Goal: Transaction & Acquisition: Purchase product/service

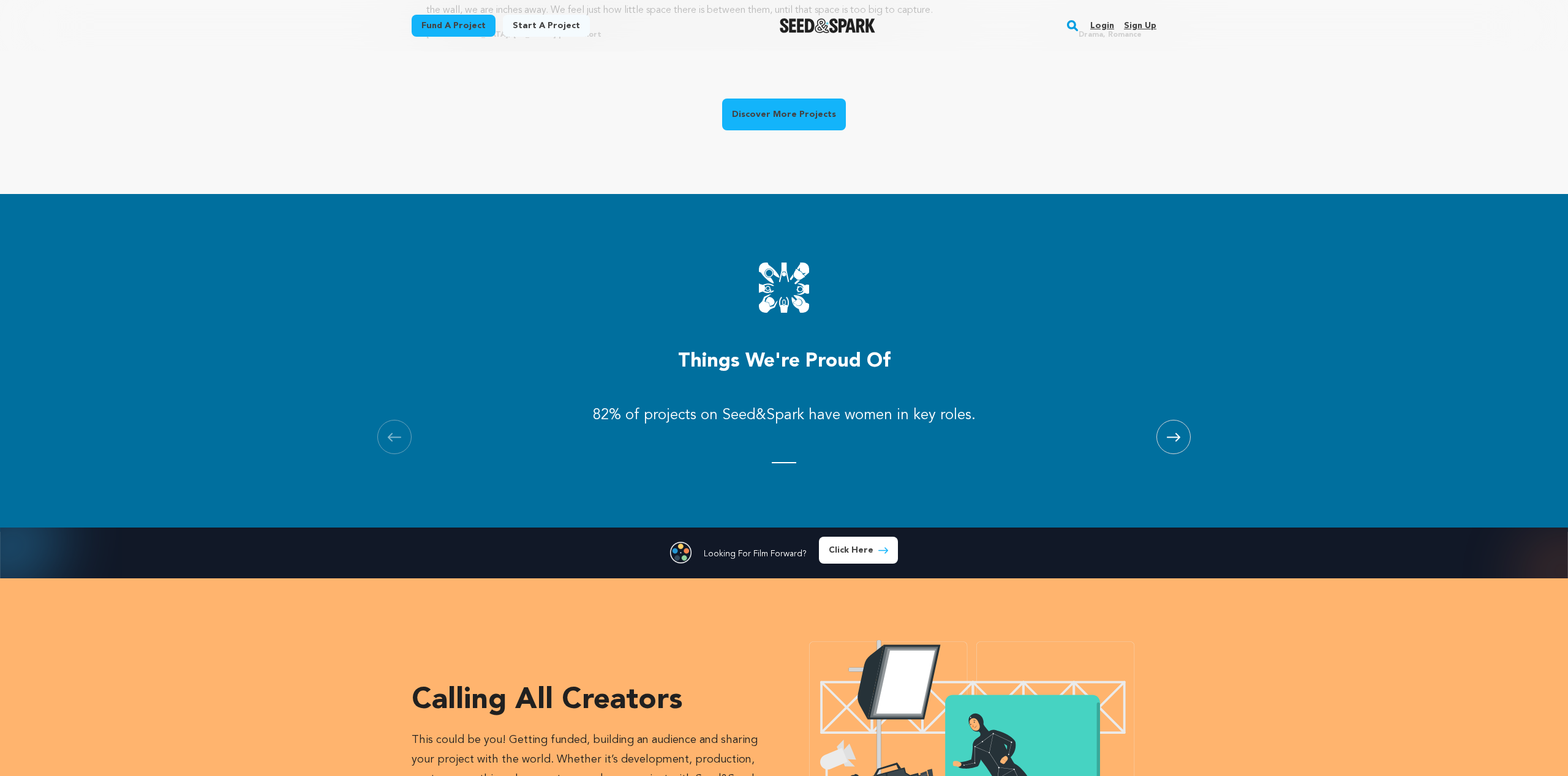
scroll to position [968, 0]
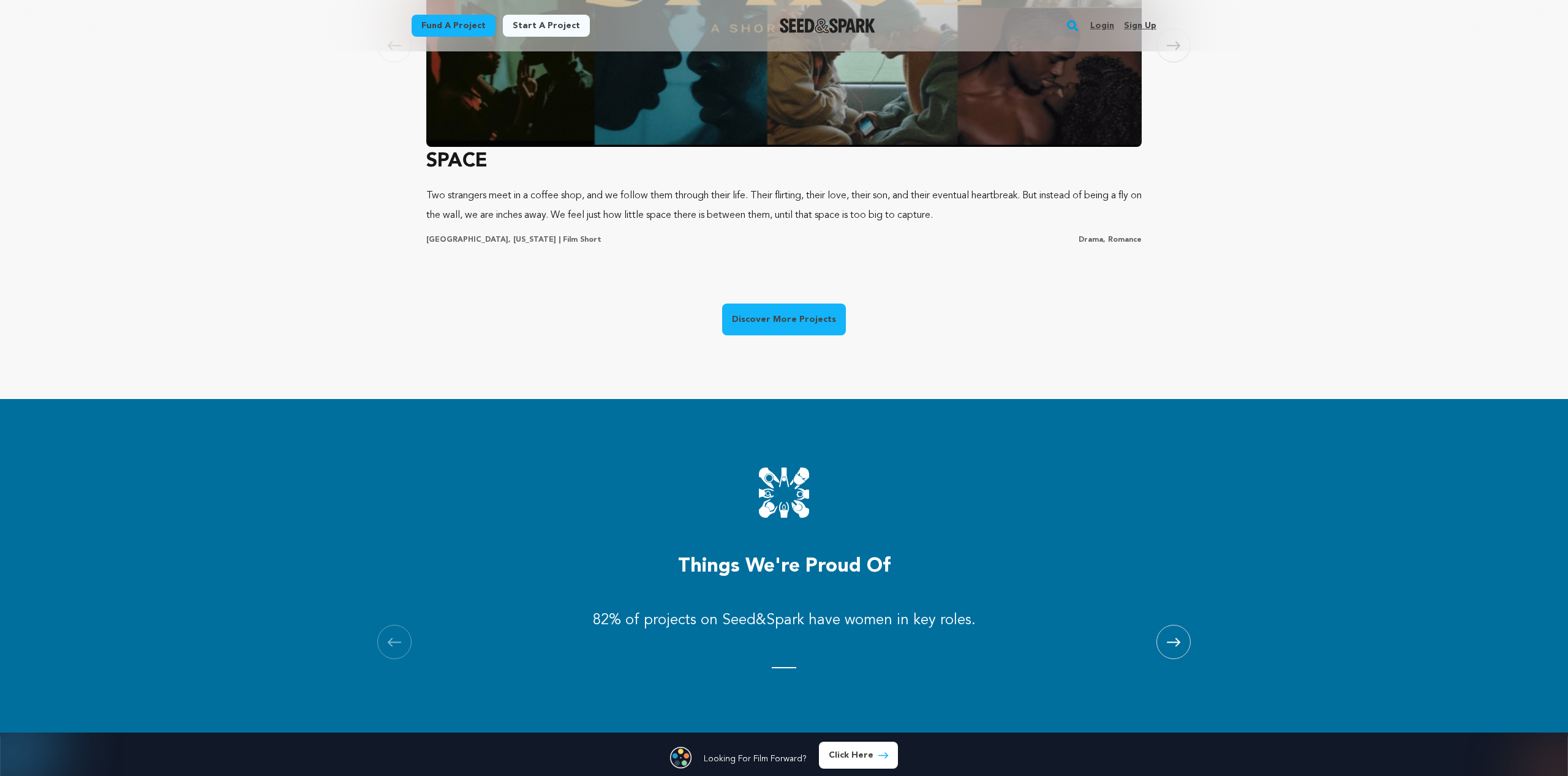
click at [776, 323] on link "Discover More Projects" at bounding box center [784, 319] width 124 height 32
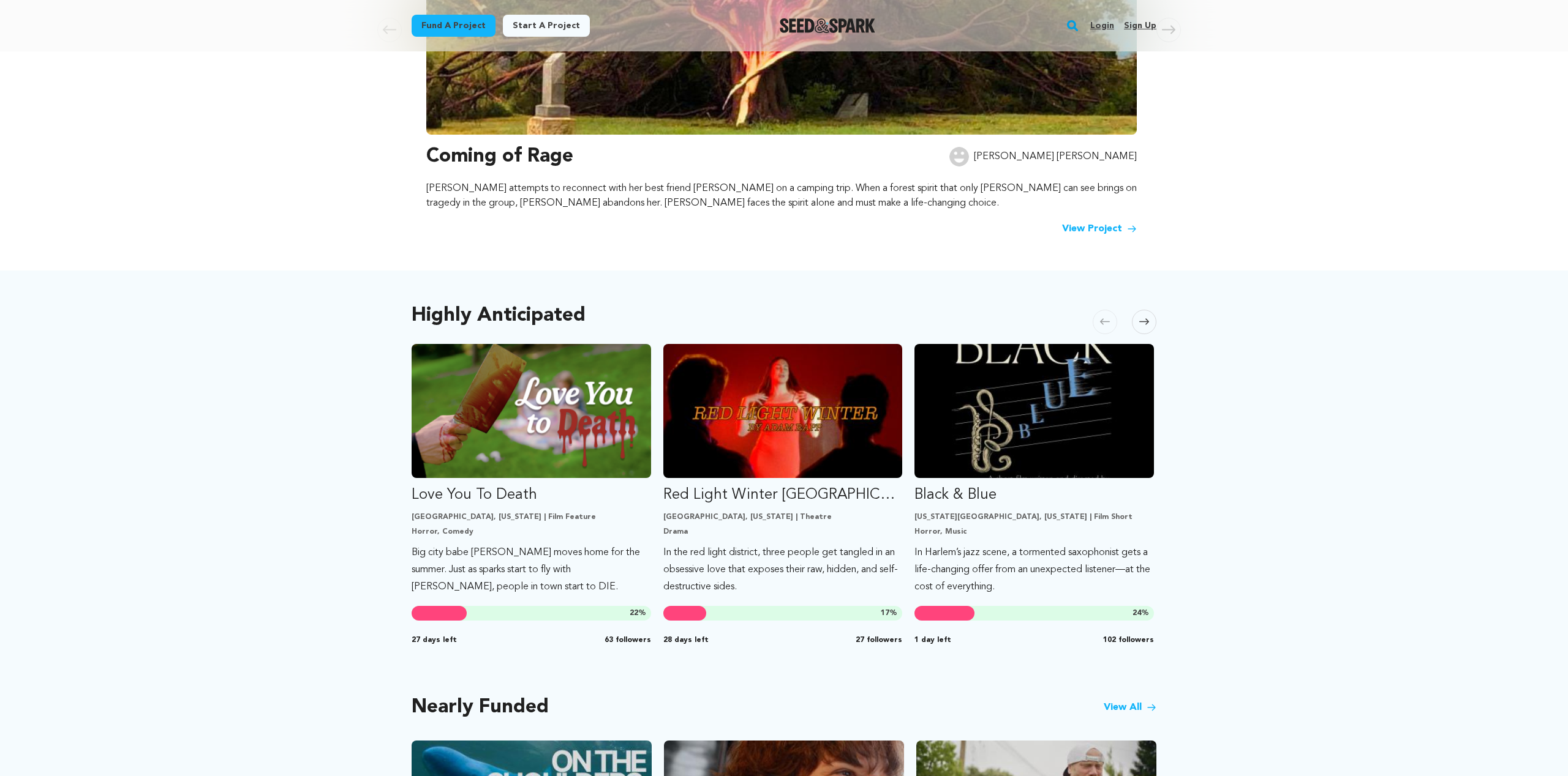
scroll to position [408, 0]
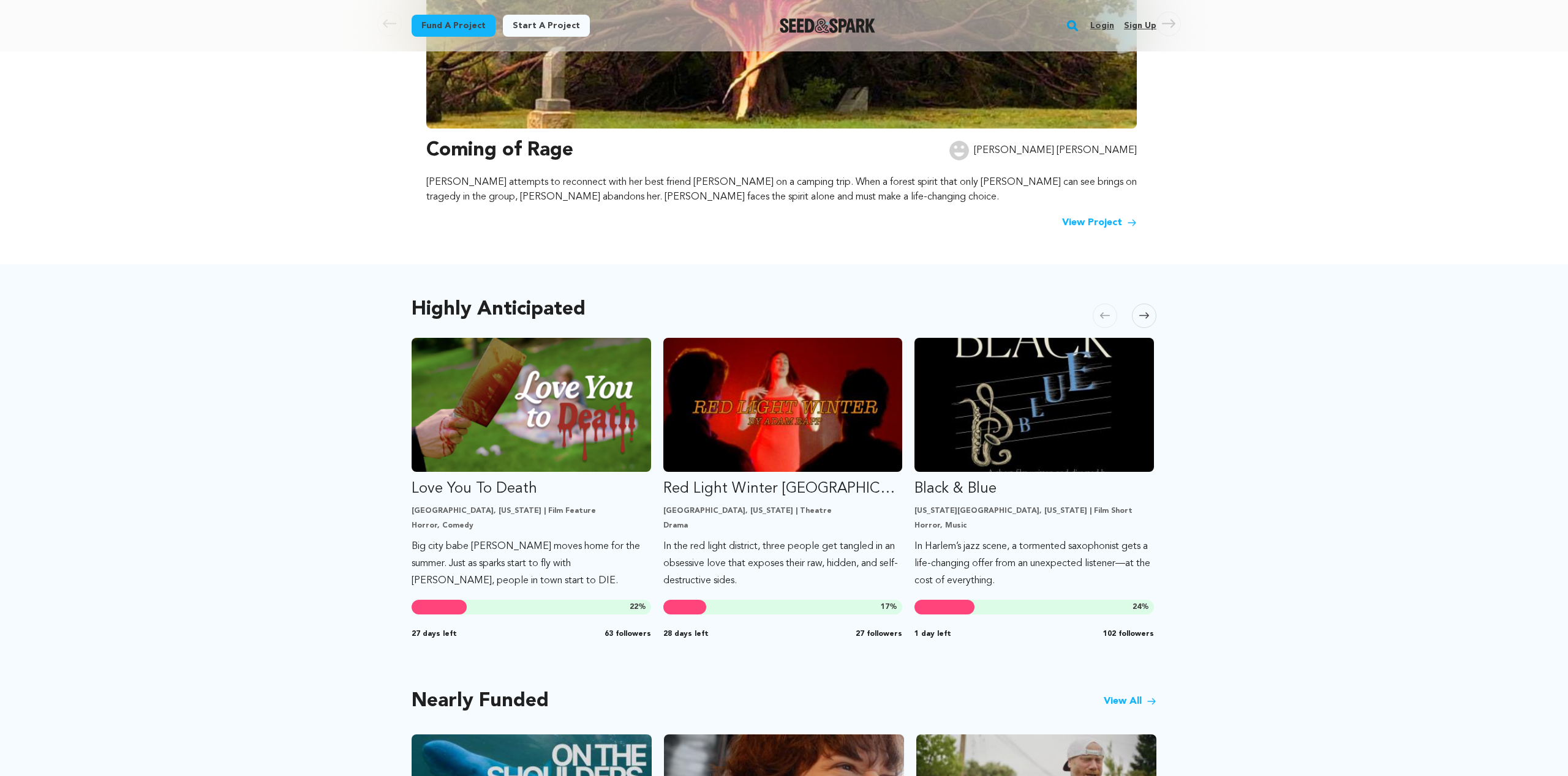
click at [1146, 326] on span at bounding box center [1143, 315] width 24 height 24
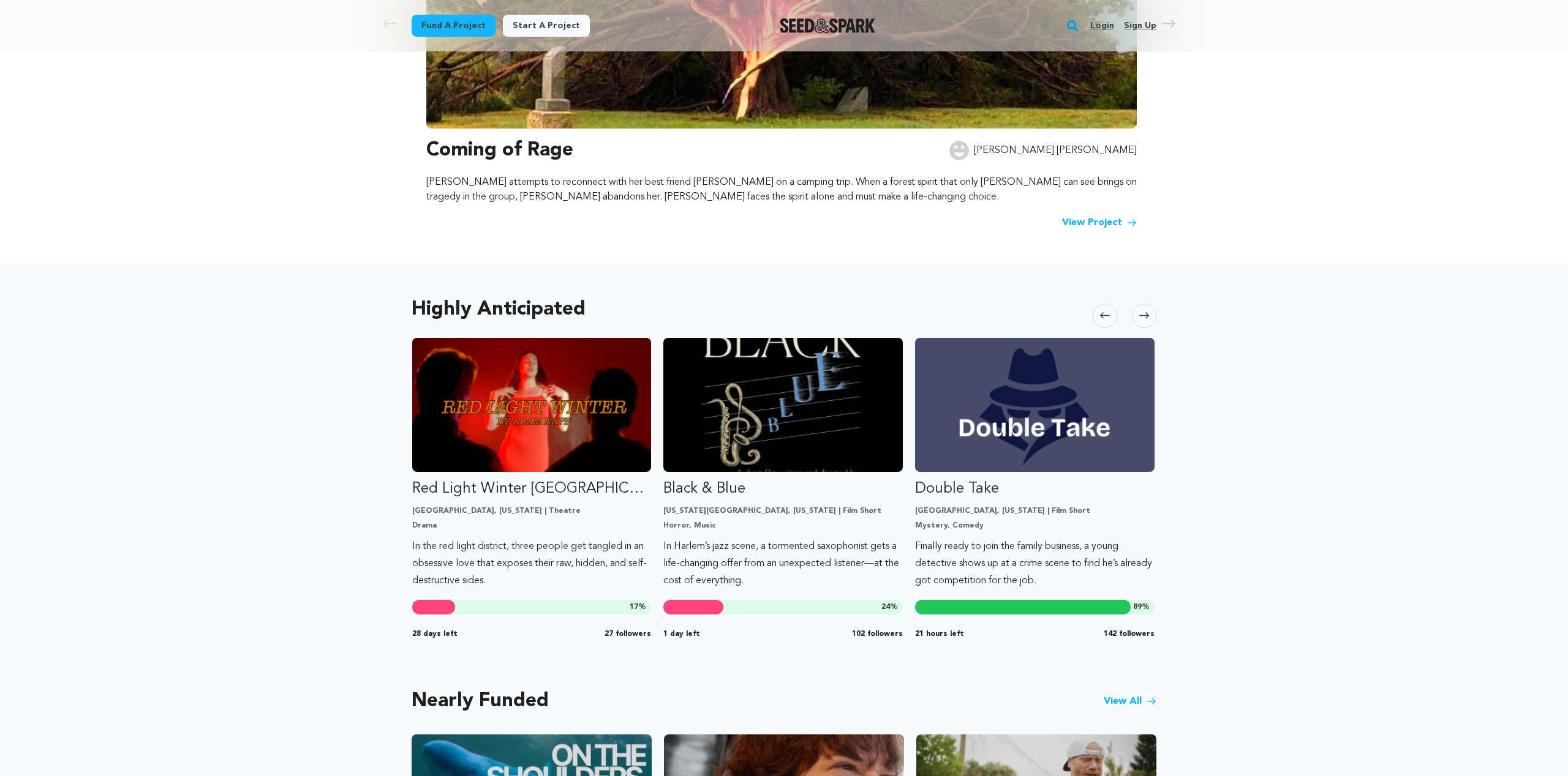
click at [1146, 326] on span at bounding box center [1143, 315] width 24 height 24
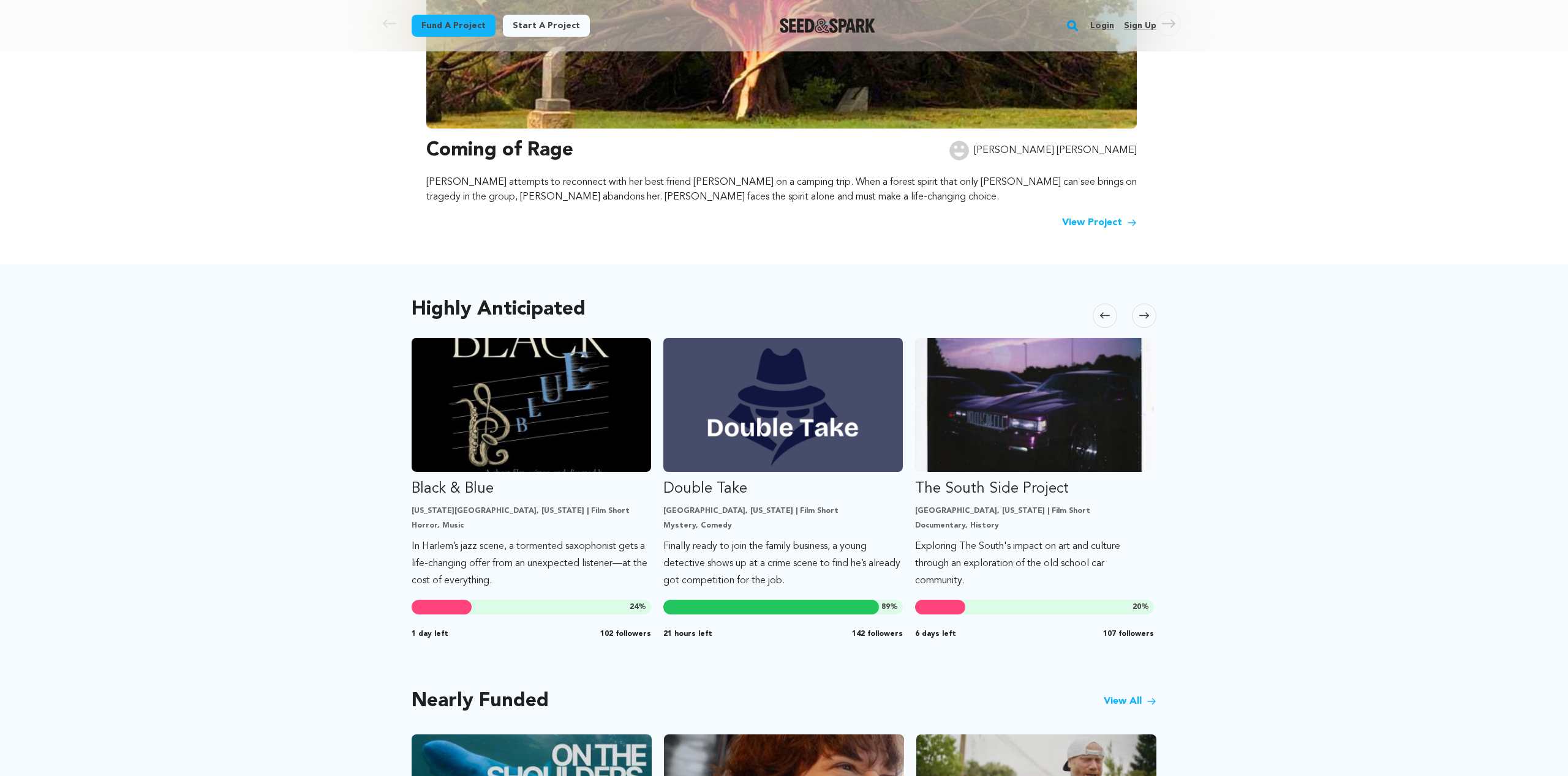
click at [1146, 326] on span at bounding box center [1143, 315] width 24 height 24
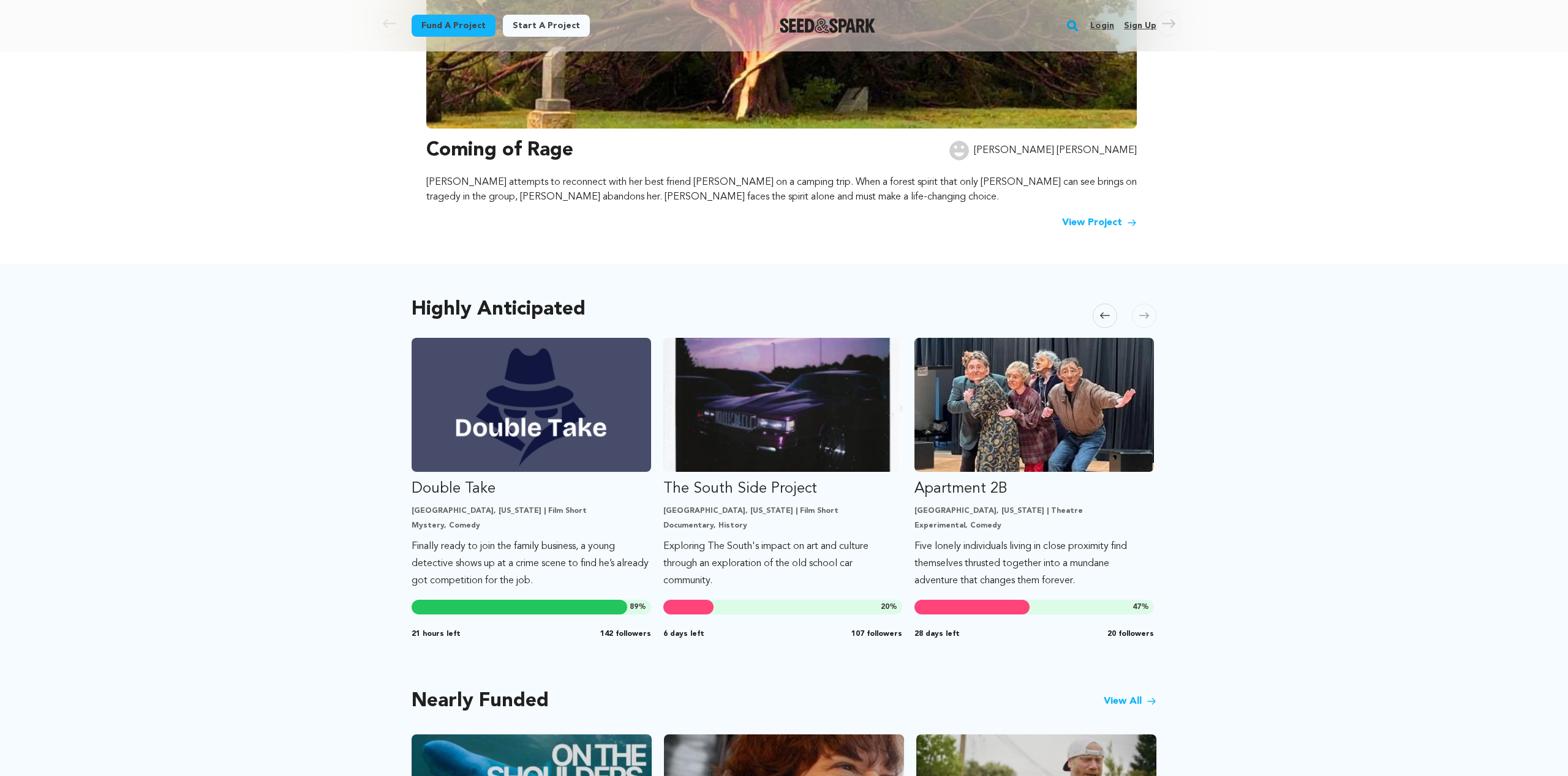
click at [1146, 326] on span at bounding box center [1143, 315] width 24 height 24
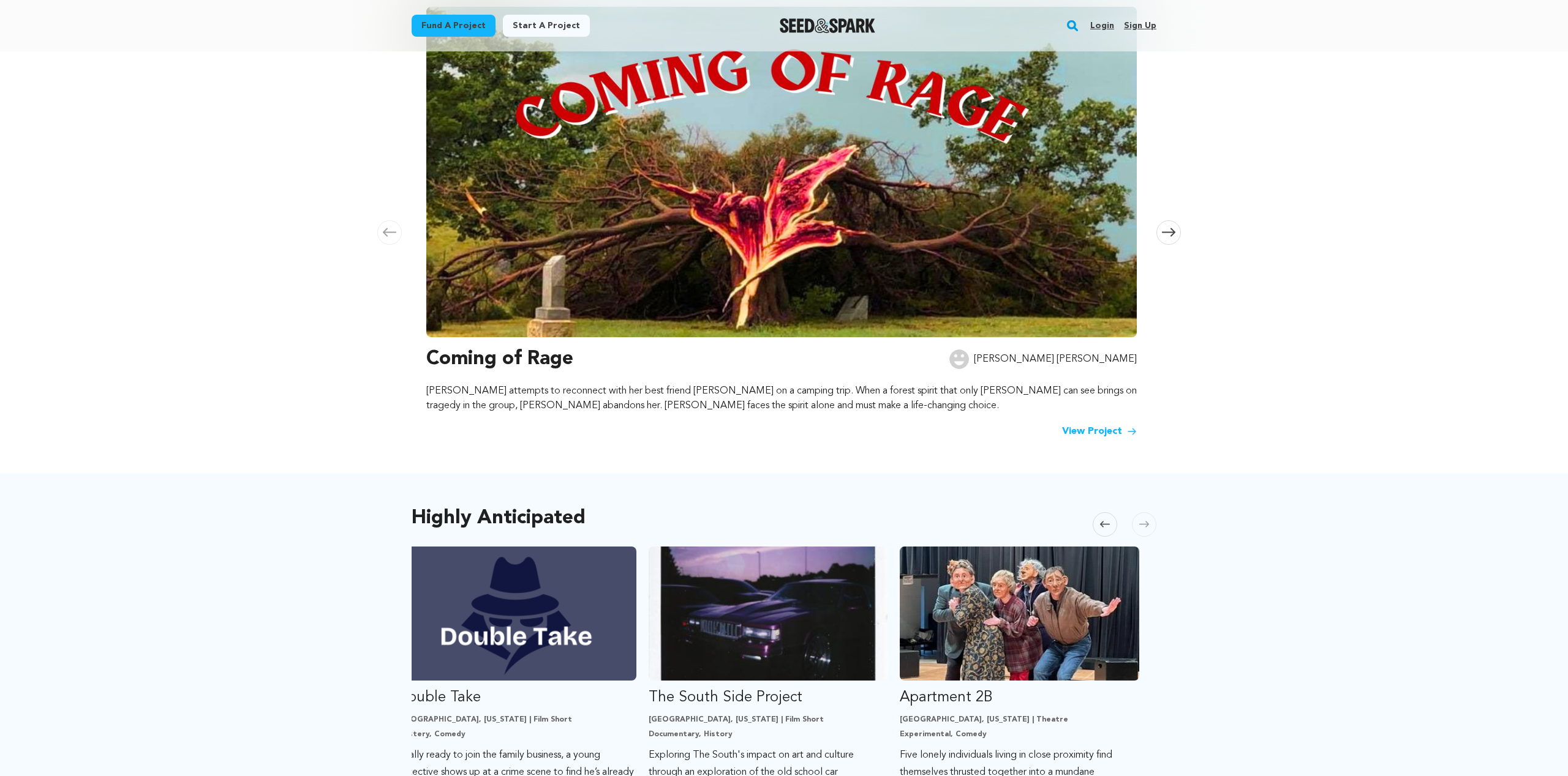
scroll to position [0, 0]
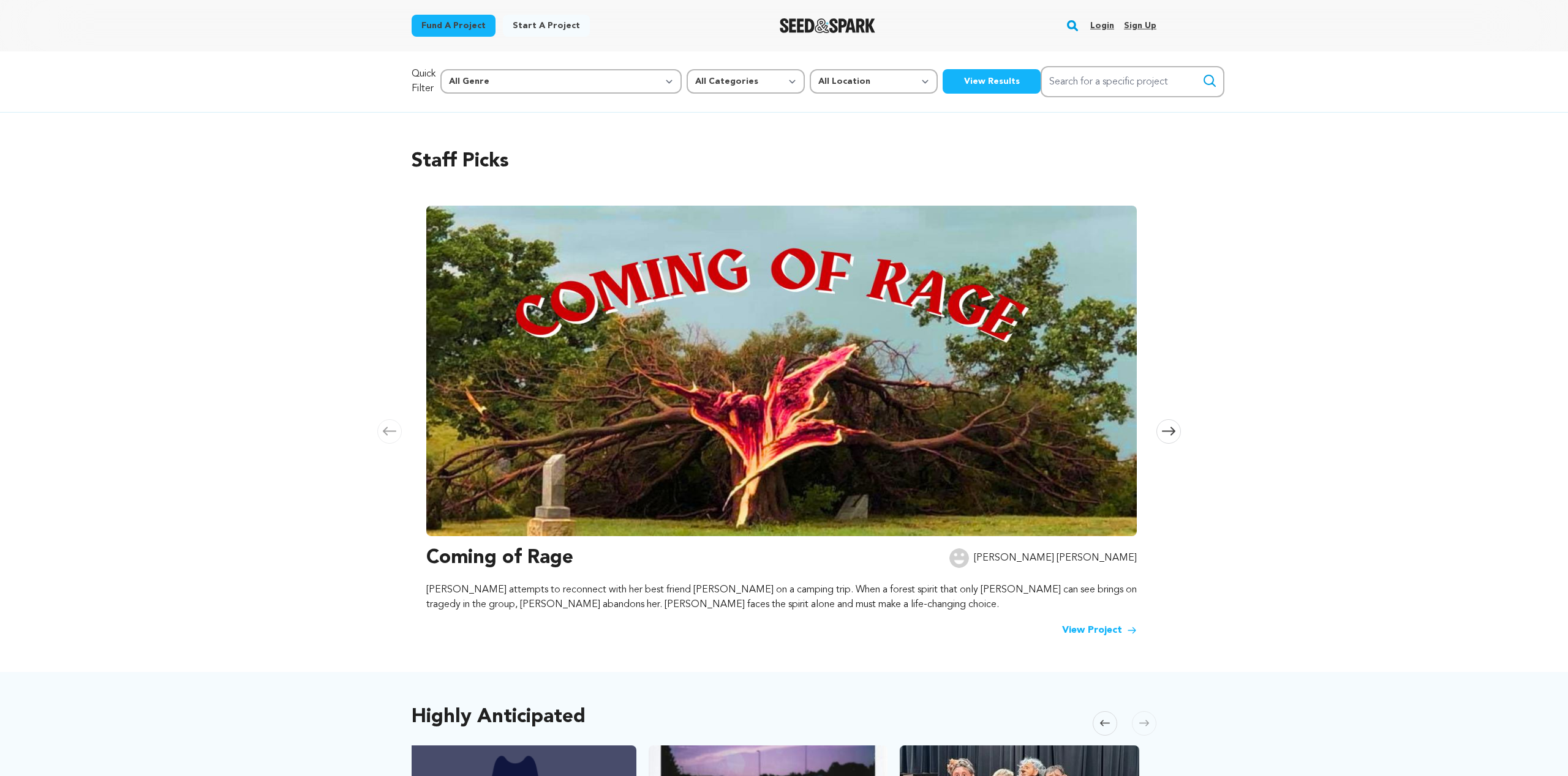
click at [1173, 425] on span at bounding box center [1168, 431] width 24 height 24
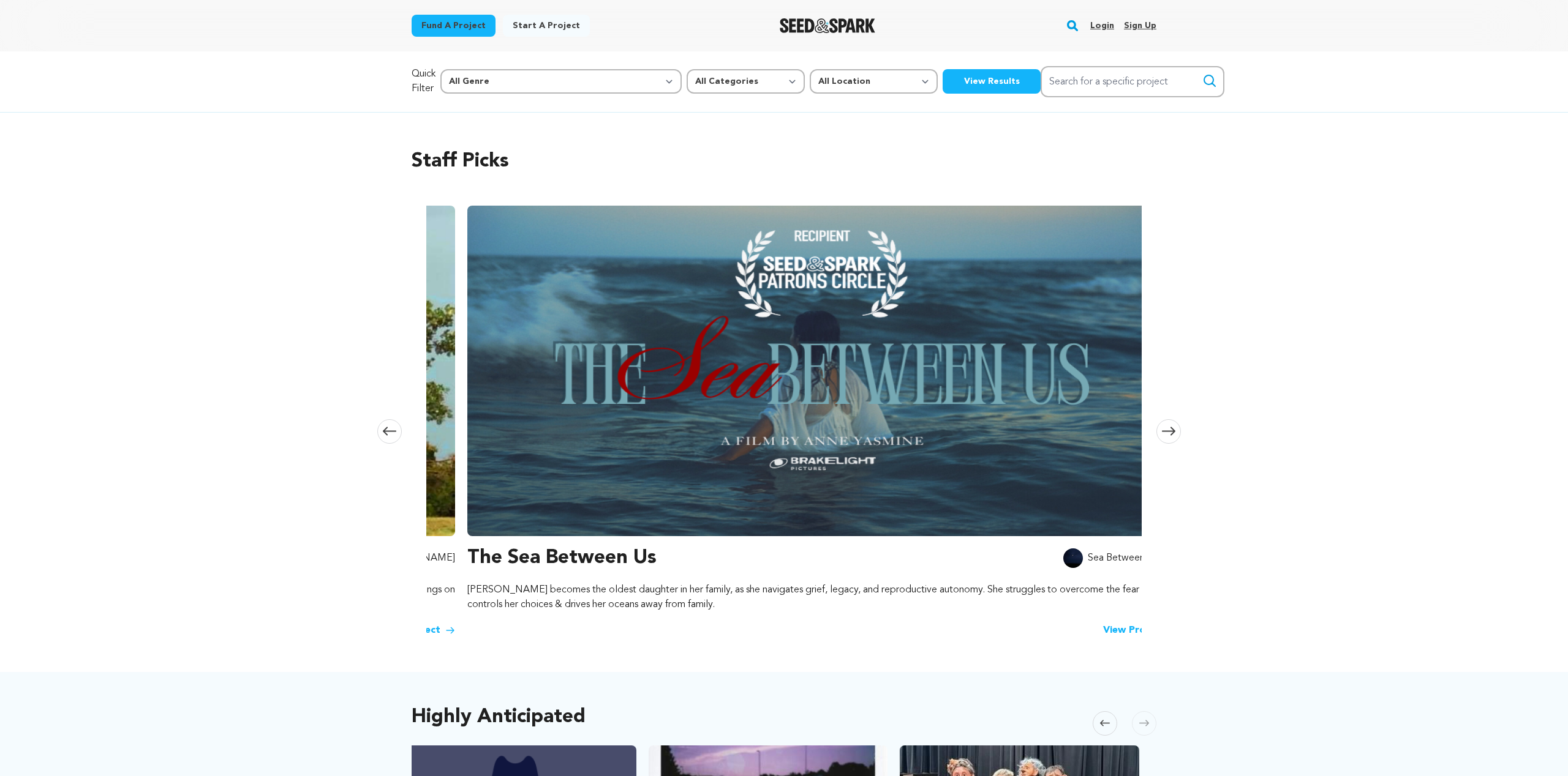
scroll to position [0, 723]
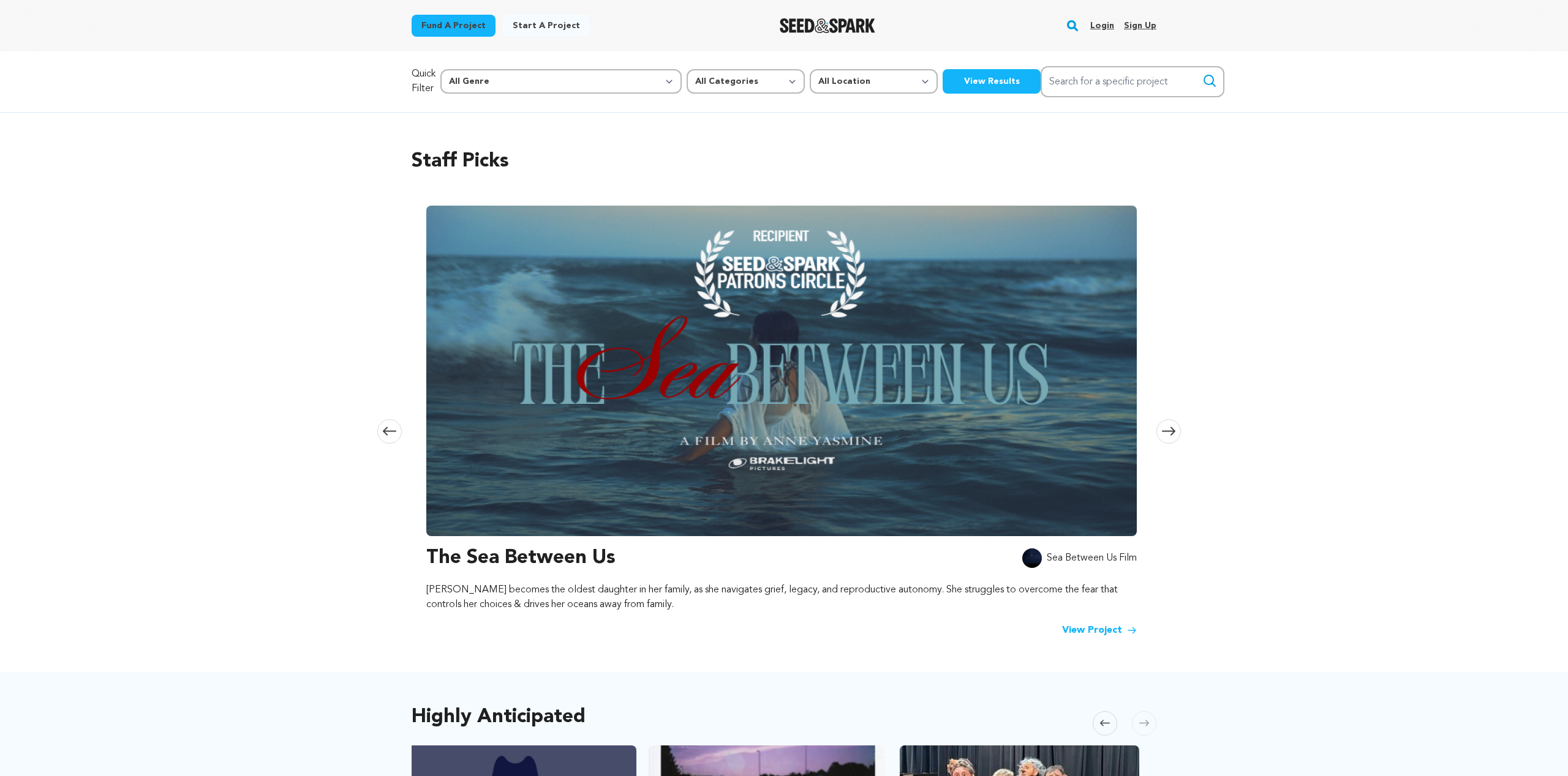
click at [657, 331] on img at bounding box center [781, 371] width 710 height 331
click at [703, 324] on img at bounding box center [781, 371] width 710 height 331
click at [568, 550] on h3 "The Sea Between Us" at bounding box center [521, 558] width 189 height 29
click at [716, 473] on img at bounding box center [781, 371] width 710 height 331
drag, startPoint x: 1064, startPoint y: 560, endPoint x: 969, endPoint y: 538, distance: 97.5
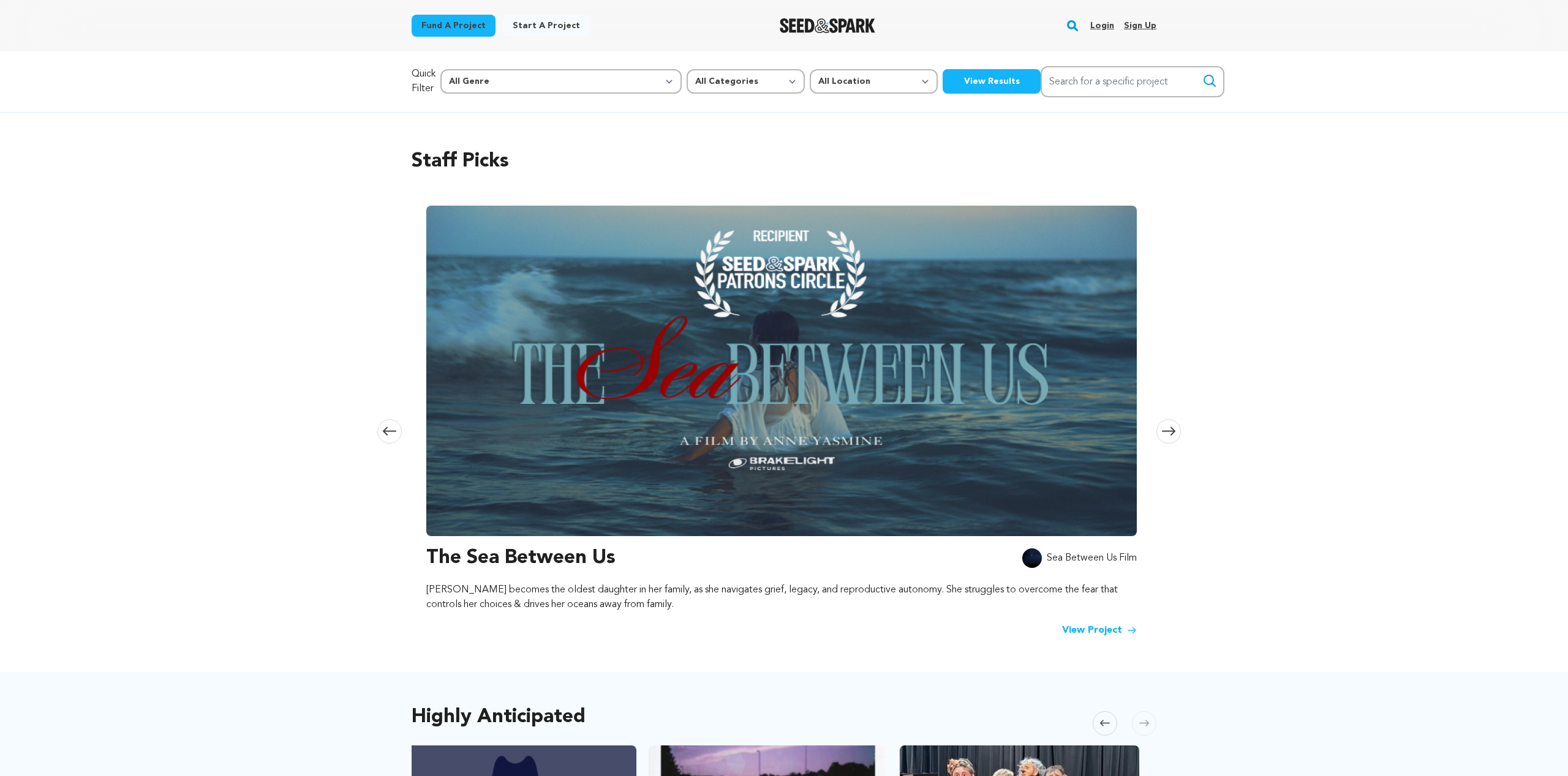
click at [1062, 560] on p "Sea Between Us Film" at bounding box center [1092, 559] width 90 height 15
click at [1084, 631] on link "View Project" at bounding box center [1099, 631] width 74 height 15
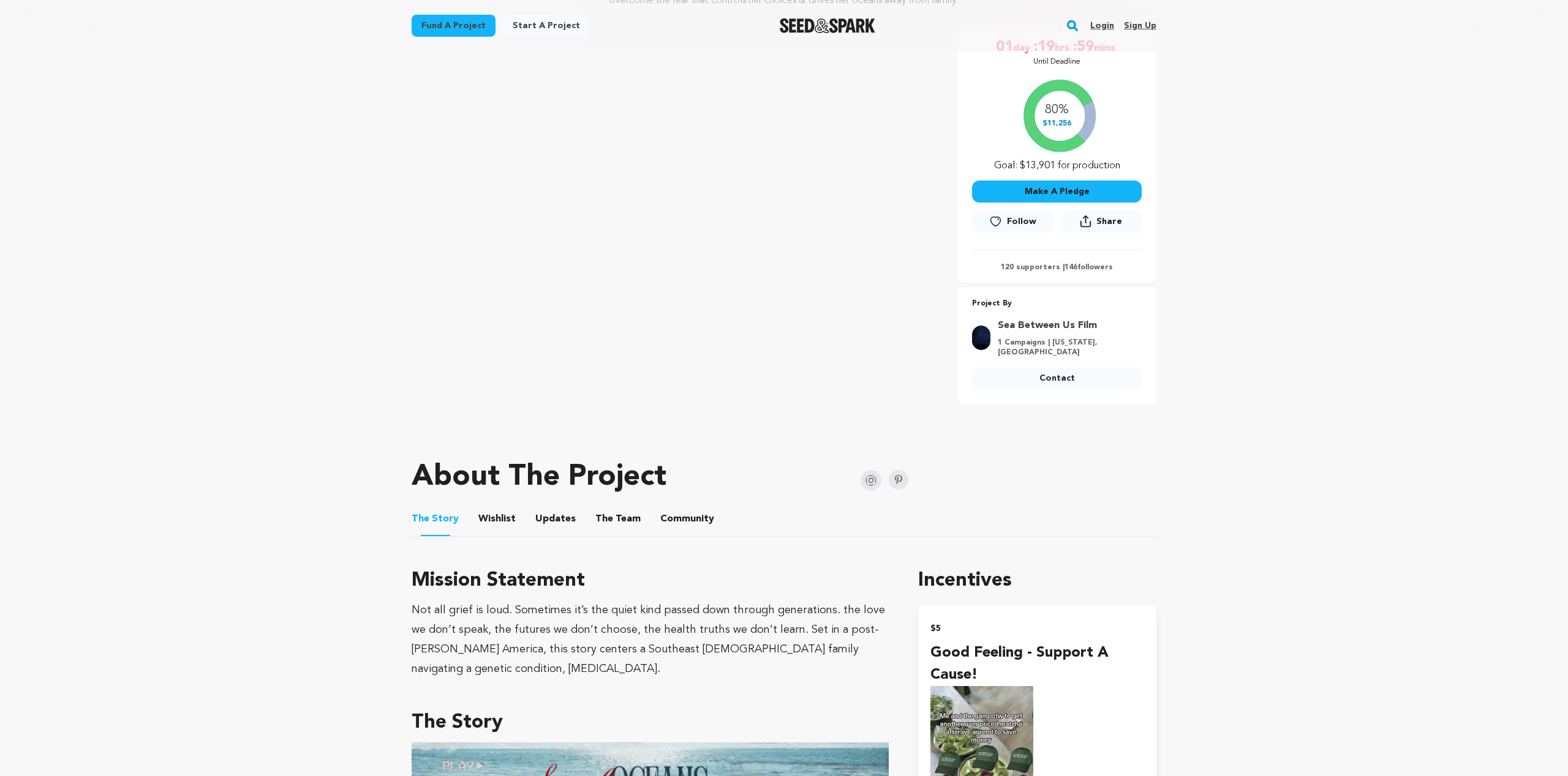
scroll to position [408, 0]
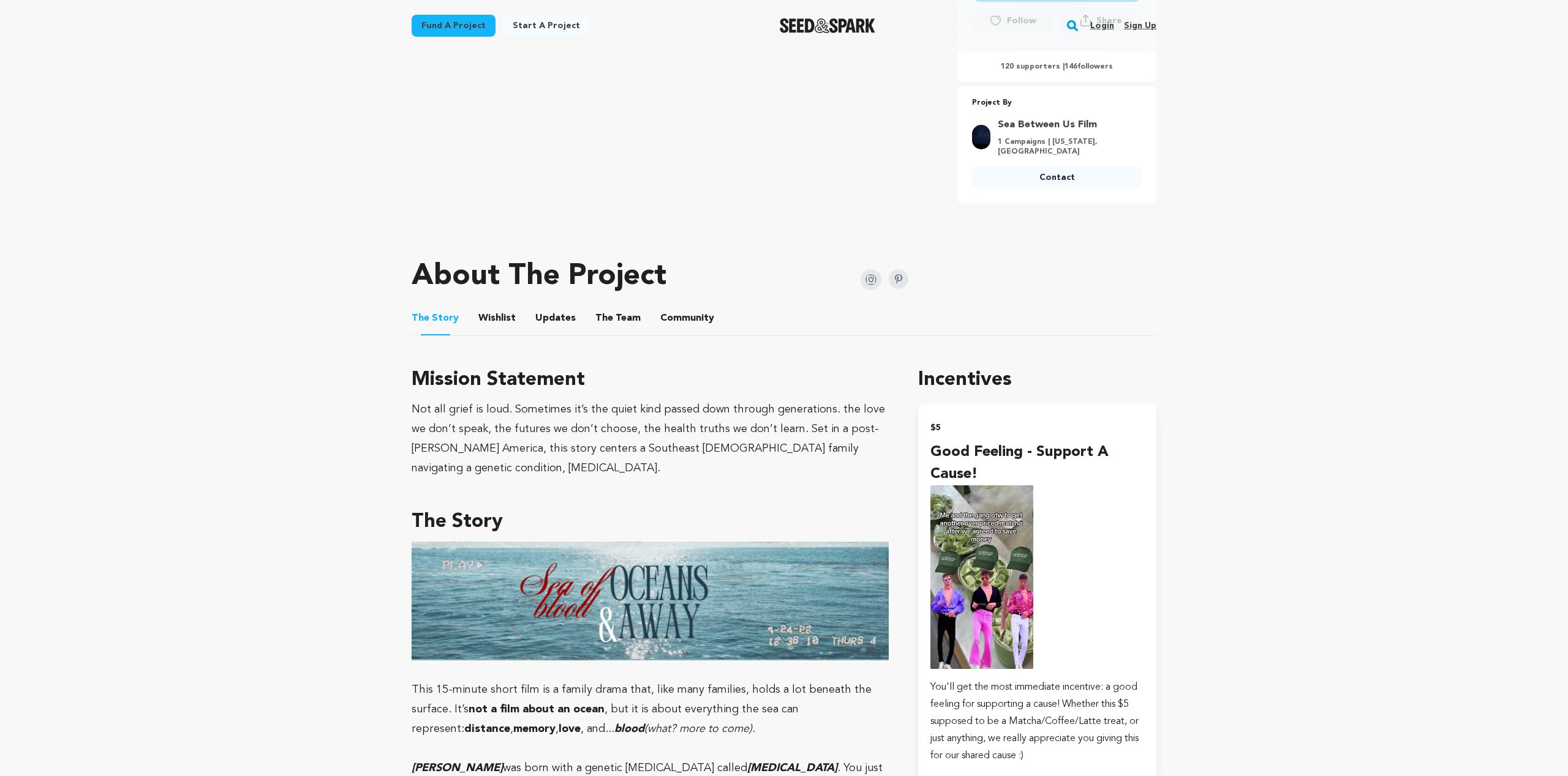
click at [607, 321] on button "The Team" at bounding box center [618, 320] width 29 height 29
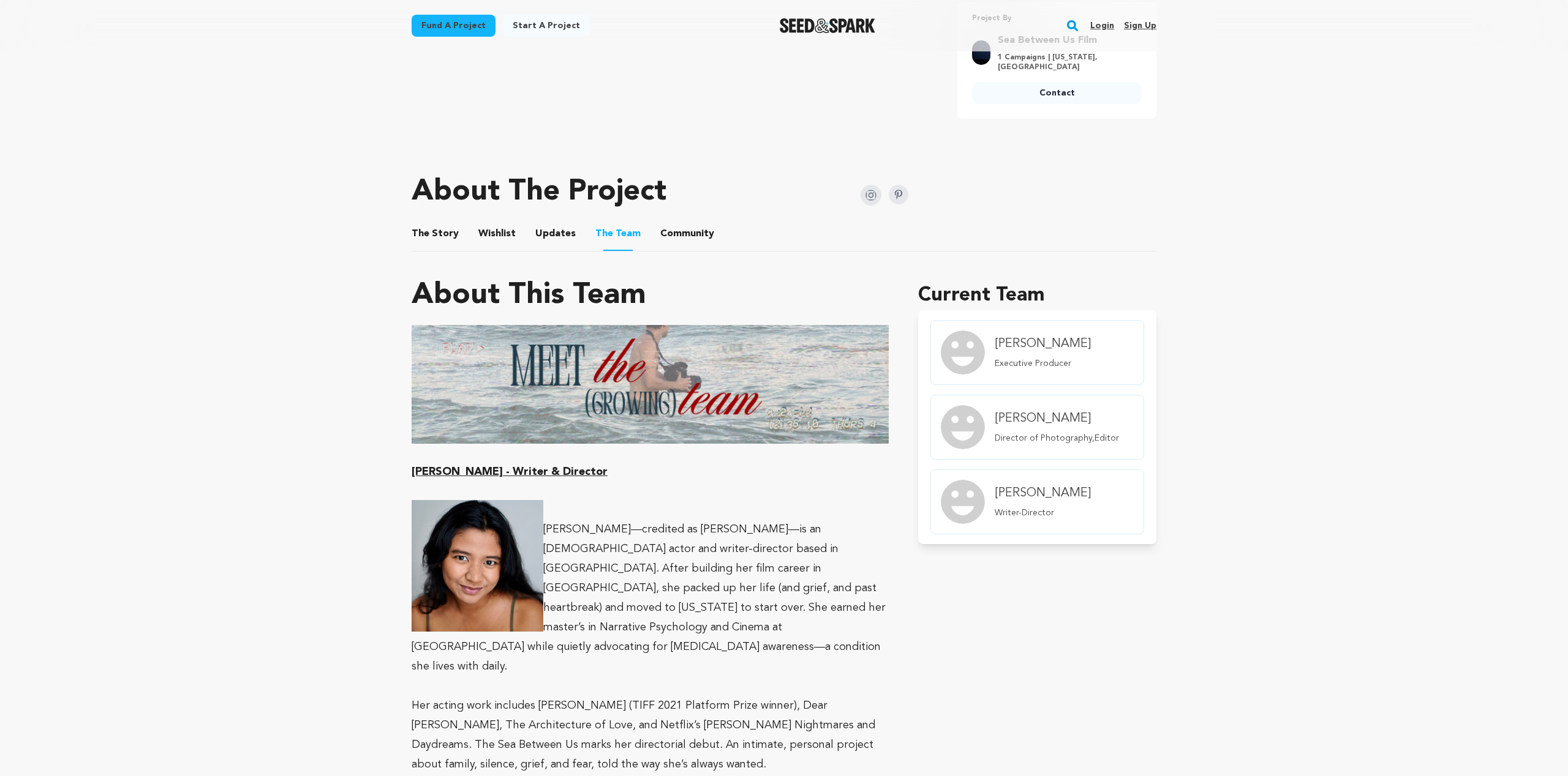
scroll to position [596, 0]
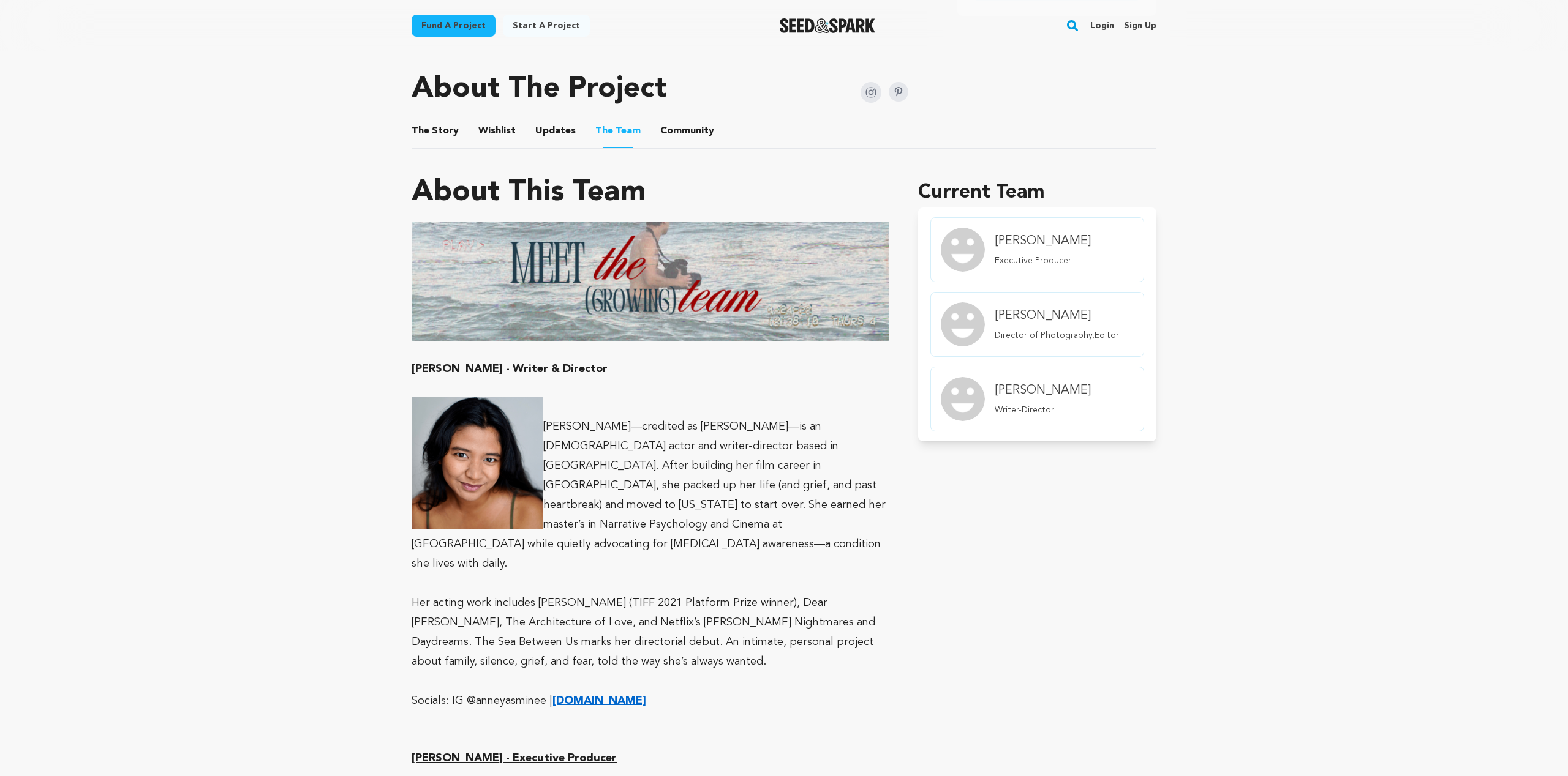
drag, startPoint x: 632, startPoint y: 623, endPoint x: 626, endPoint y: 626, distance: 6.7
click at [632, 623] on p "Her acting work includes Yuni (TIFF 2021 Platform Prize winner), Dear David, Th…" at bounding box center [649, 632] width 477 height 79
click at [603, 695] on strong "anneyasmine.com" at bounding box center [599, 700] width 94 height 11
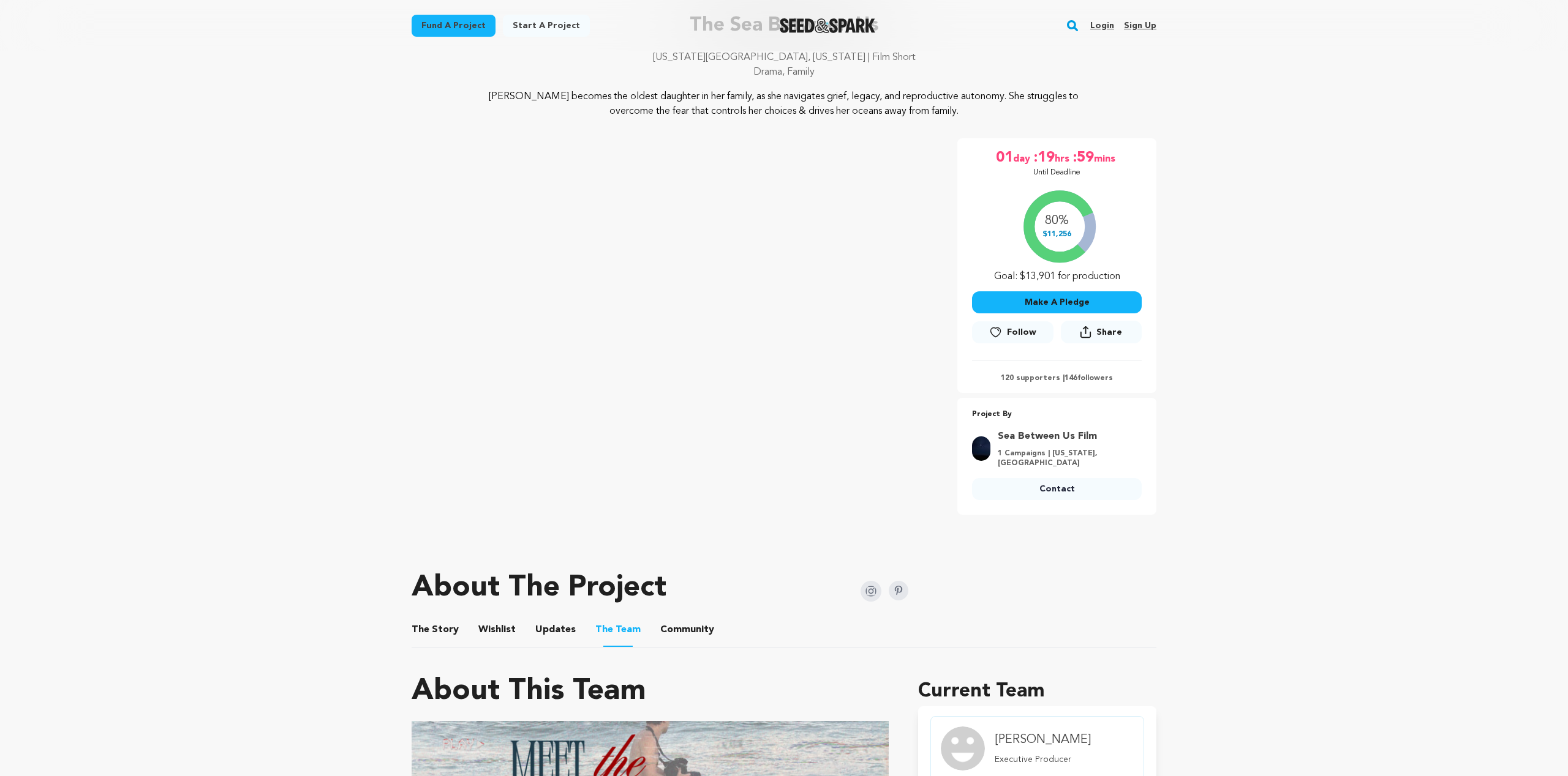
scroll to position [98, 0]
click at [445, 622] on button "The Story" at bounding box center [435, 631] width 29 height 29
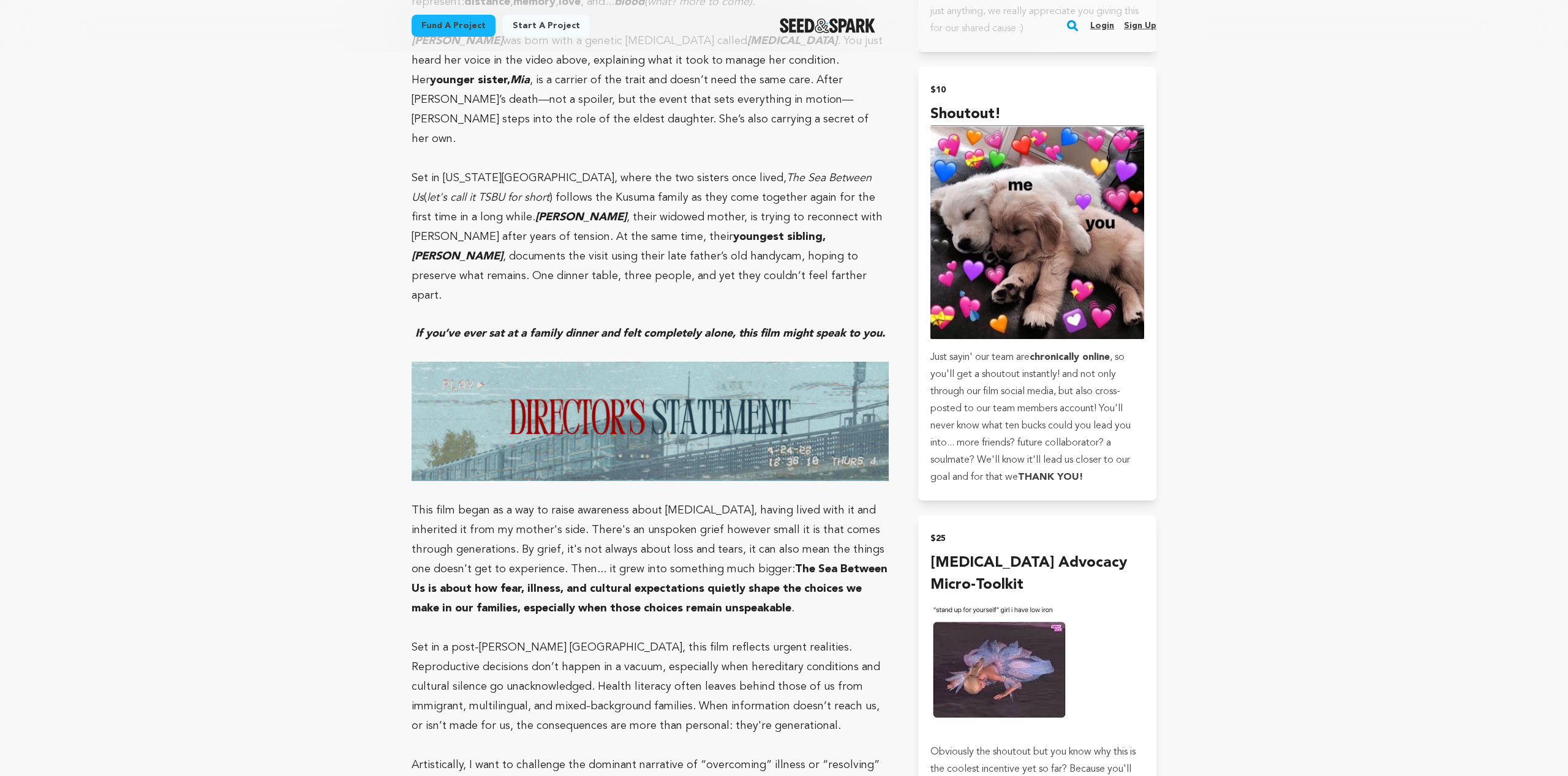
scroll to position [1147, 0]
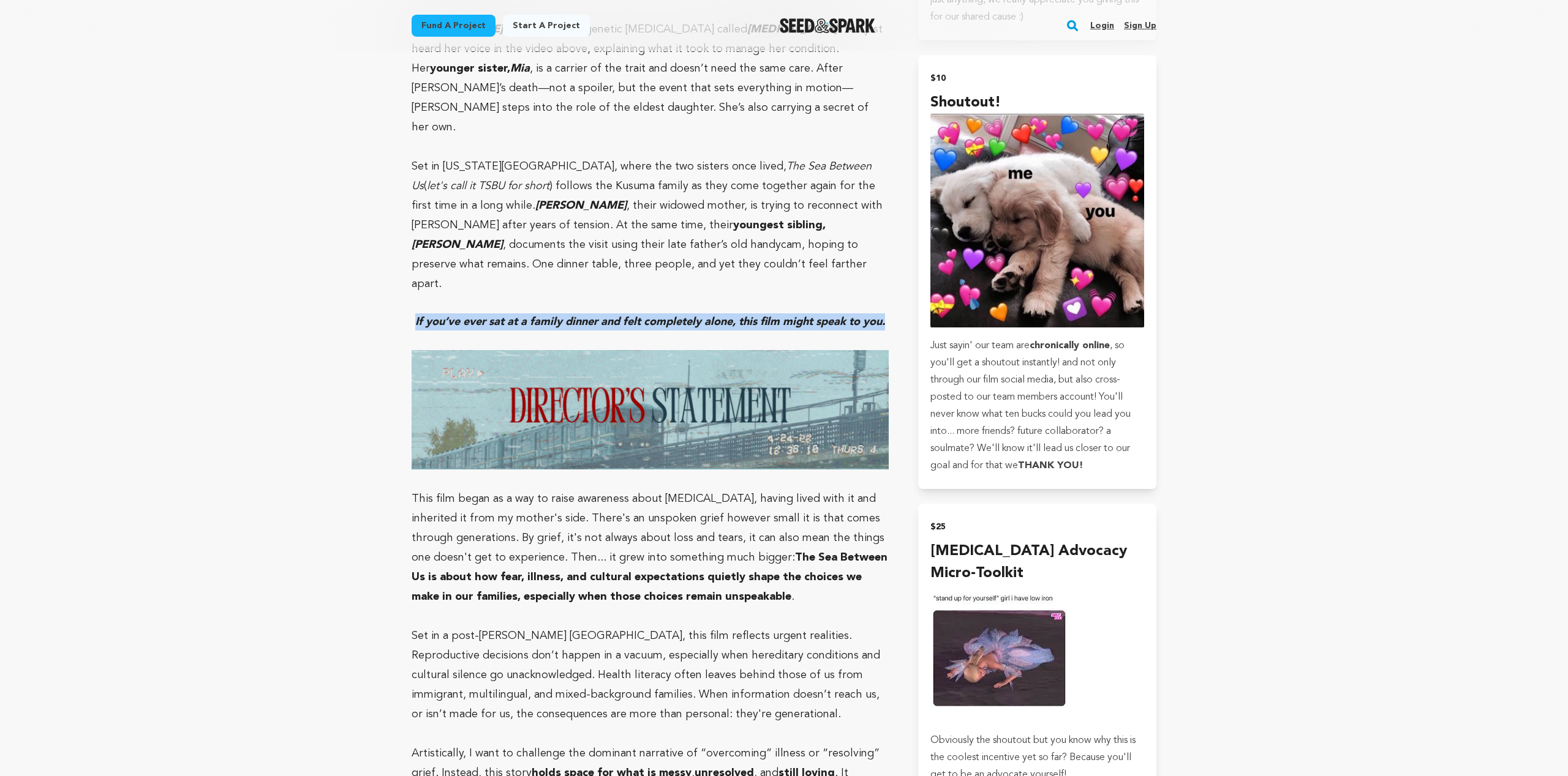
drag, startPoint x: 411, startPoint y: 283, endPoint x: 889, endPoint y: 285, distance: 478.0
copy em "If you’ve ever sat at a family dinner and felt completely alone, this film migh…"
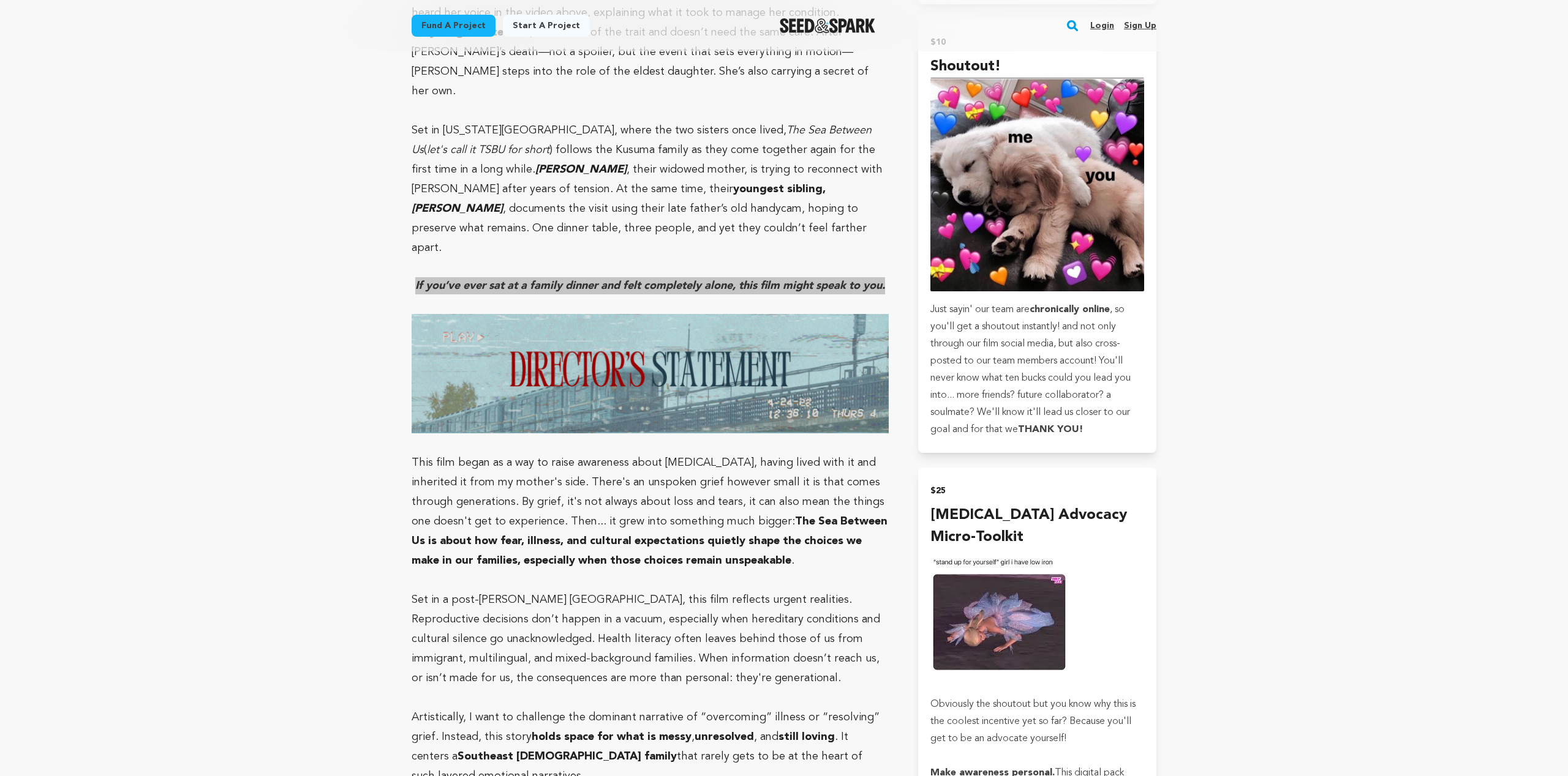
scroll to position [1160, 0]
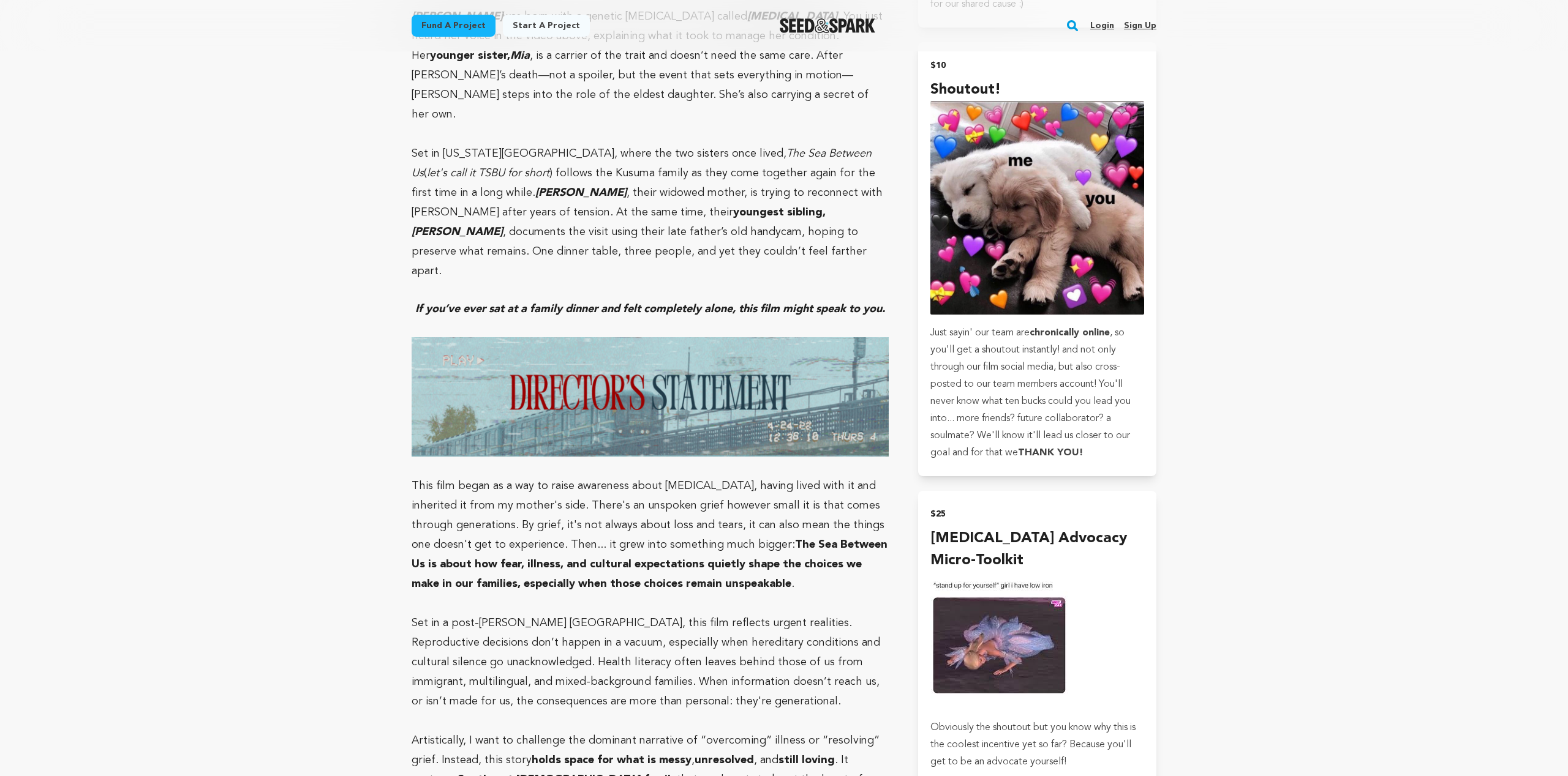
click at [568, 236] on p "Set in New York City, where the two sisters once lived, The Sea Between Us ( le…" at bounding box center [649, 212] width 477 height 137
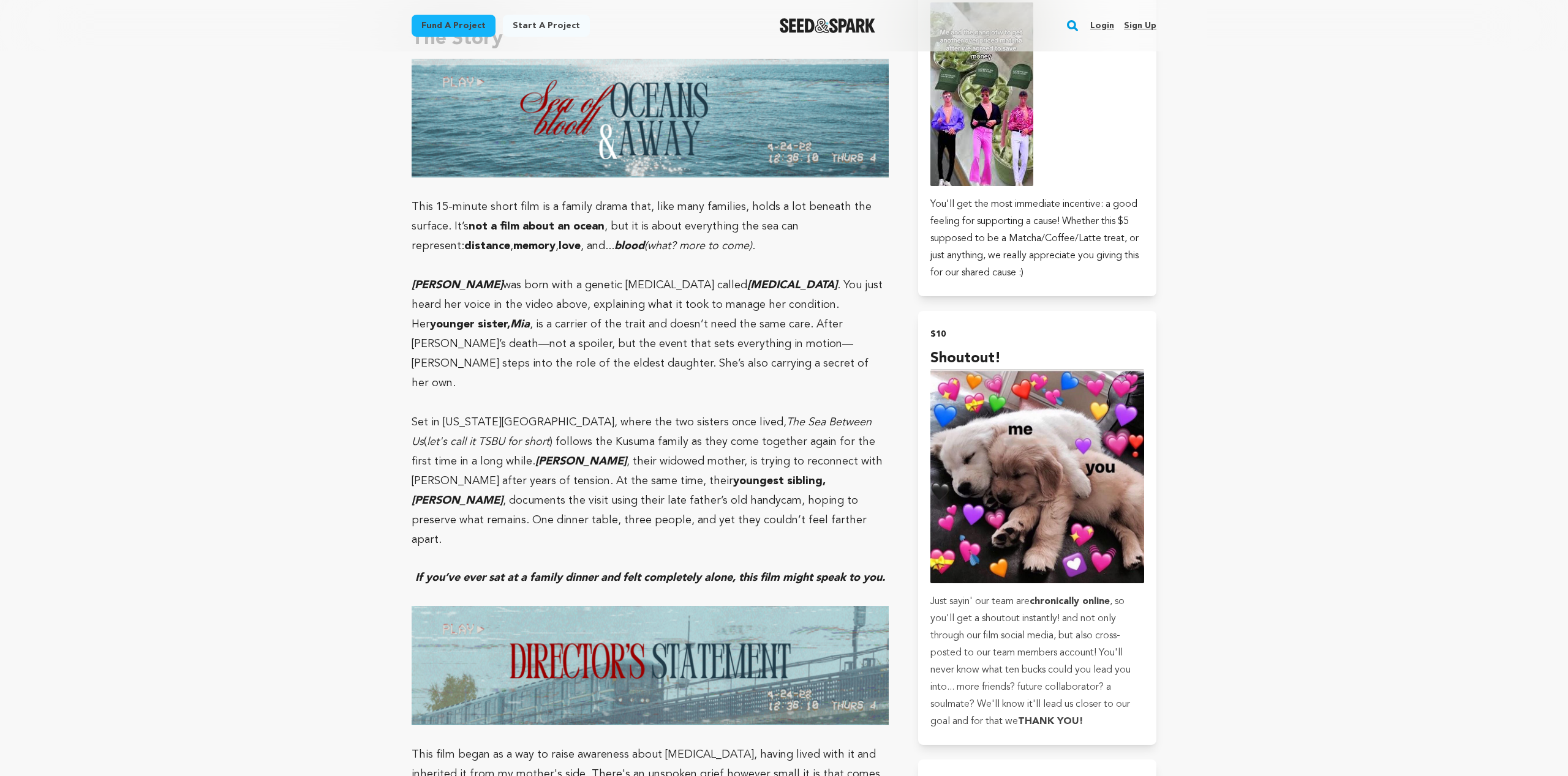
scroll to position [885, 0]
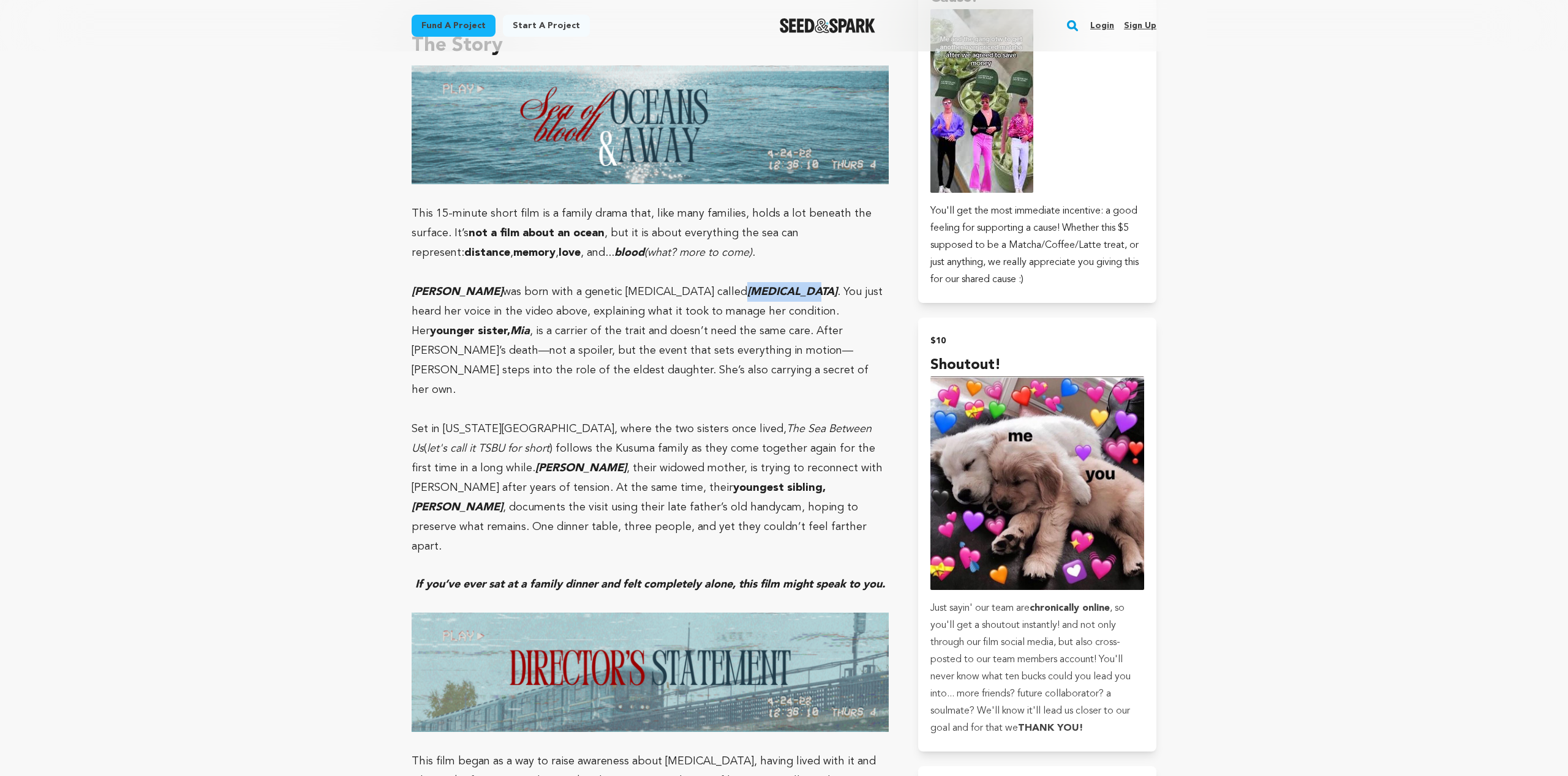
drag, startPoint x: 707, startPoint y: 289, endPoint x: 772, endPoint y: 283, distance: 65.3
click at [769, 291] on p "Alia Kusuma was born with a genetic blood disorder called Thalassemia . You jus…" at bounding box center [649, 341] width 477 height 118
copy em "Thalassemia"
click at [613, 262] on p at bounding box center [649, 271] width 477 height 19
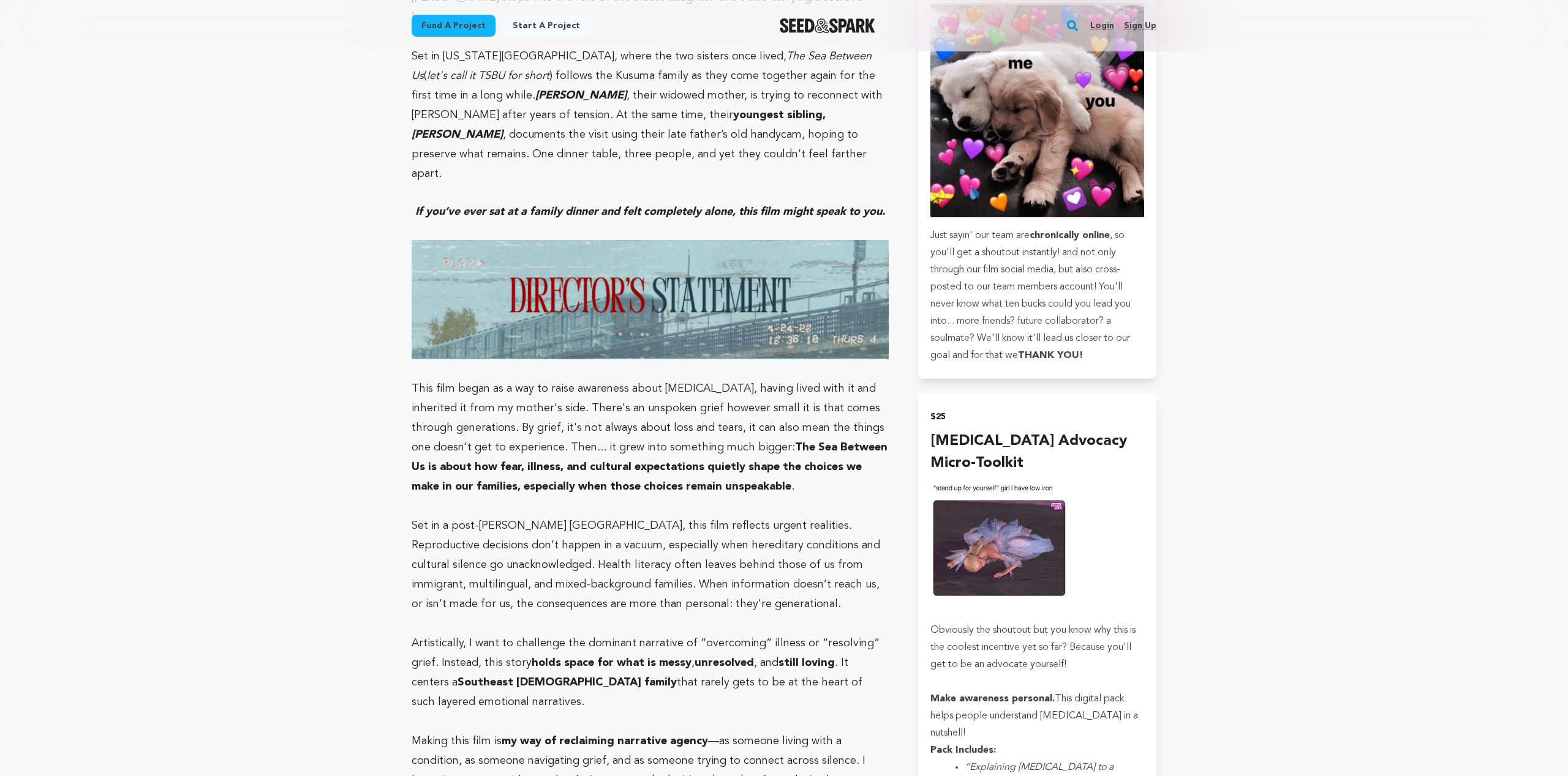
scroll to position [1253, 0]
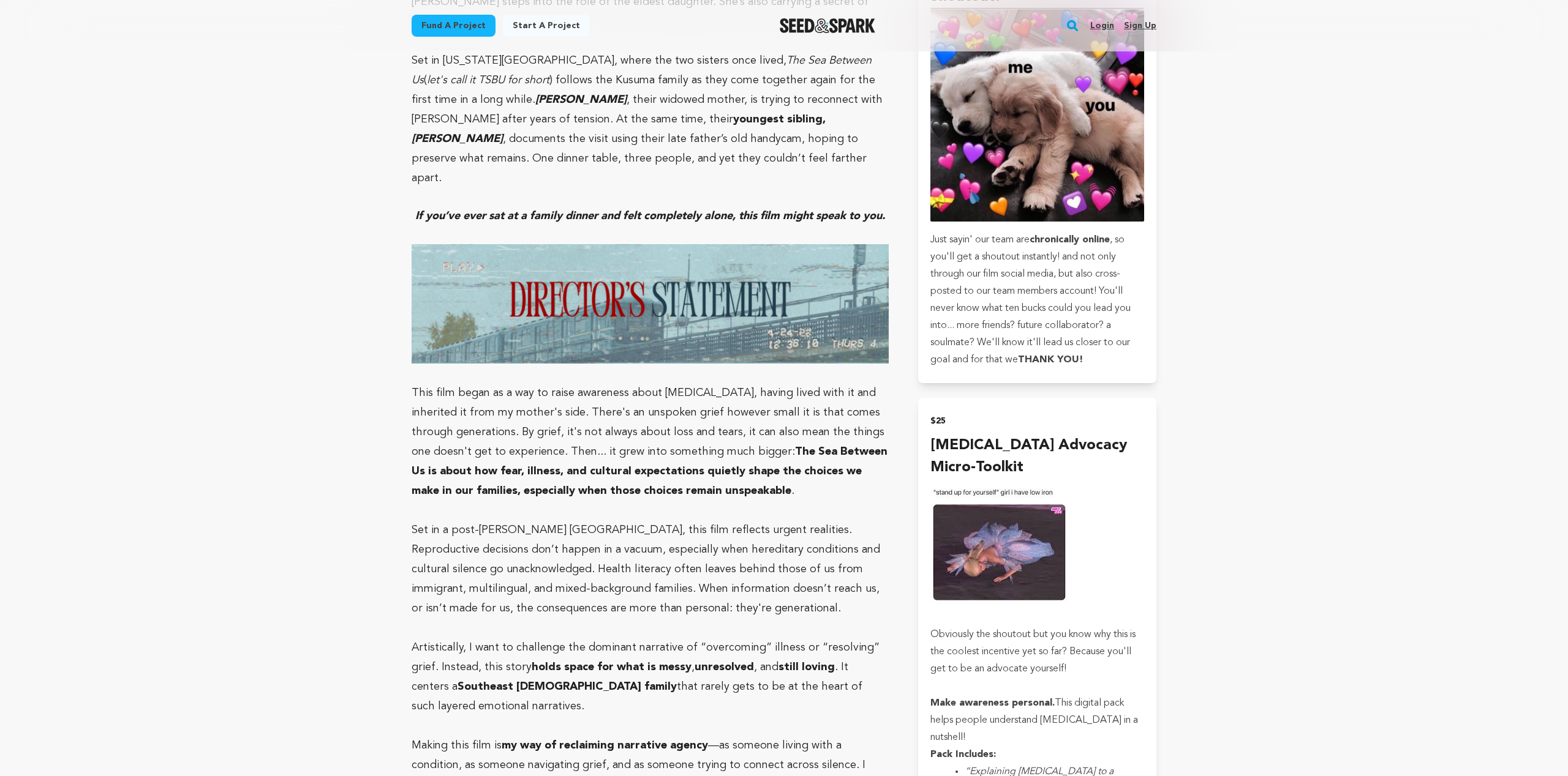
scroll to position [98, 0]
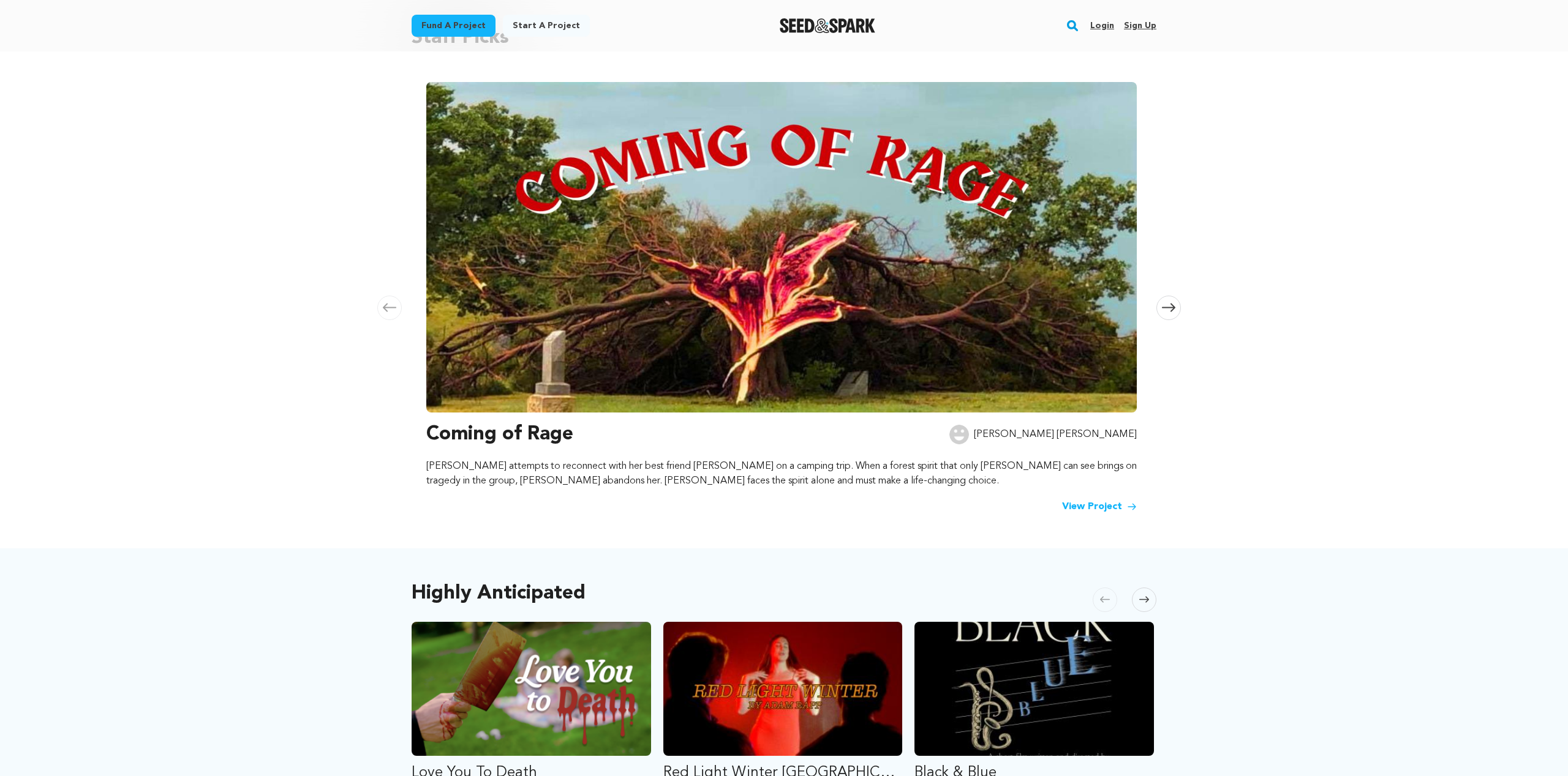
scroll to position [185, 0]
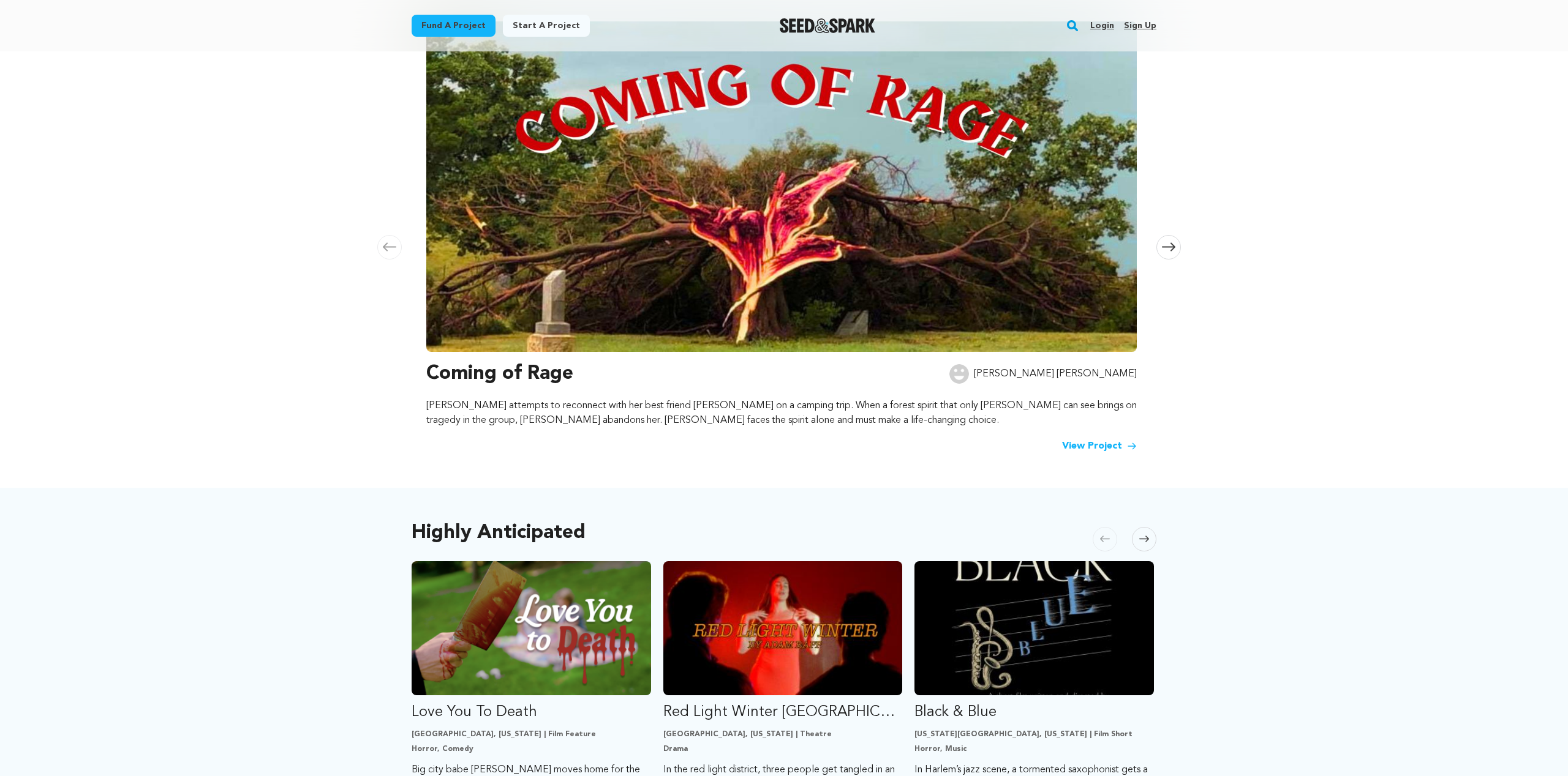
click at [1161, 251] on span at bounding box center [1168, 246] width 24 height 24
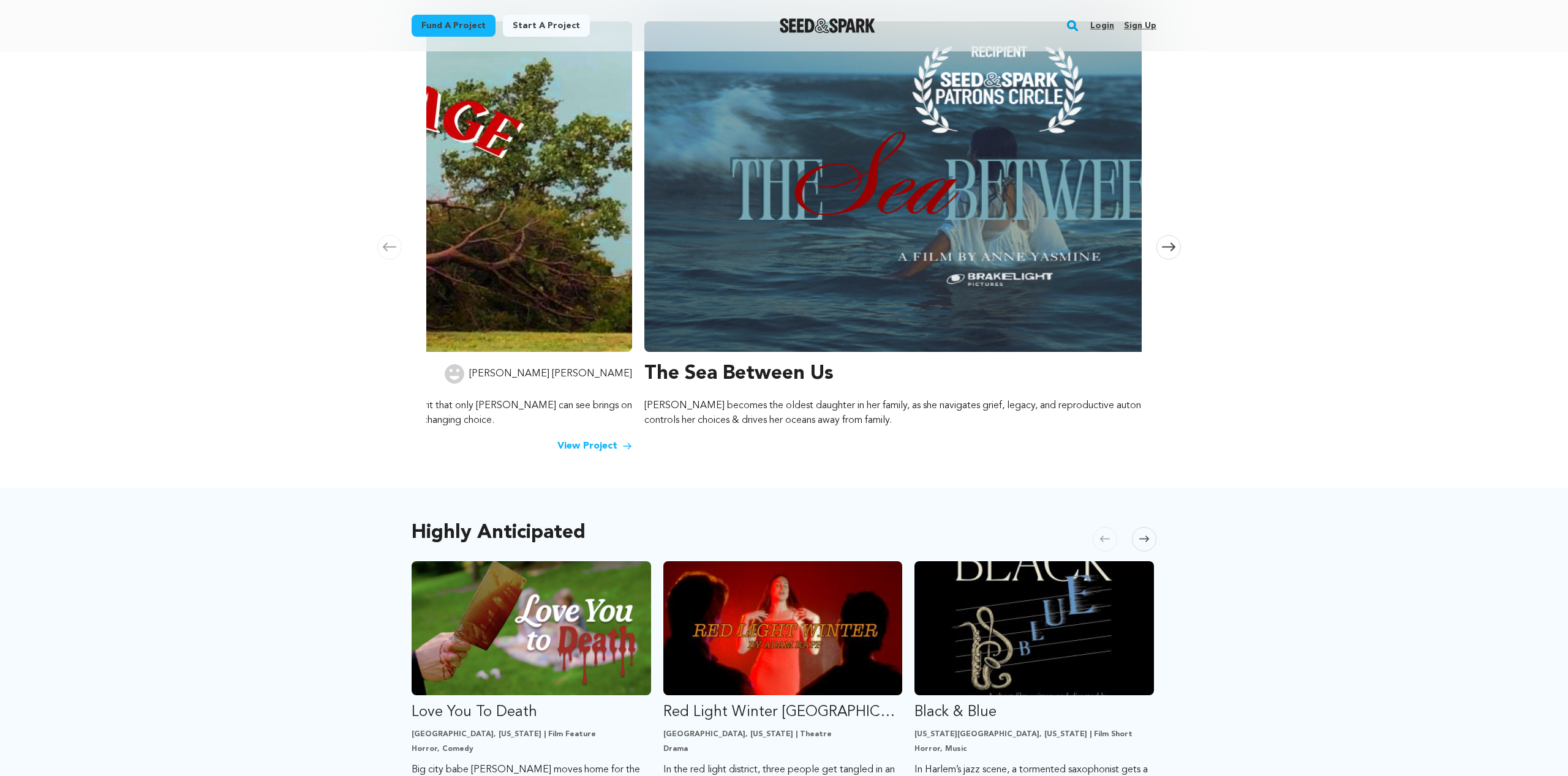
click at [1161, 251] on span at bounding box center [1168, 246] width 24 height 24
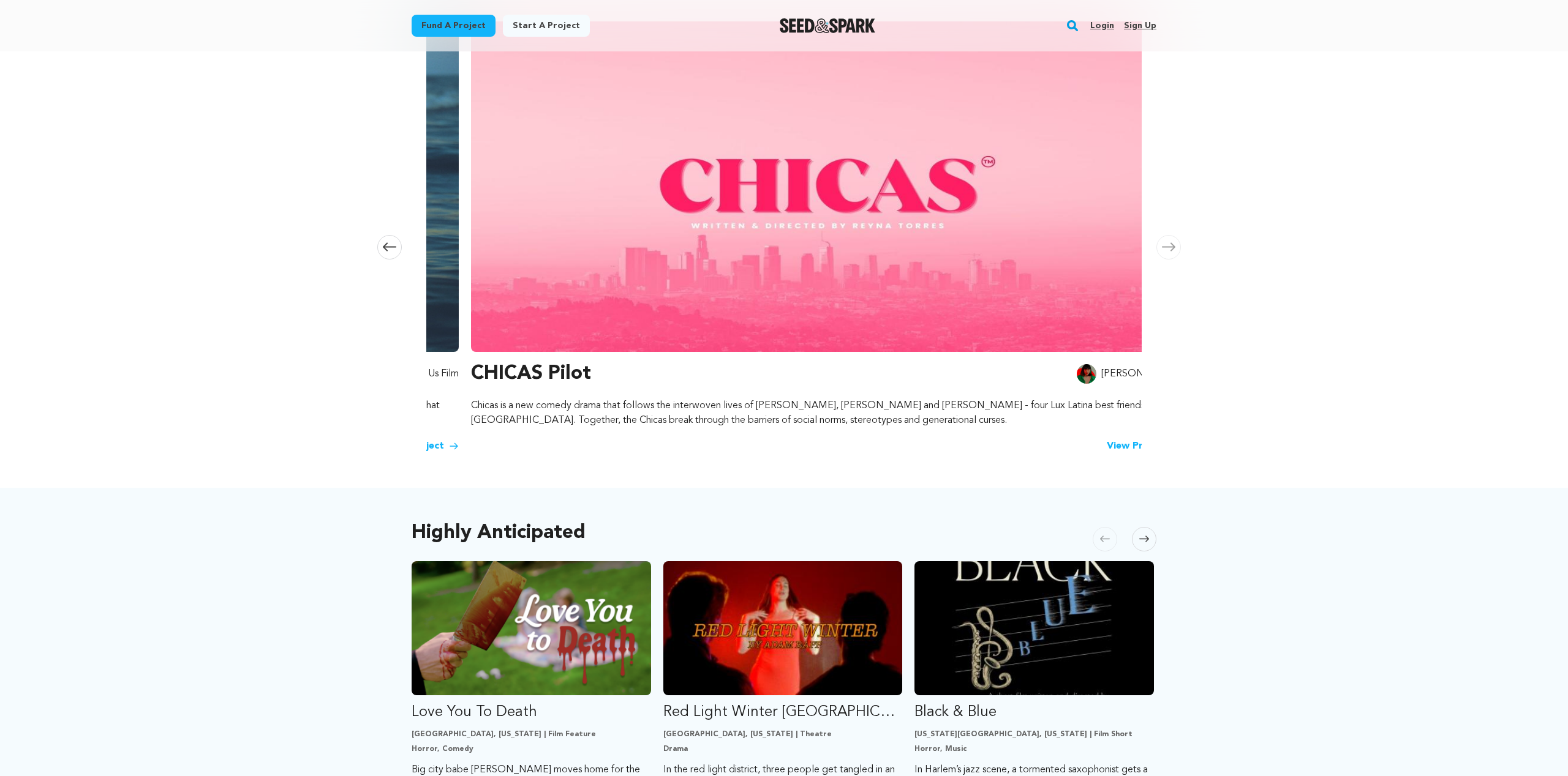
scroll to position [0, 1445]
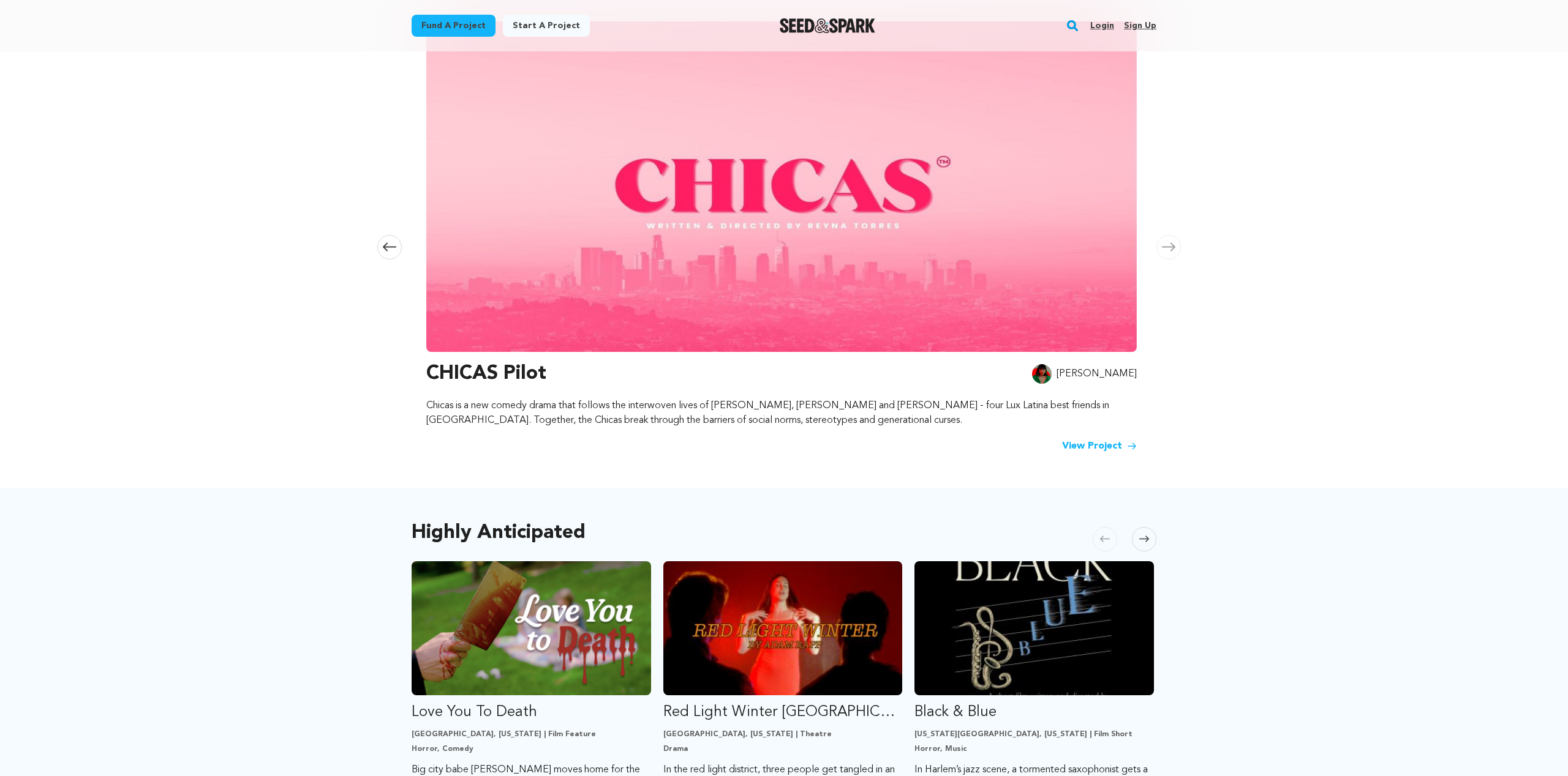
click at [1170, 253] on span at bounding box center [1168, 246] width 24 height 24
click at [1168, 247] on icon at bounding box center [1168, 247] width 13 height 8
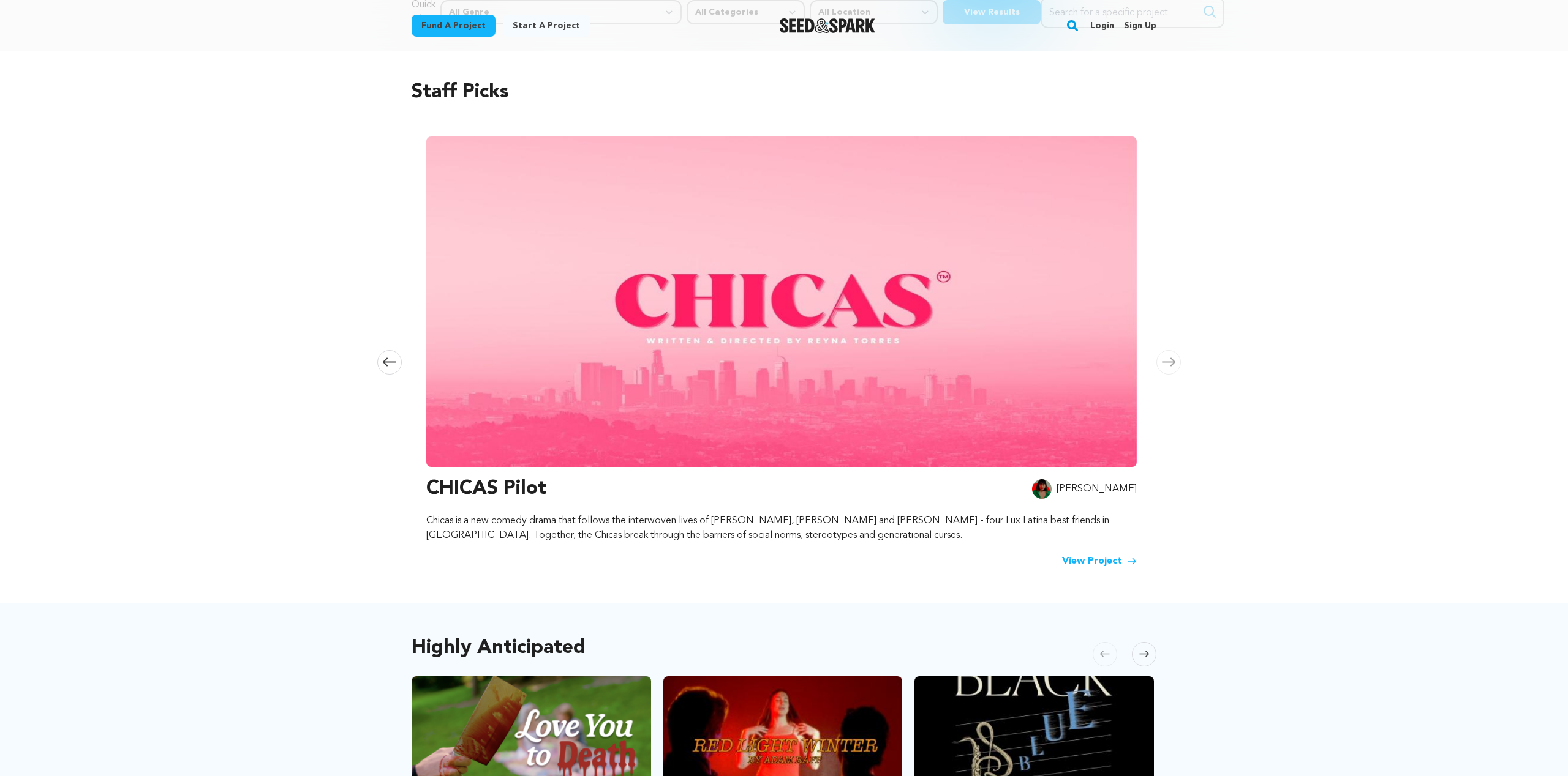
scroll to position [0, 0]
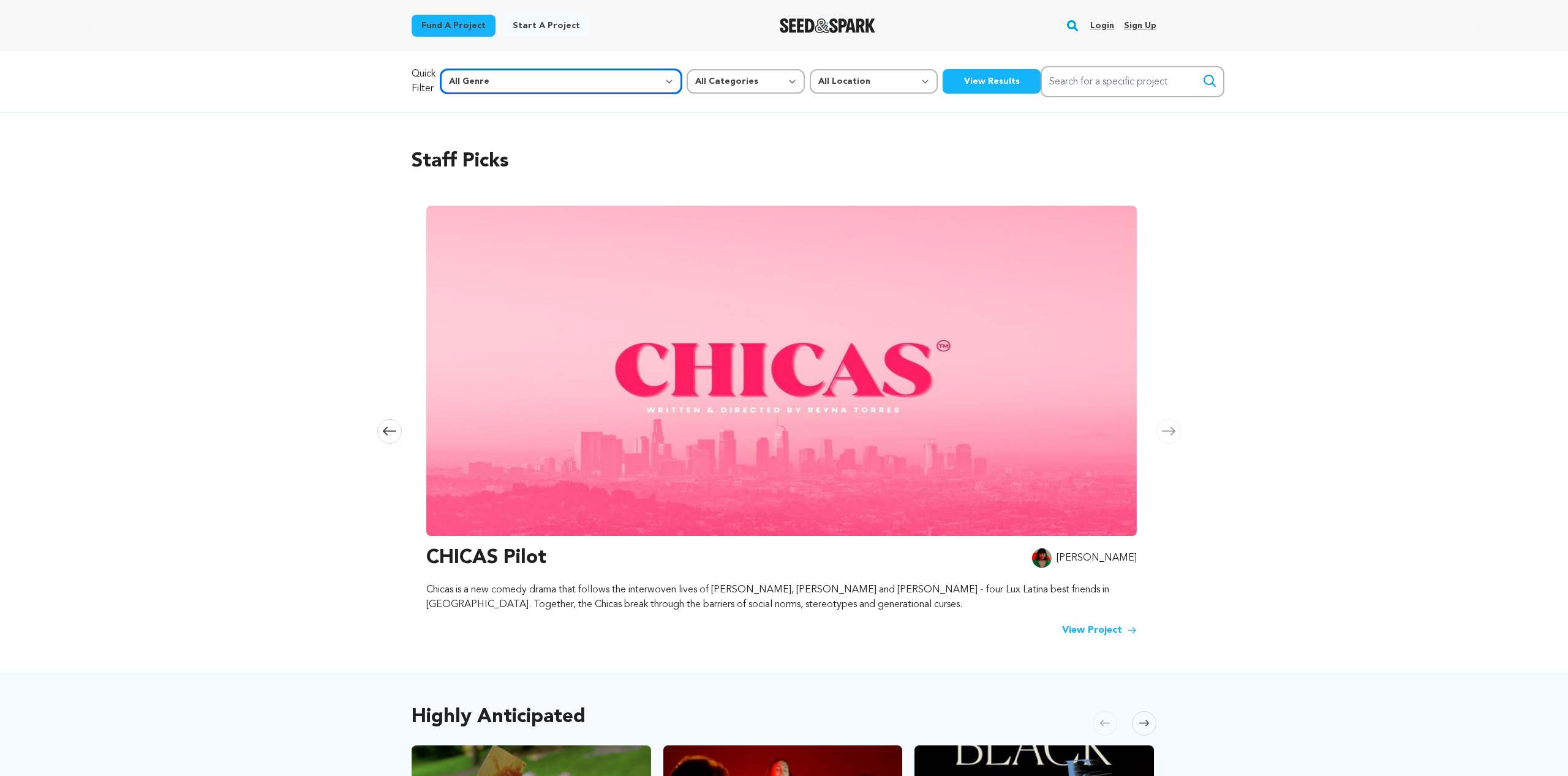
click at [543, 77] on select "All Genre Action Adventure Afrobeat Alternative Ambient Animation Bebop Big Ban…" at bounding box center [561, 81] width 242 height 24
click at [810, 89] on select "All Location Everywhere United States Canada" at bounding box center [873, 81] width 128 height 24
select select "1671"
click at [810, 69] on select "All Location Everywhere United States Canada" at bounding box center [873, 81] width 128 height 24
click at [943, 84] on button "View Results" at bounding box center [991, 81] width 98 height 24
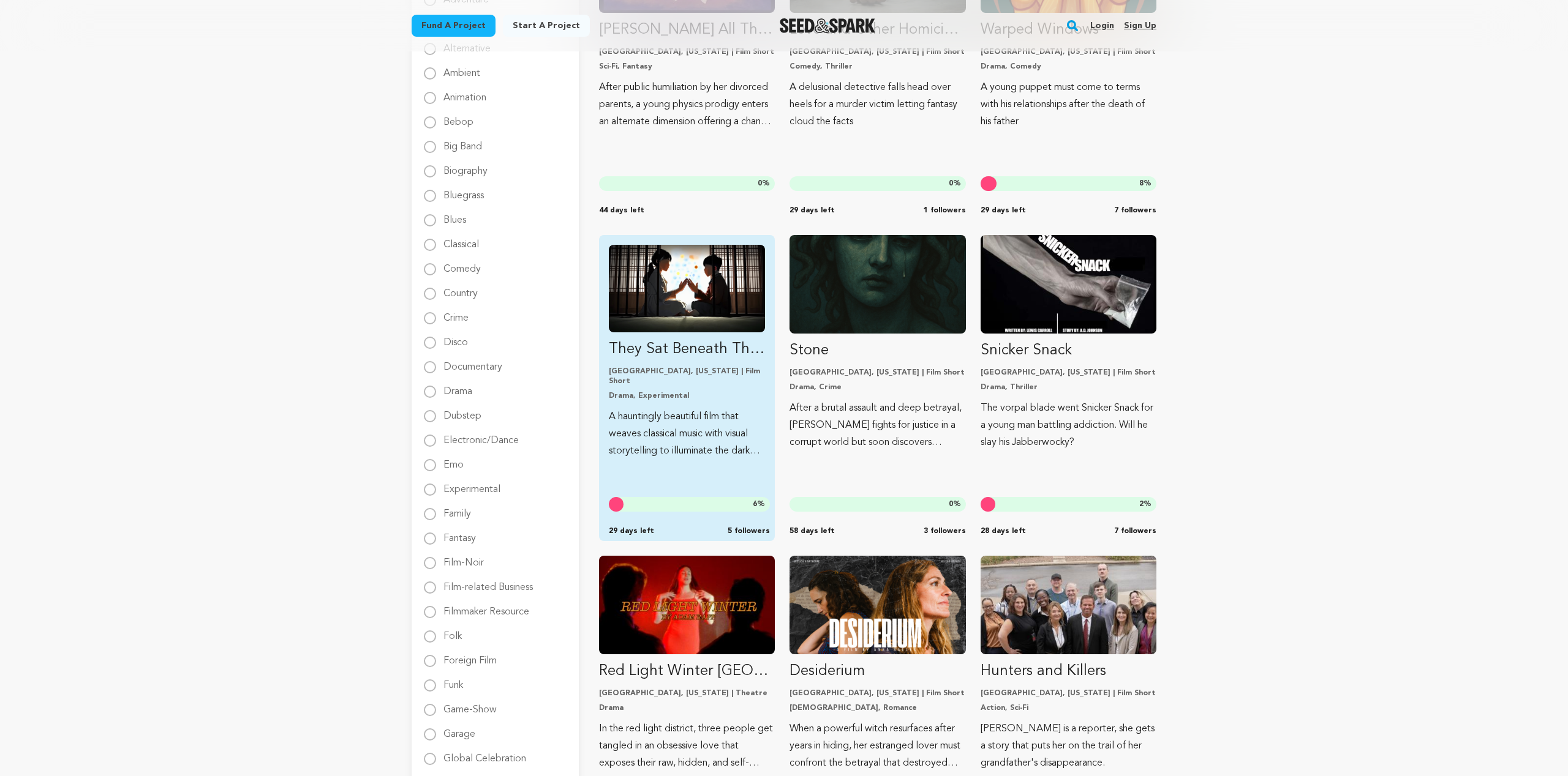
scroll to position [314, 0]
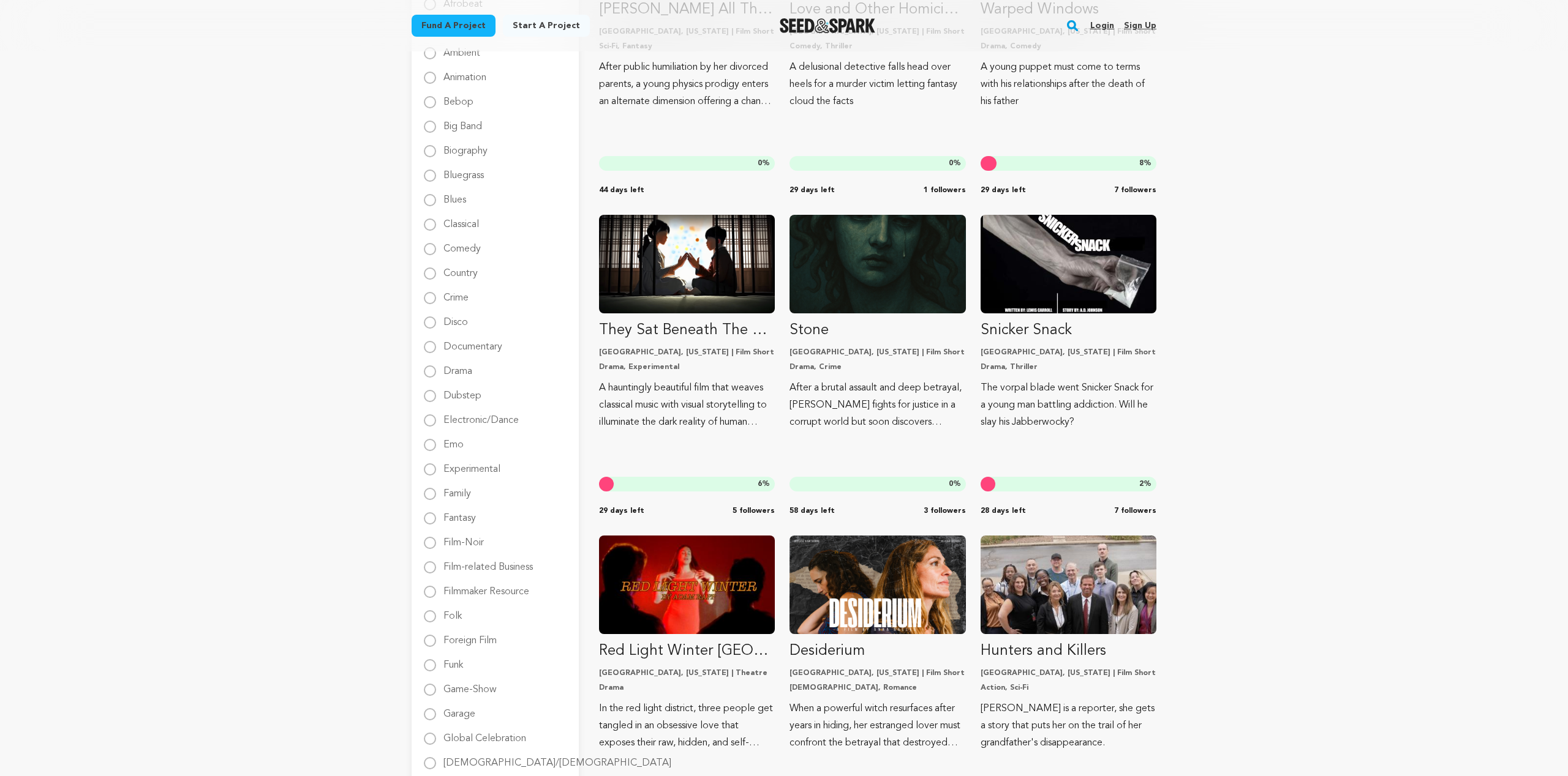
click at [461, 372] on label "Drama" at bounding box center [458, 366] width 28 height 19
click at [436, 372] on input "Drama" at bounding box center [430, 371] width 13 height 13
radio input "true"
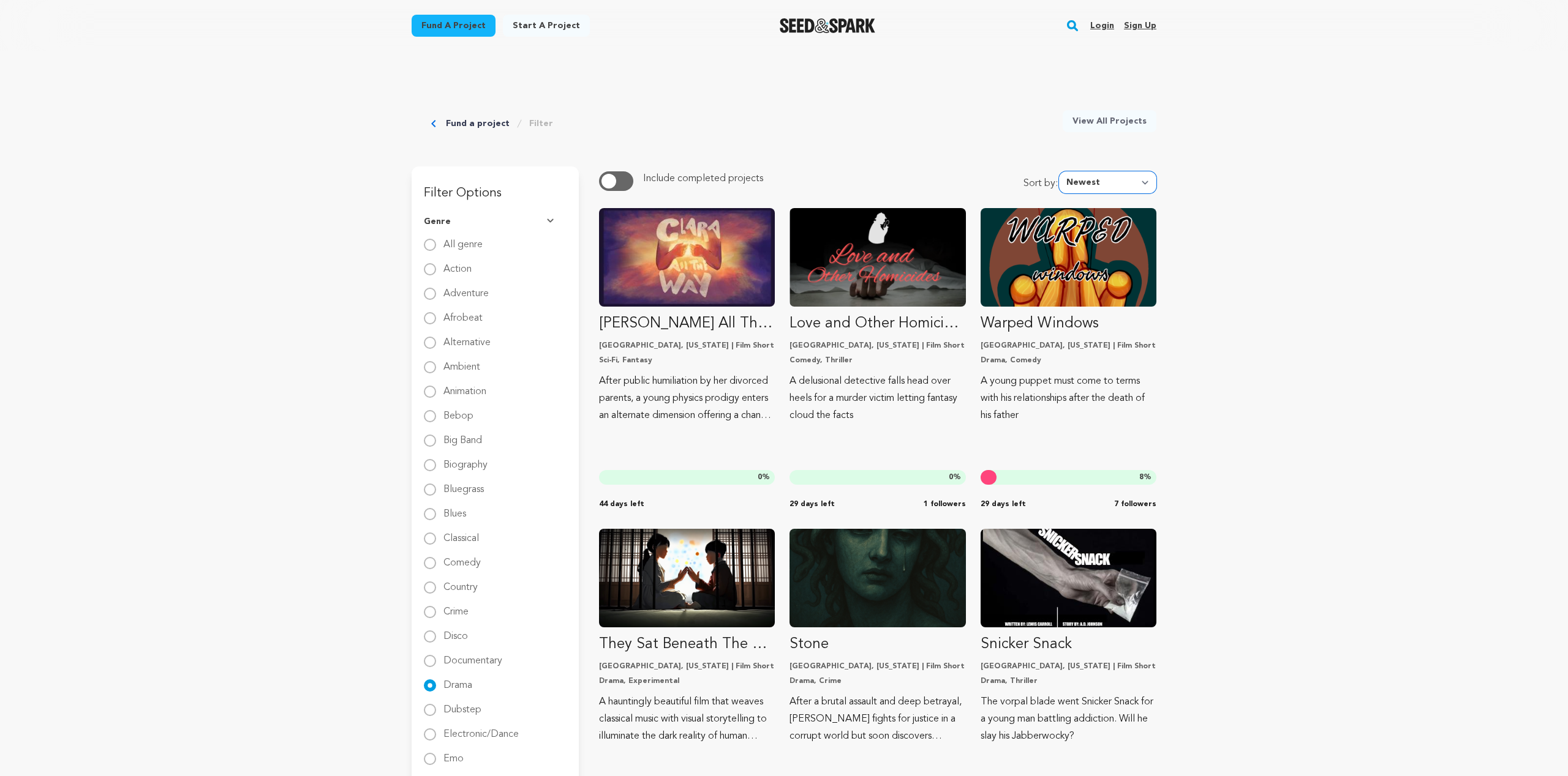
click at [1092, 180] on select "Newest Most Popular Most Funded Trending Now Ending Now Amount Raised" at bounding box center [1107, 182] width 98 height 22
click at [1062, 171] on select "Newest Most Popular Most Funded Trending Now Ending Now Amount Raised" at bounding box center [1107, 182] width 98 height 22
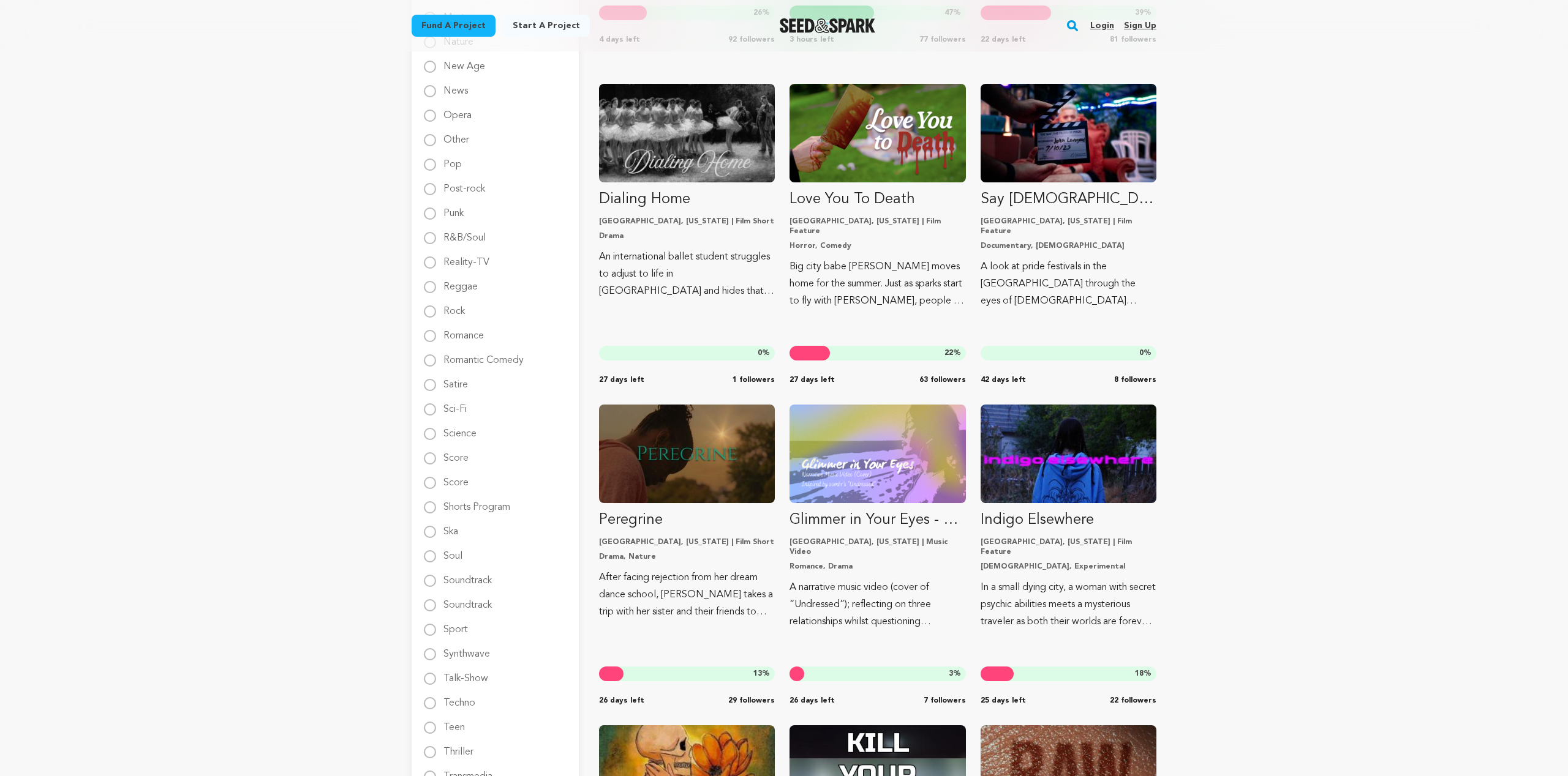
scroll to position [1431, 0]
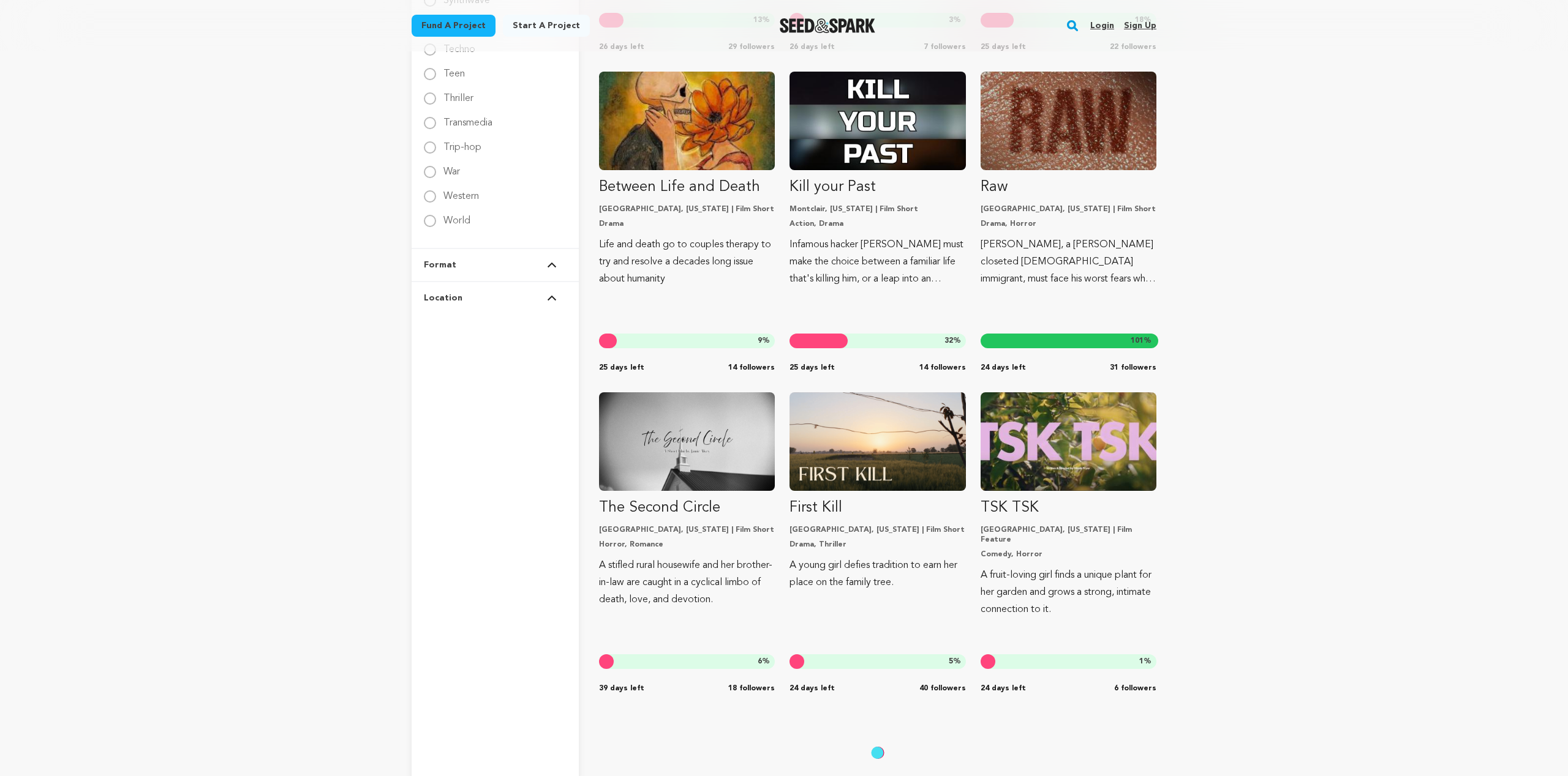
click at [517, 297] on button "Location" at bounding box center [495, 298] width 143 height 32
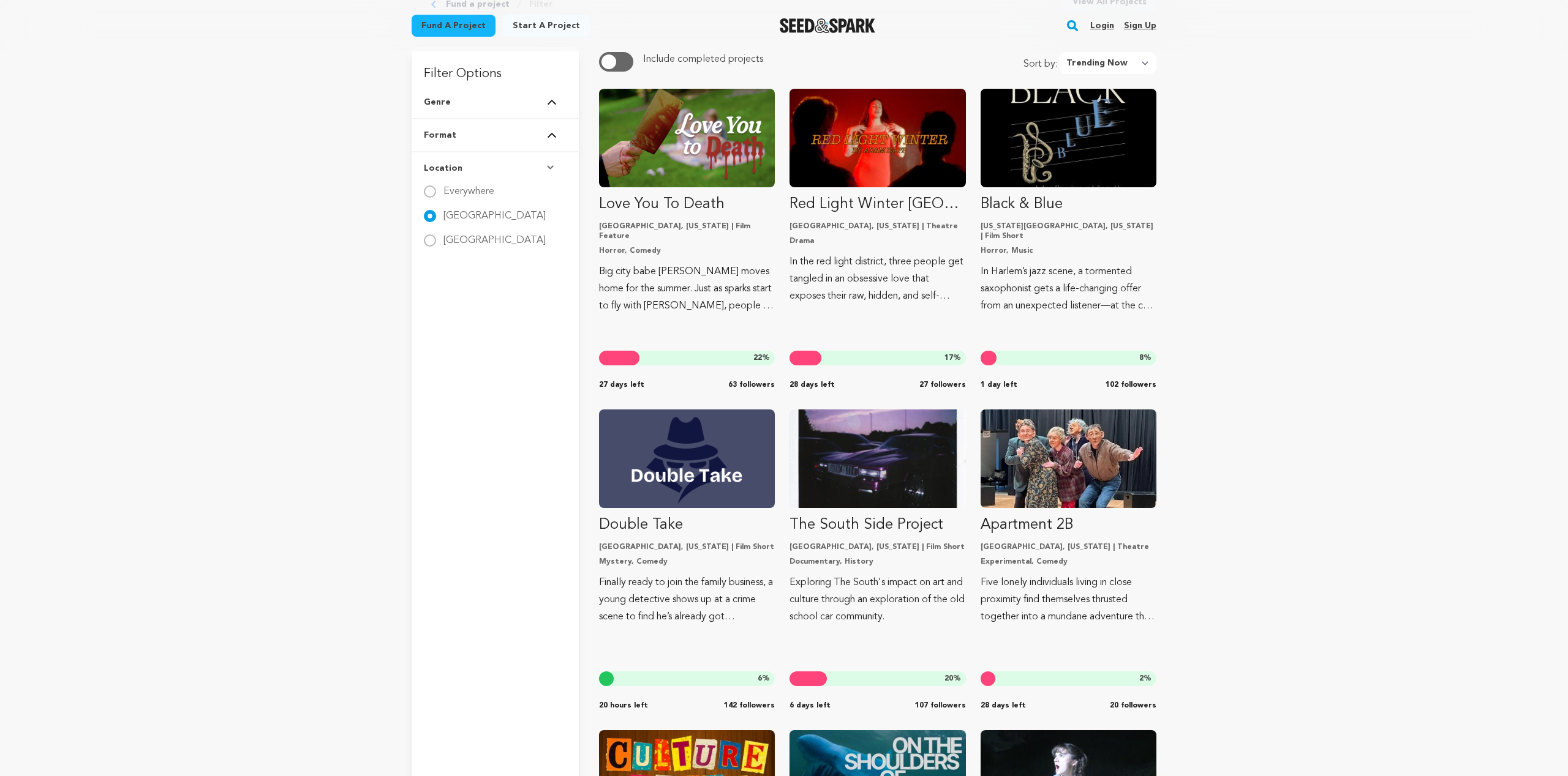
scroll to position [0, 0]
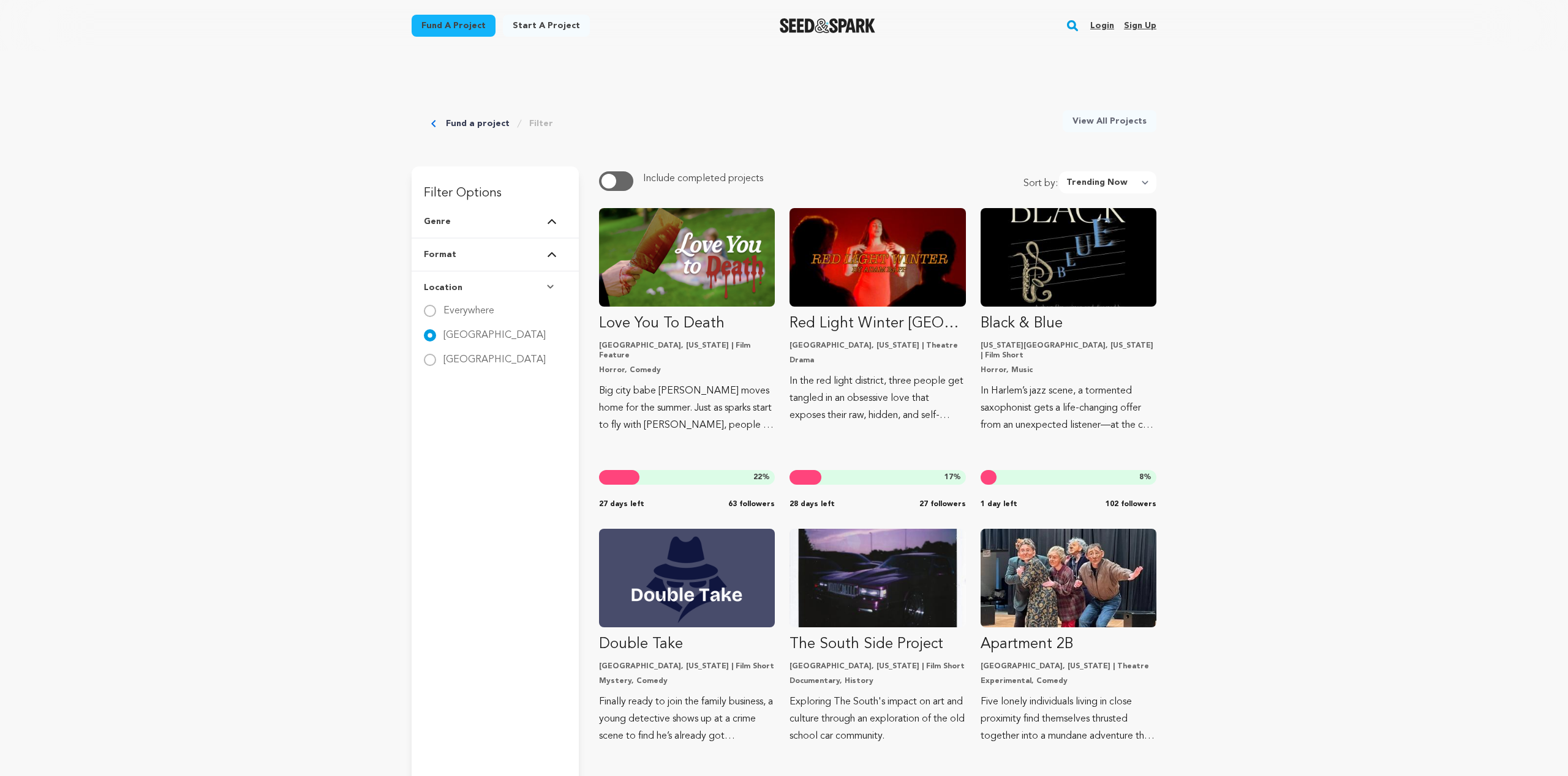
click at [515, 290] on button "Location" at bounding box center [495, 287] width 143 height 32
click at [513, 231] on button "Genre" at bounding box center [495, 221] width 143 height 32
click at [555, 223] on img at bounding box center [552, 221] width 10 height 6
click at [519, 258] on button "Format" at bounding box center [495, 255] width 143 height 32
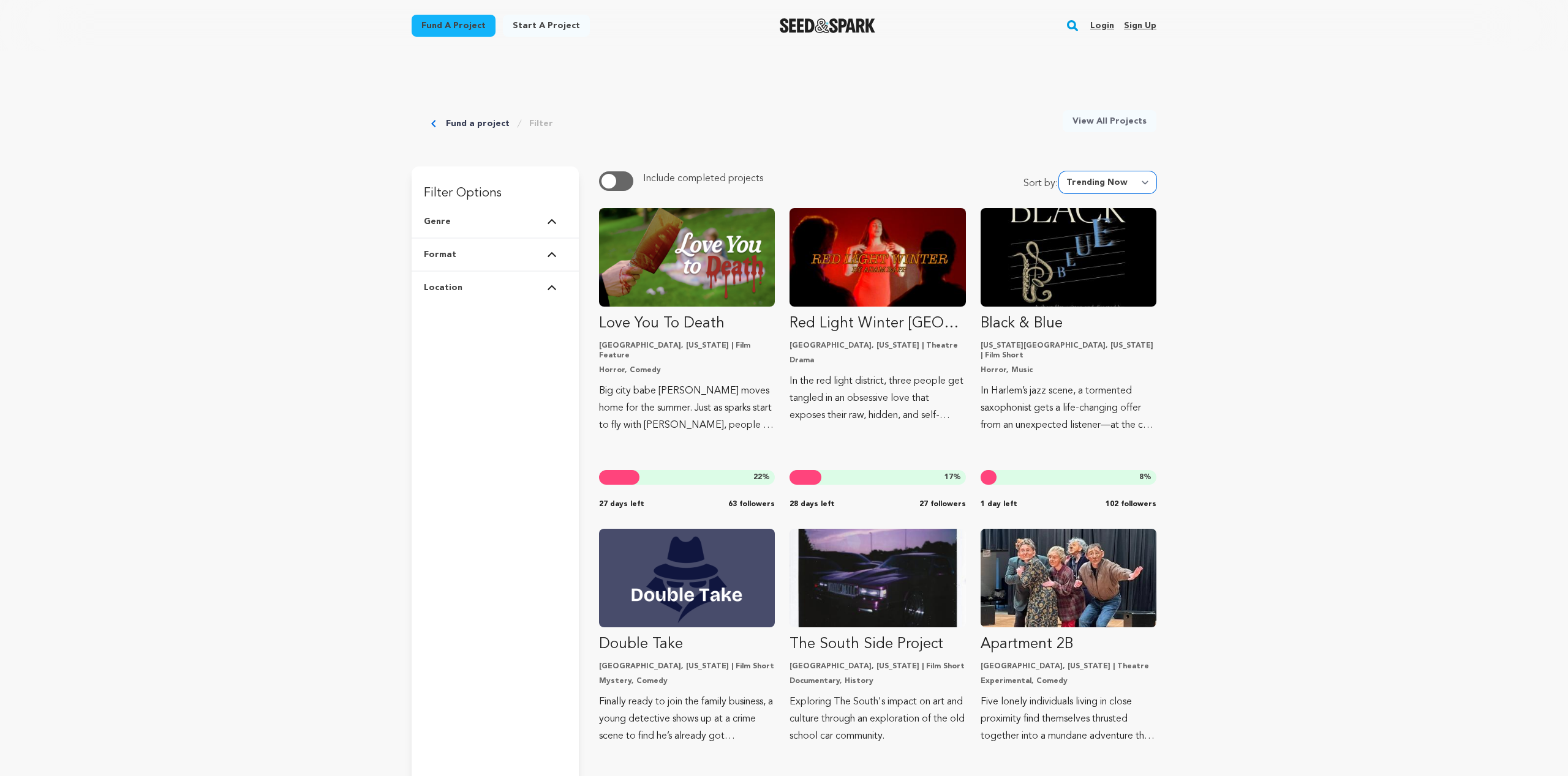
click at [1143, 178] on select "Newest Most Popular Most Funded Trending Now Ending Now Amount Raised" at bounding box center [1107, 182] width 98 height 22
select select "newest"
click at [1062, 171] on select "Newest Most Popular Most Funded Trending Now Ending Now Amount Raised" at bounding box center [1107, 182] width 98 height 22
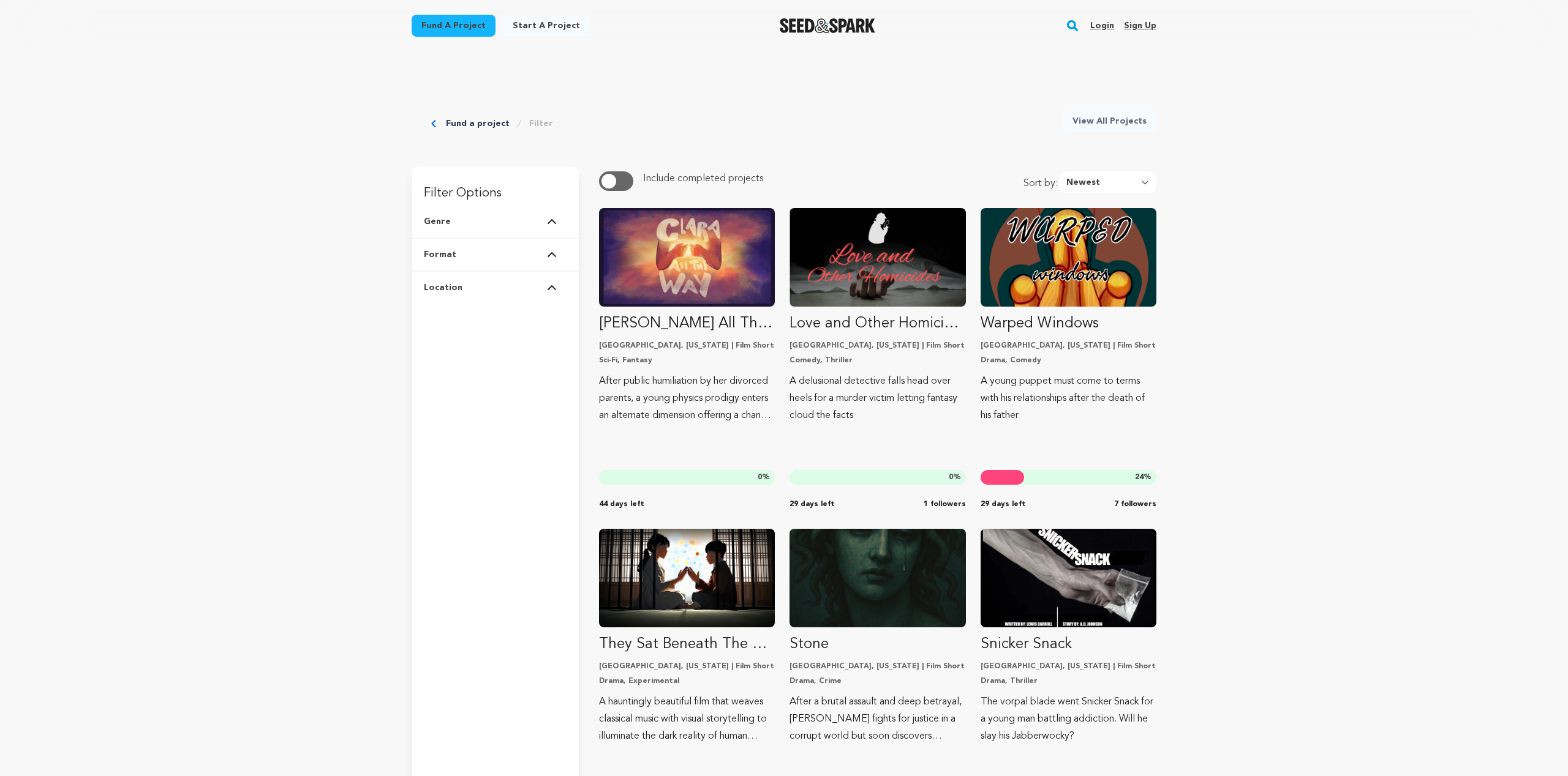
click at [478, 124] on link "Fund a project" at bounding box center [477, 124] width 64 height 13
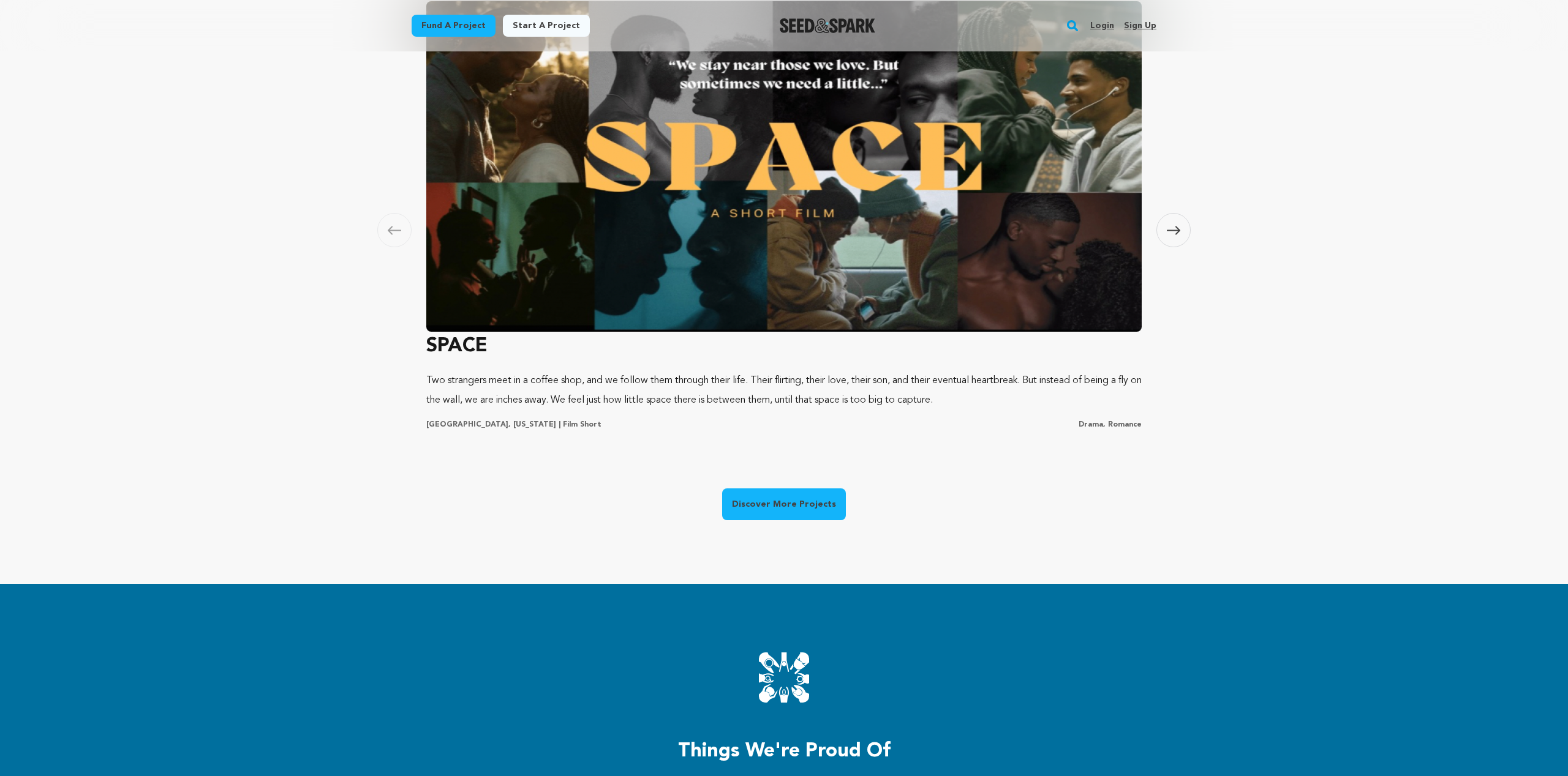
scroll to position [595, 0]
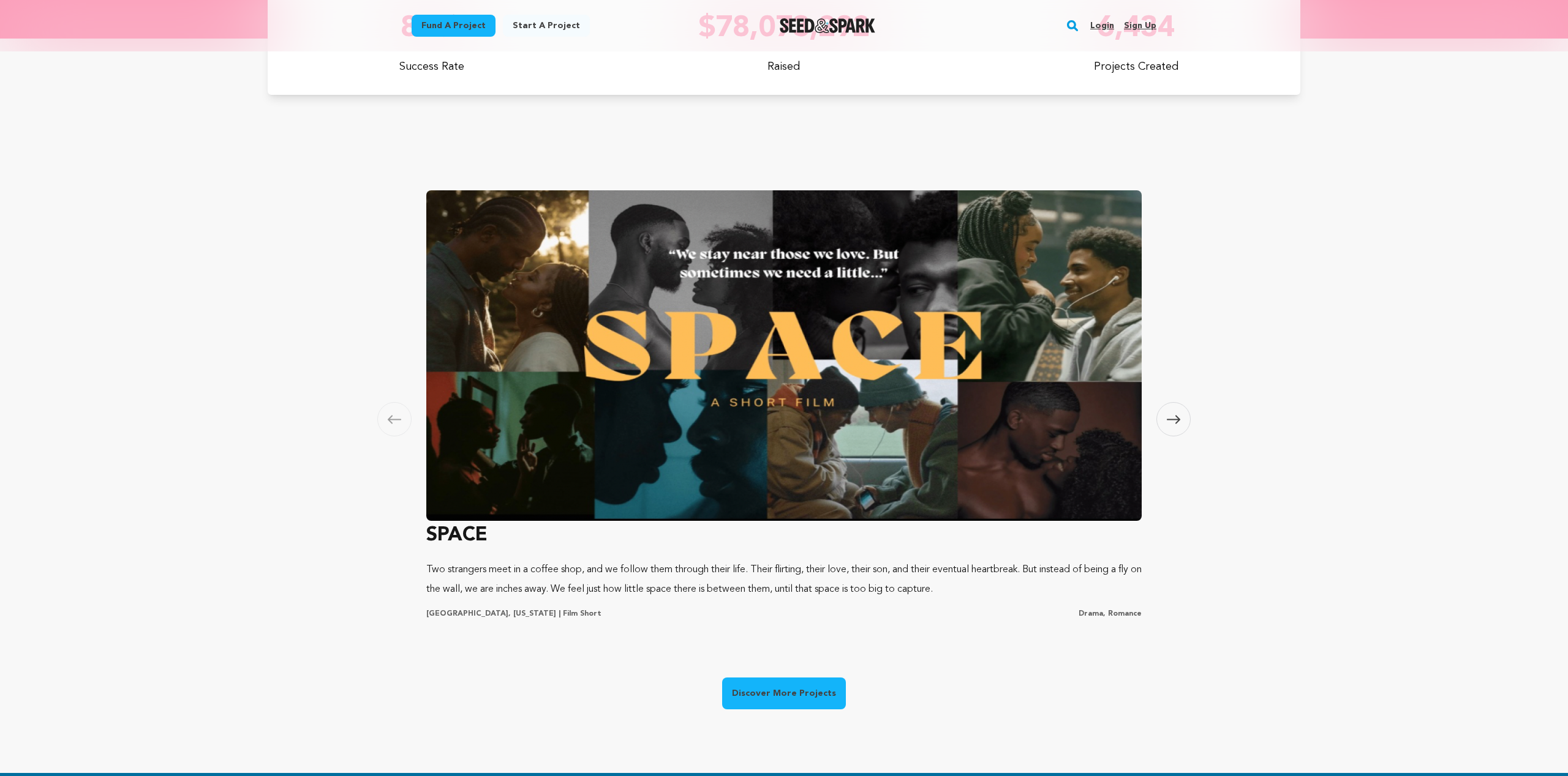
click at [1189, 429] on button "Skip to next slide page" at bounding box center [1173, 418] width 34 height 34
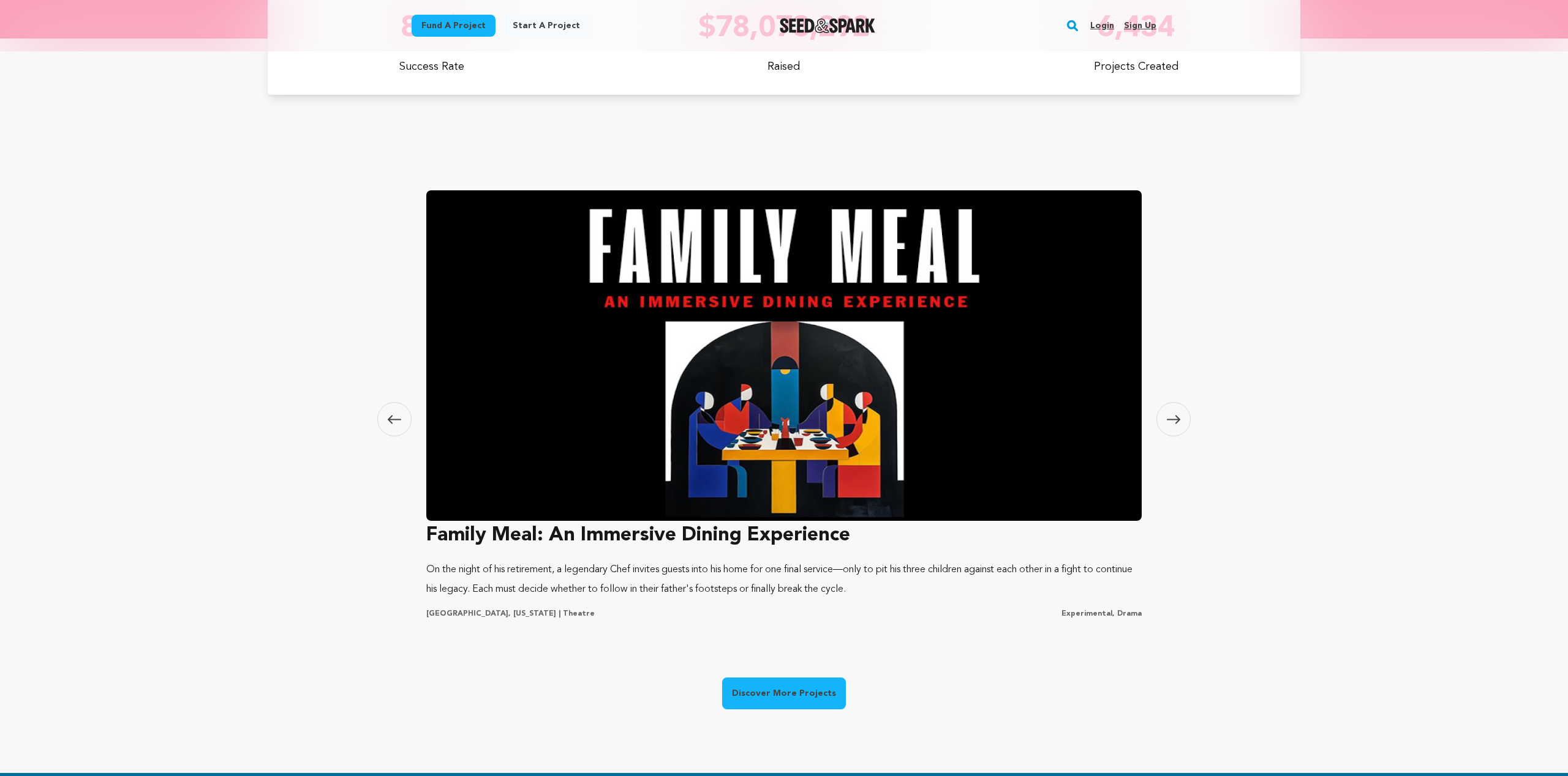
scroll to position [0, 0]
click at [1183, 421] on span at bounding box center [1173, 418] width 34 height 34
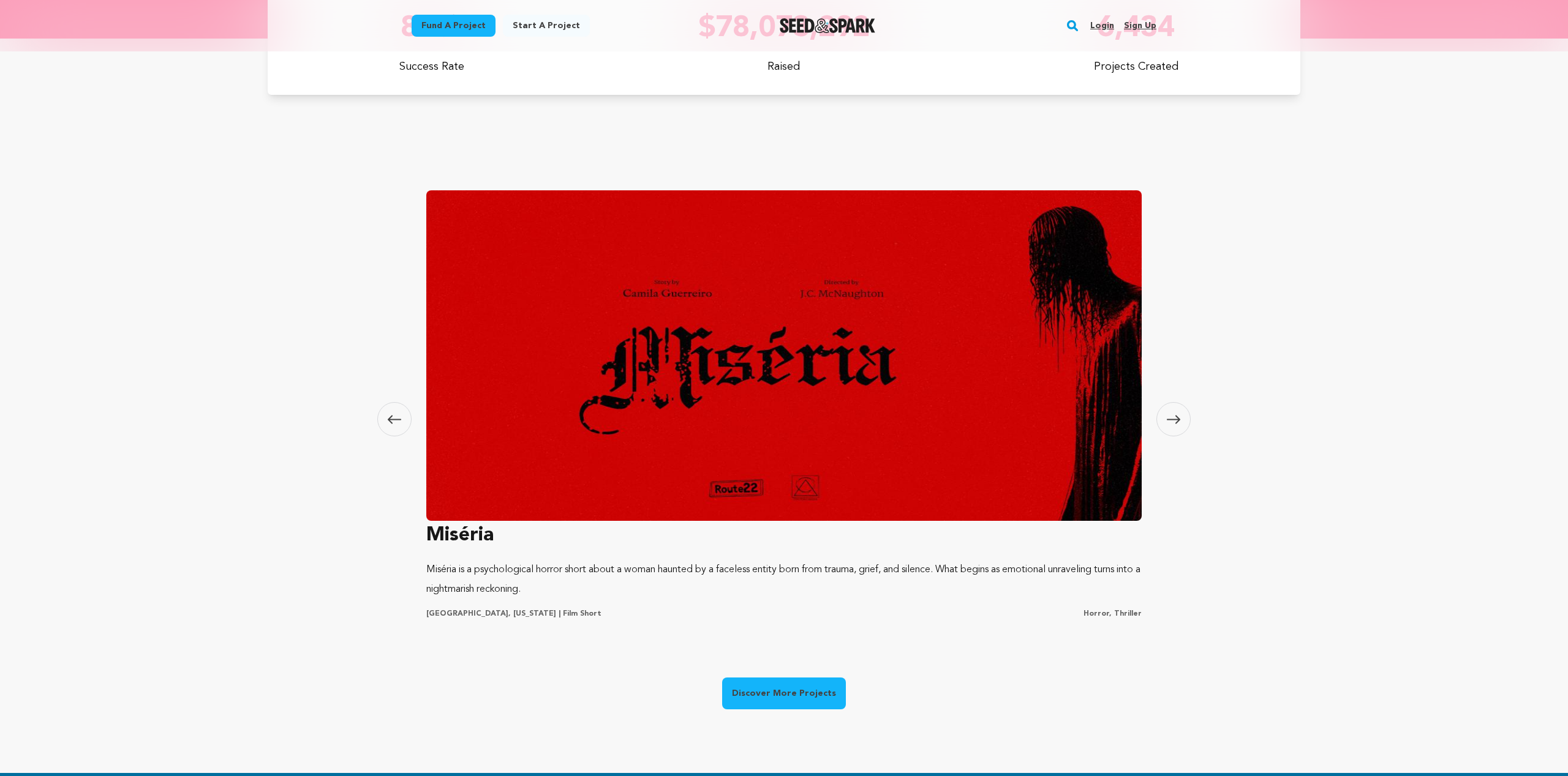
scroll to position [0, 428]
click at [1183, 421] on span at bounding box center [1173, 418] width 34 height 34
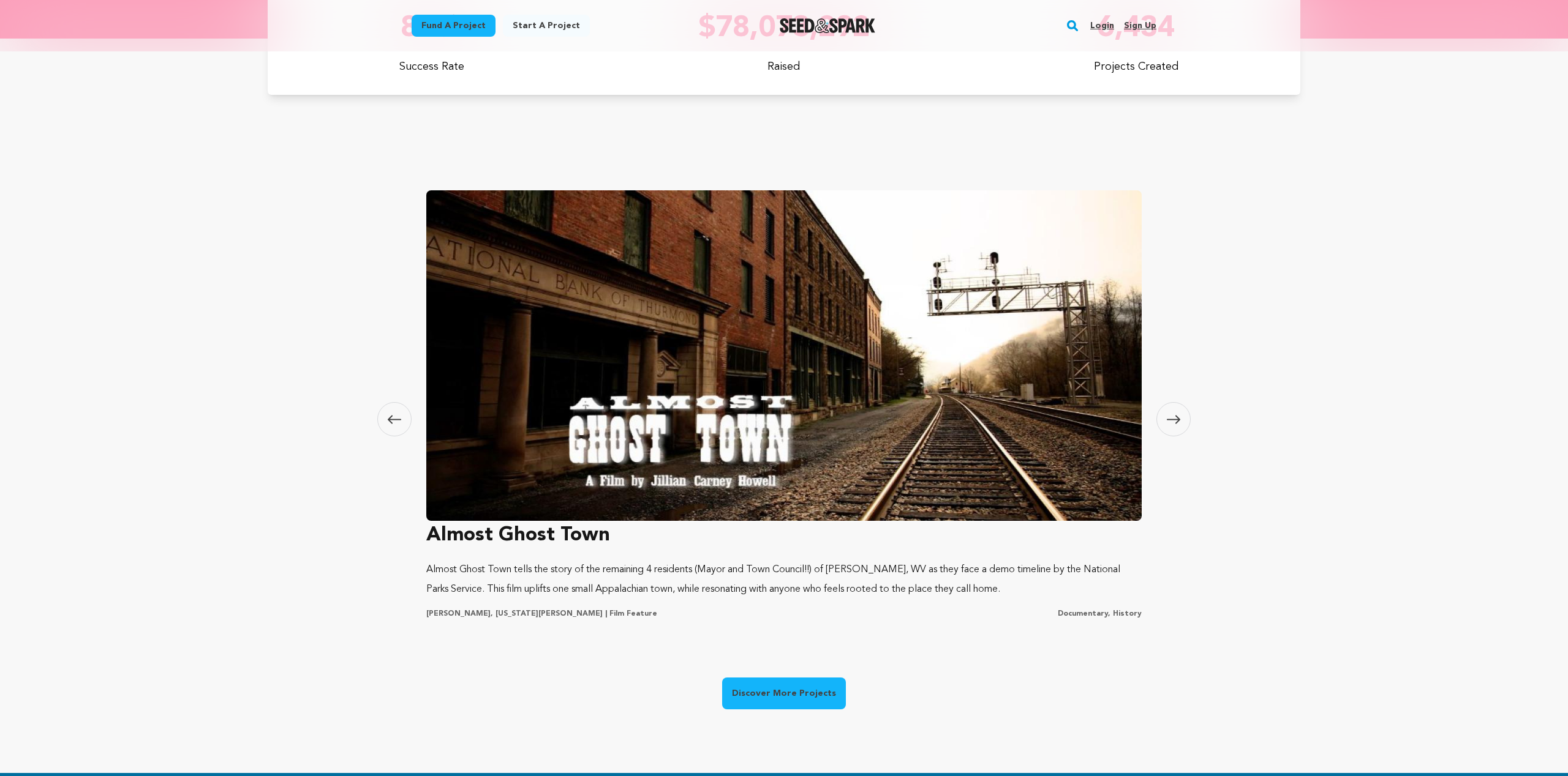
scroll to position [0, 0]
click at [683, 408] on img at bounding box center [784, 356] width 715 height 331
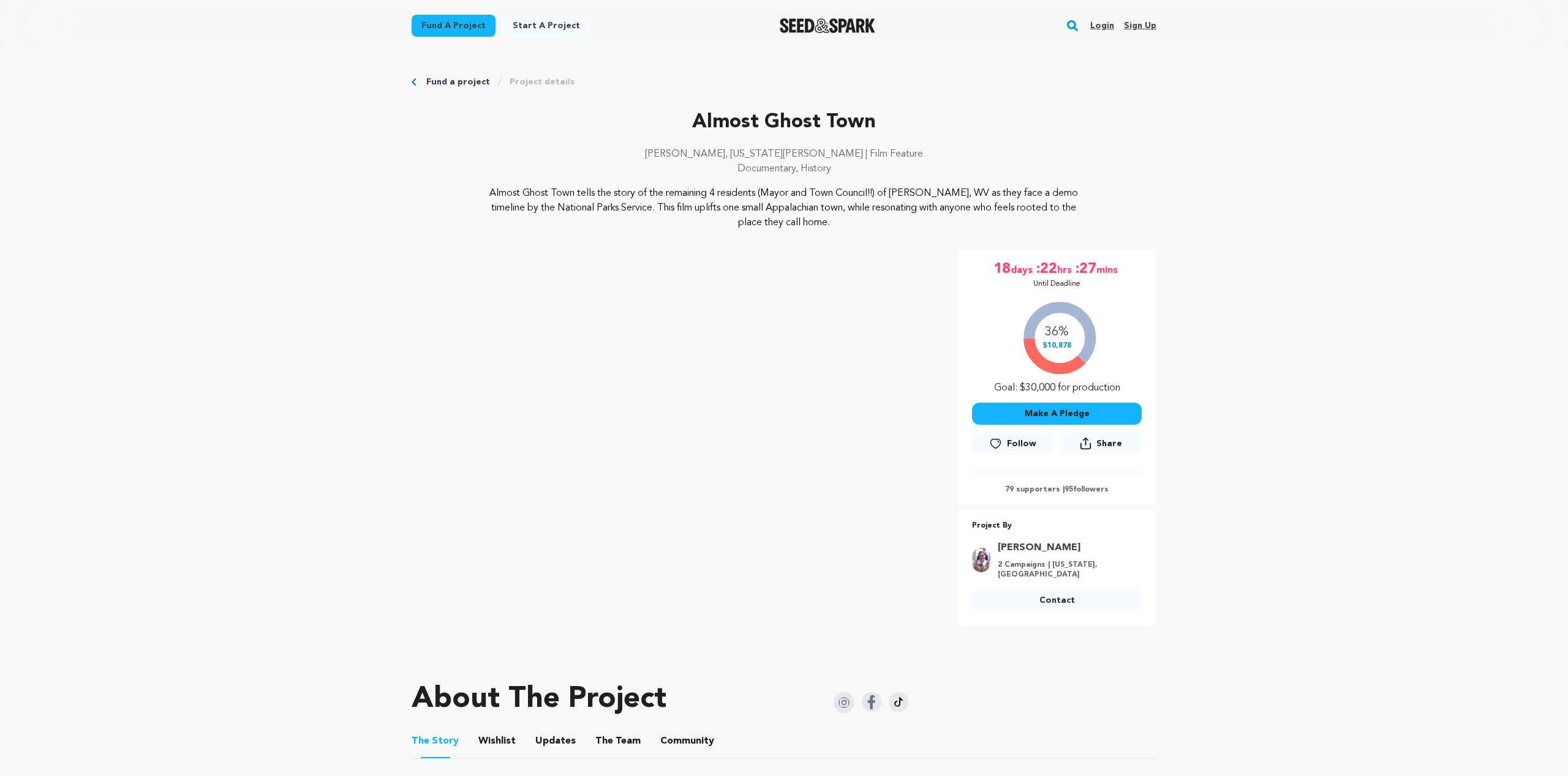
click at [445, 79] on link "Fund a project" at bounding box center [458, 82] width 64 height 13
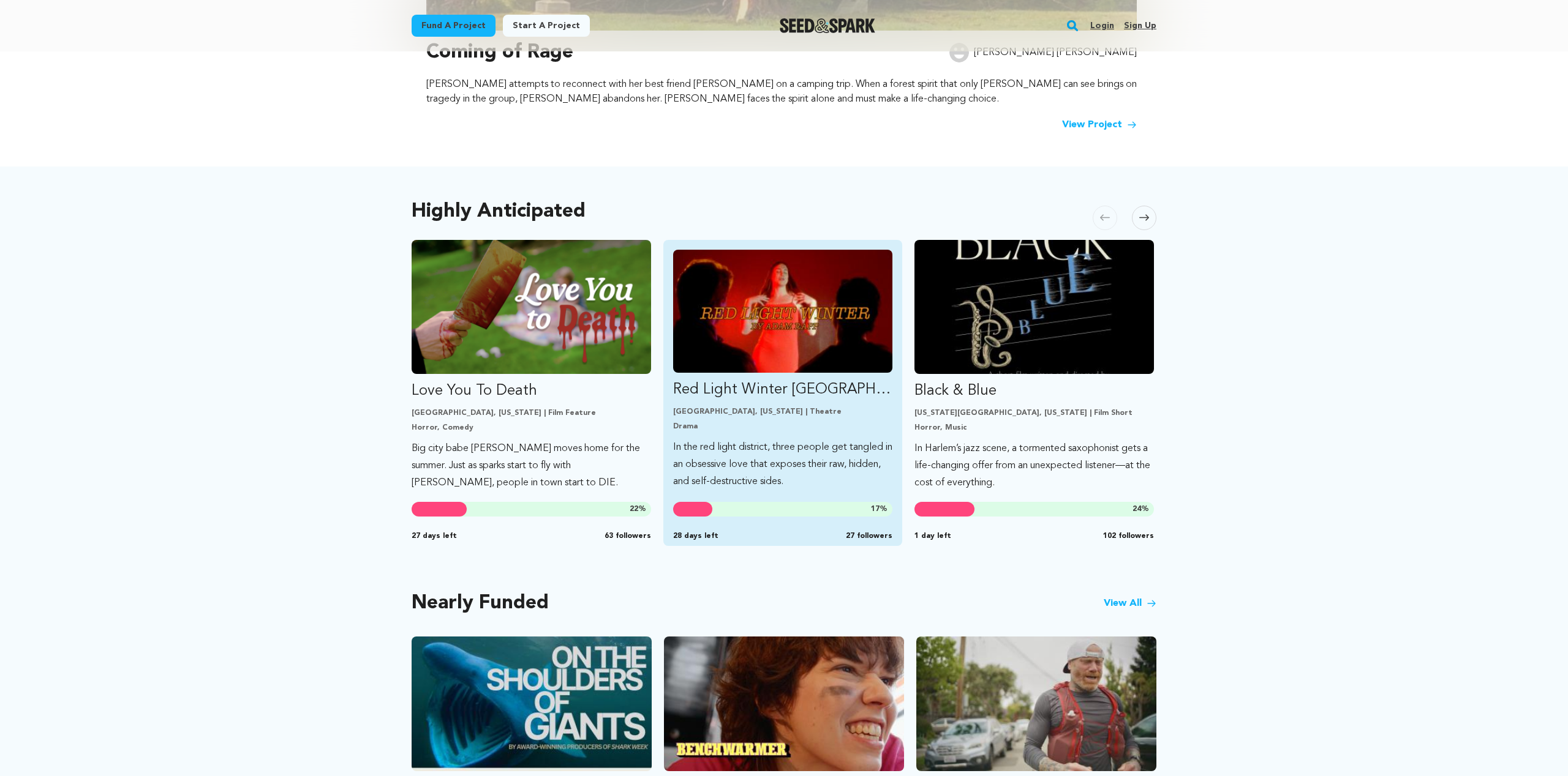
scroll to position [488, 0]
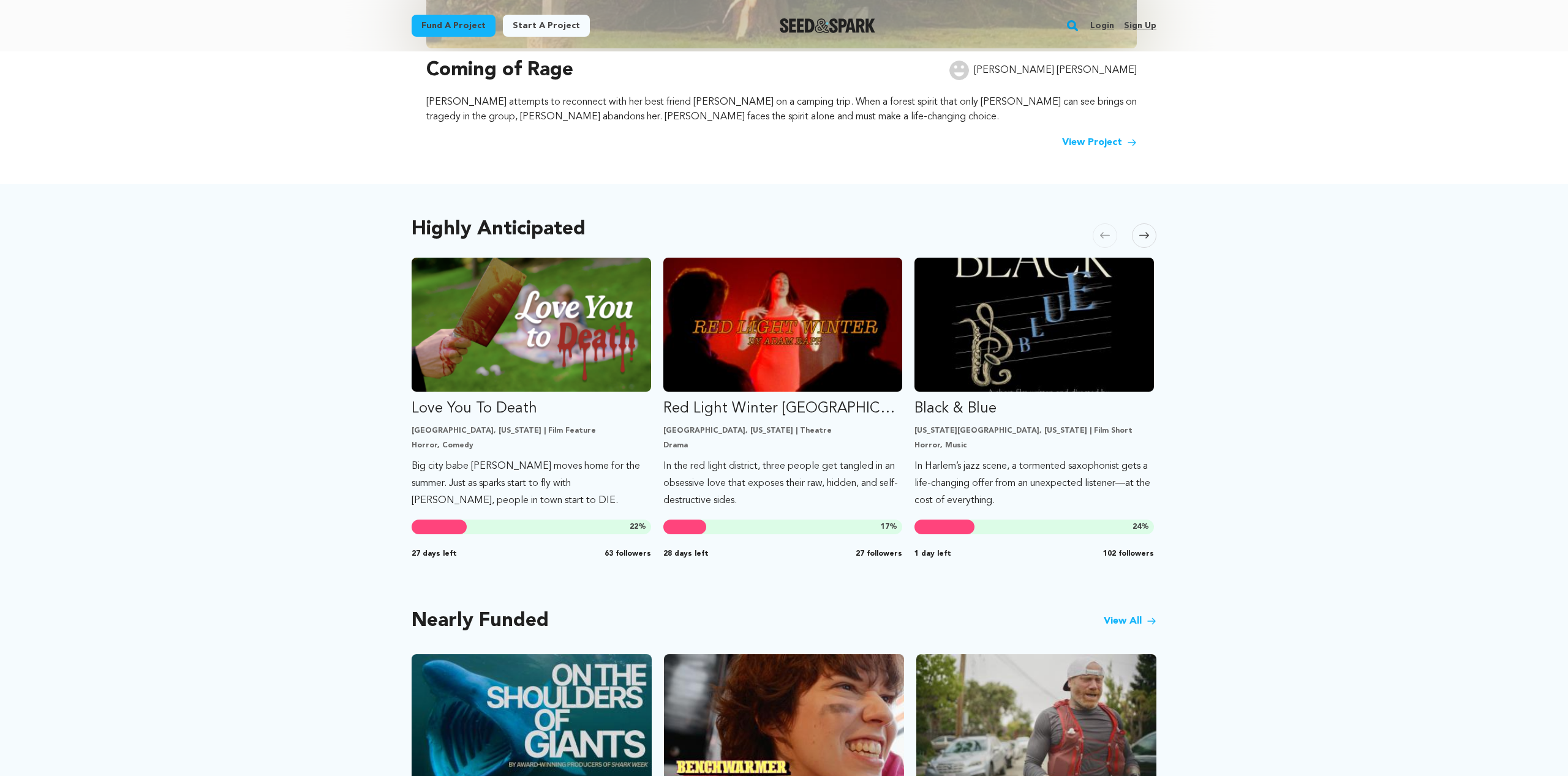
click at [1148, 231] on icon at bounding box center [1144, 235] width 10 height 9
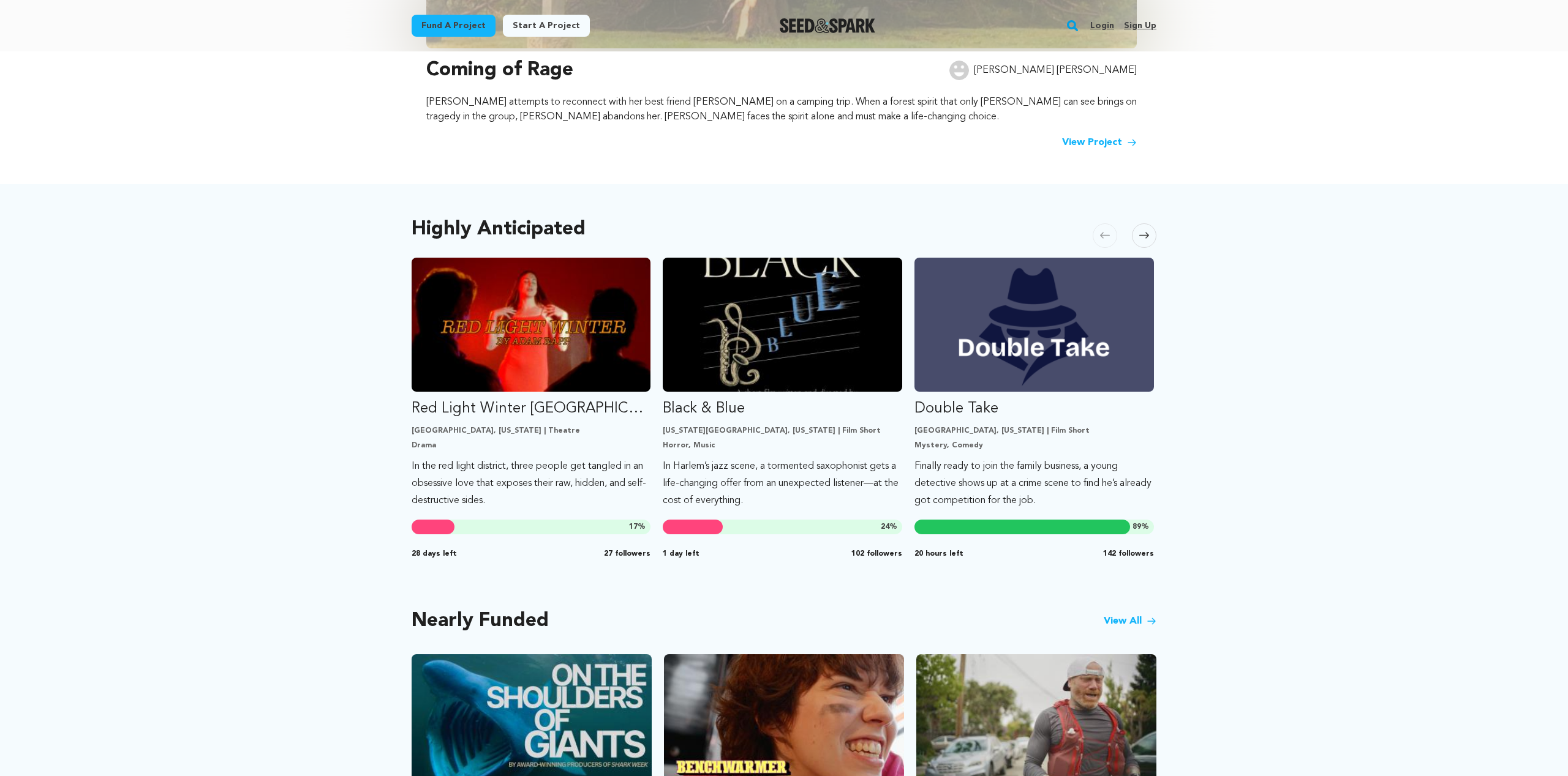
click at [1148, 234] on icon at bounding box center [1144, 235] width 10 height 9
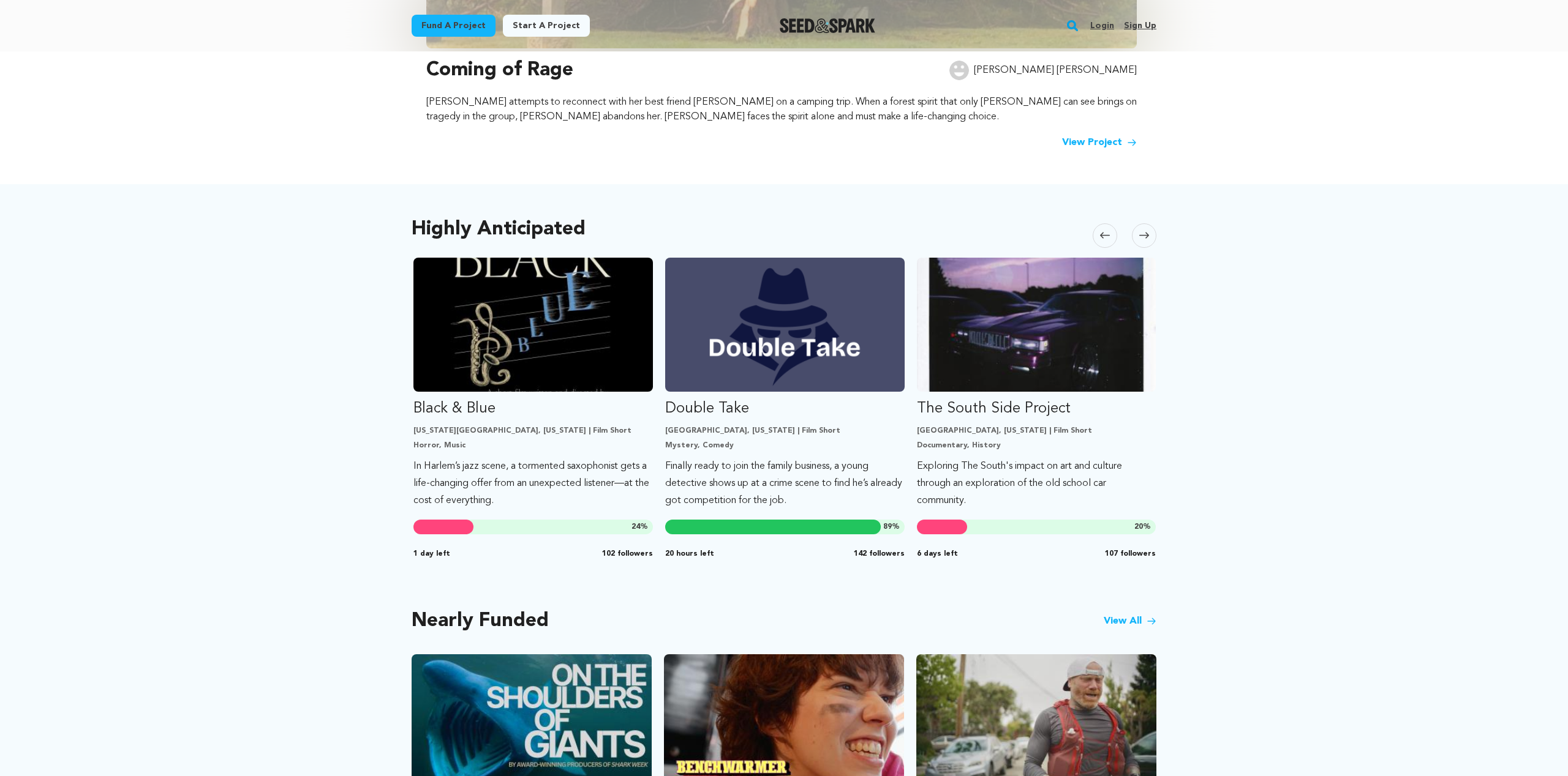
click at [1148, 234] on icon at bounding box center [1144, 235] width 10 height 9
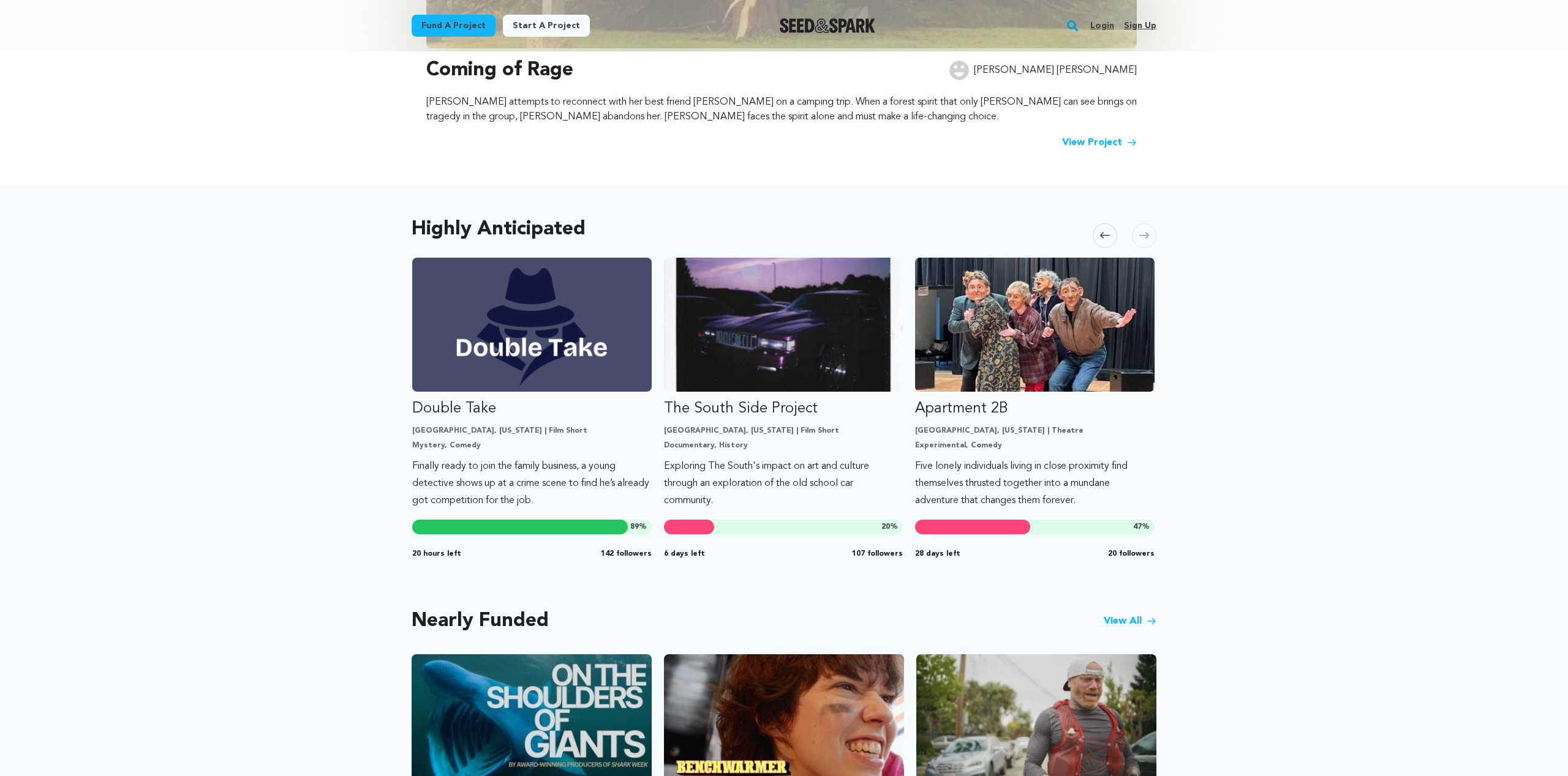
click at [1148, 234] on icon at bounding box center [1144, 235] width 10 height 9
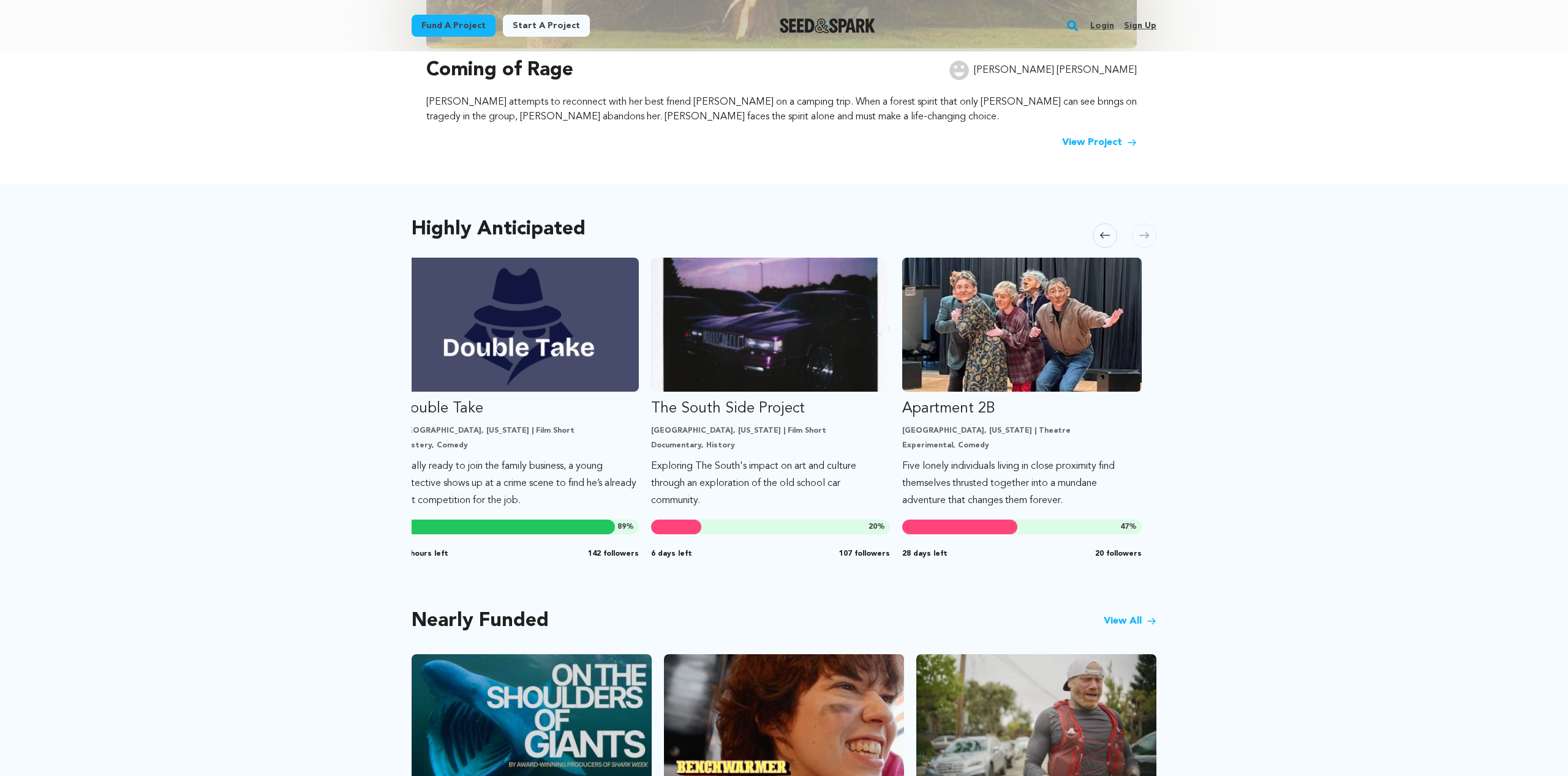
scroll to position [0, 769]
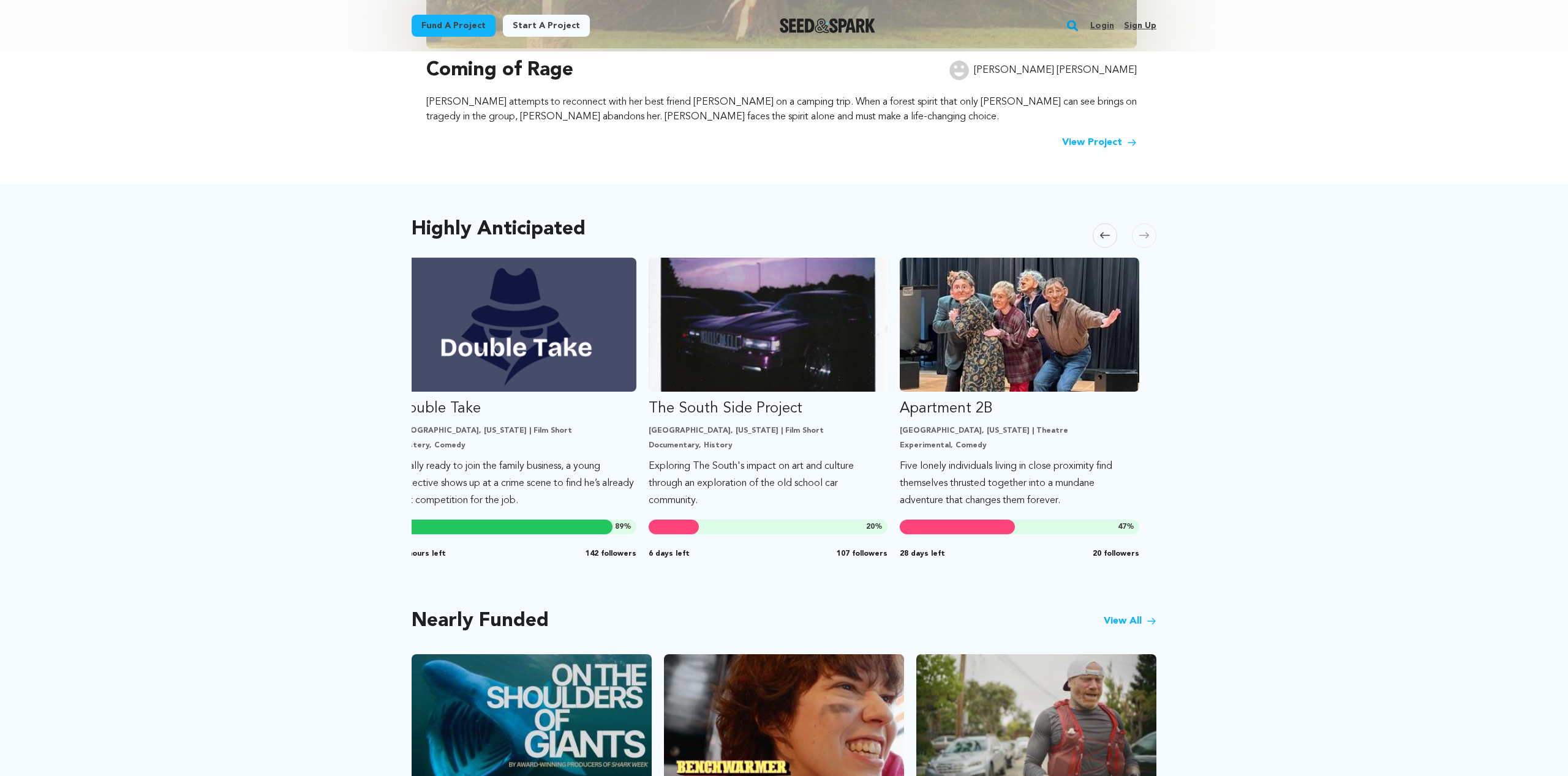
click at [1148, 234] on icon at bounding box center [1144, 235] width 10 height 9
click at [1100, 232] on icon at bounding box center [1105, 235] width 10 height 9
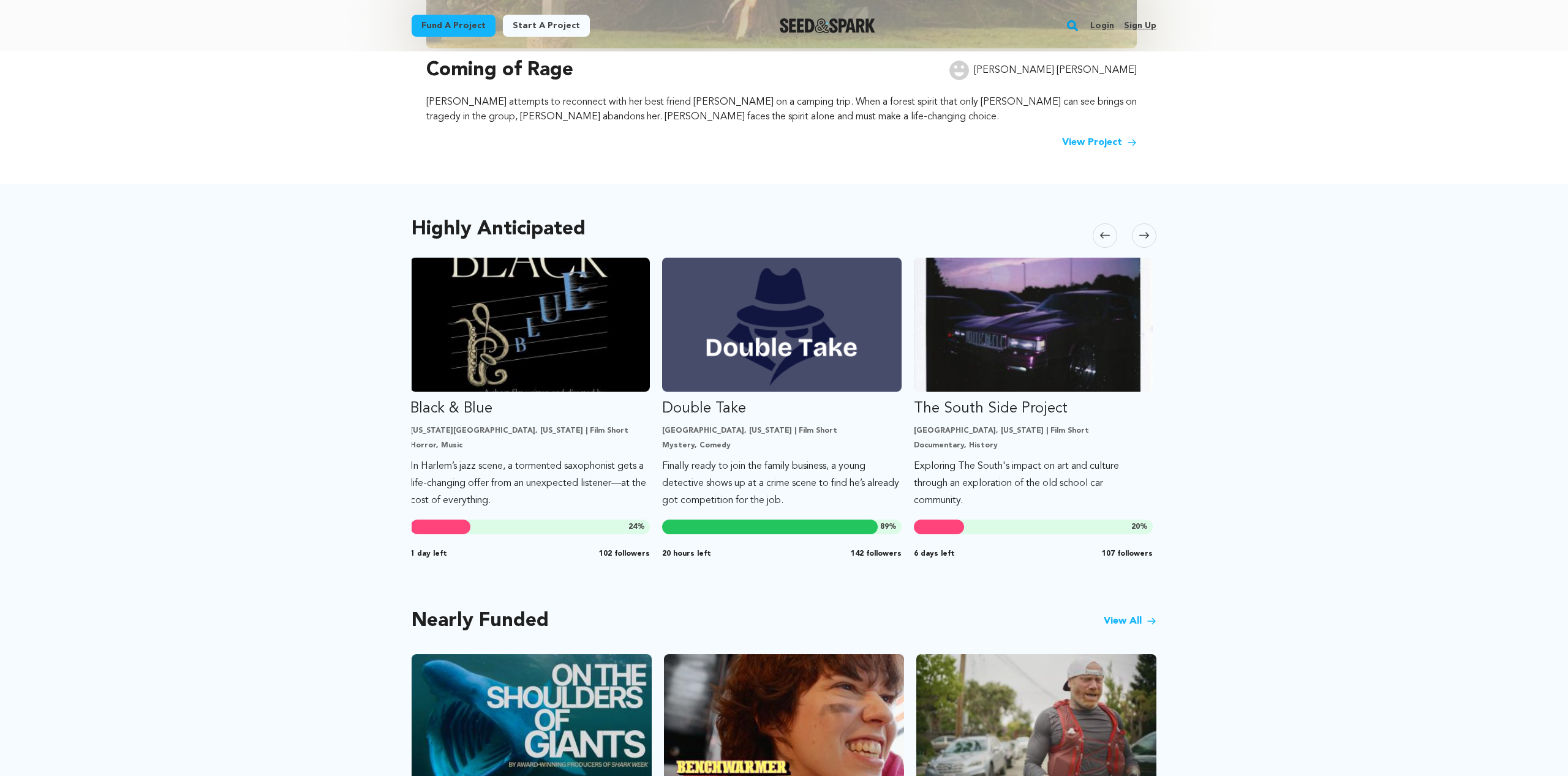
scroll to position [0, 503]
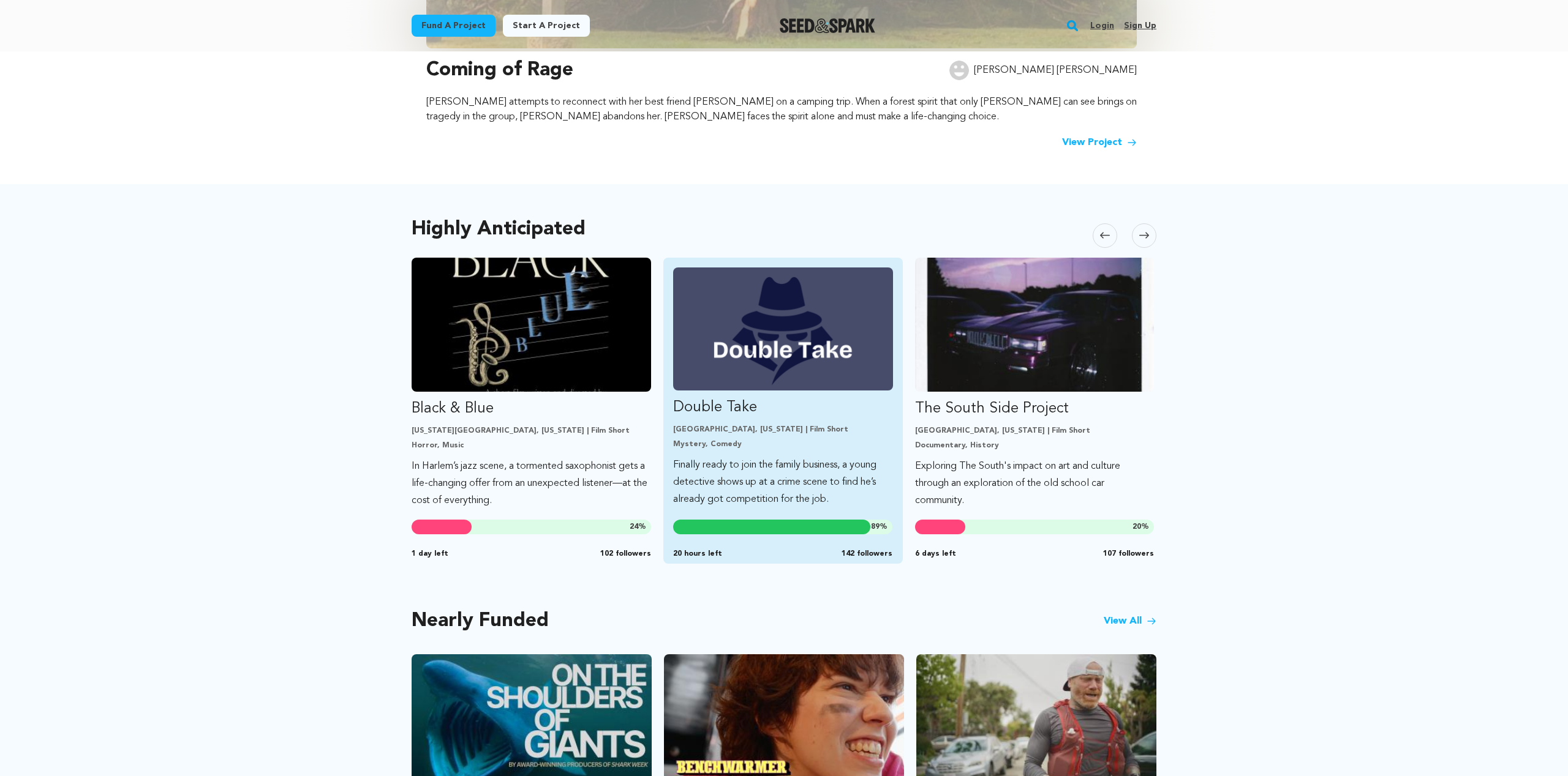
click at [827, 345] on img "Fund Double Take" at bounding box center [782, 328] width 220 height 123
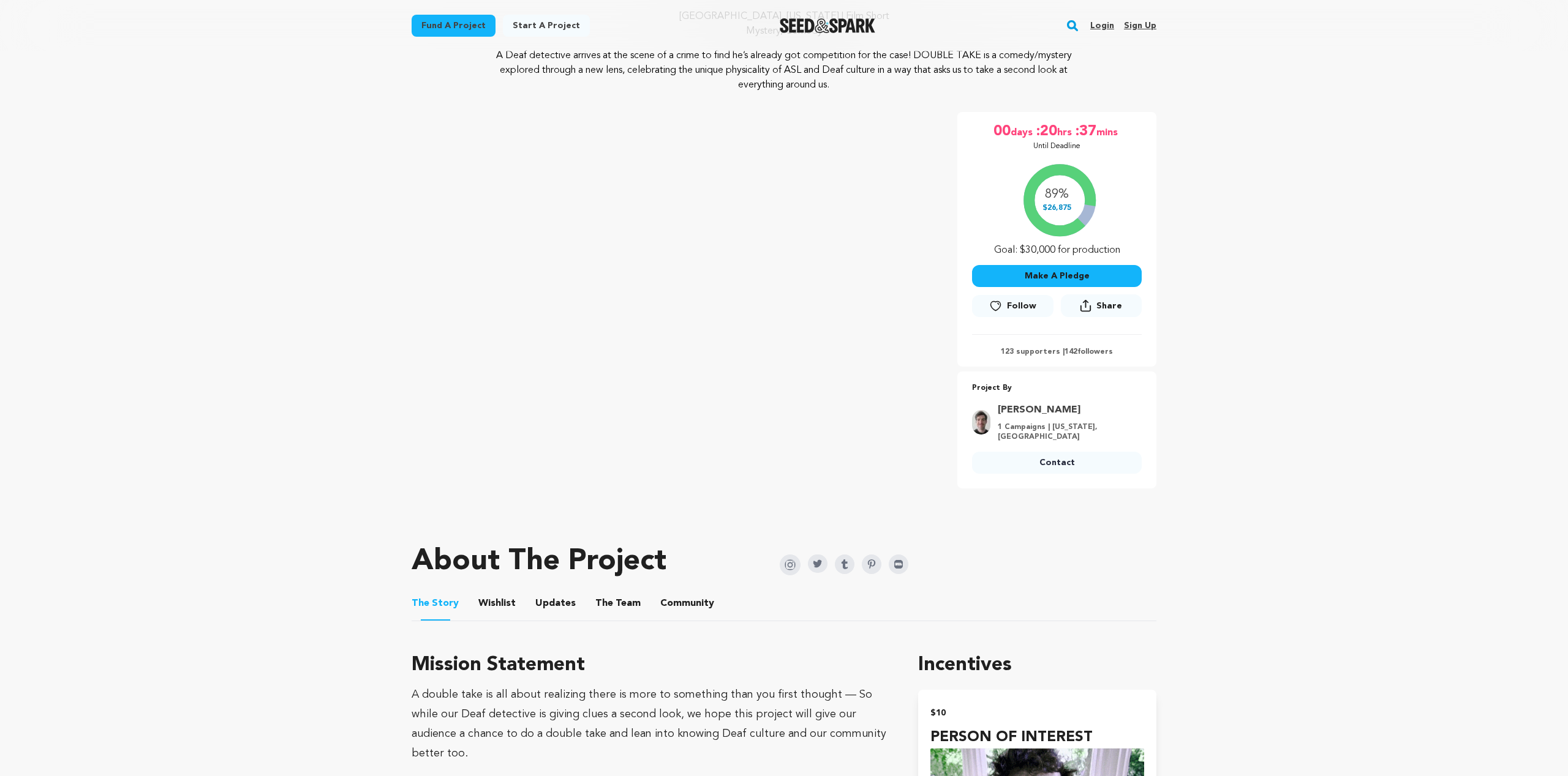
scroll to position [175, 0]
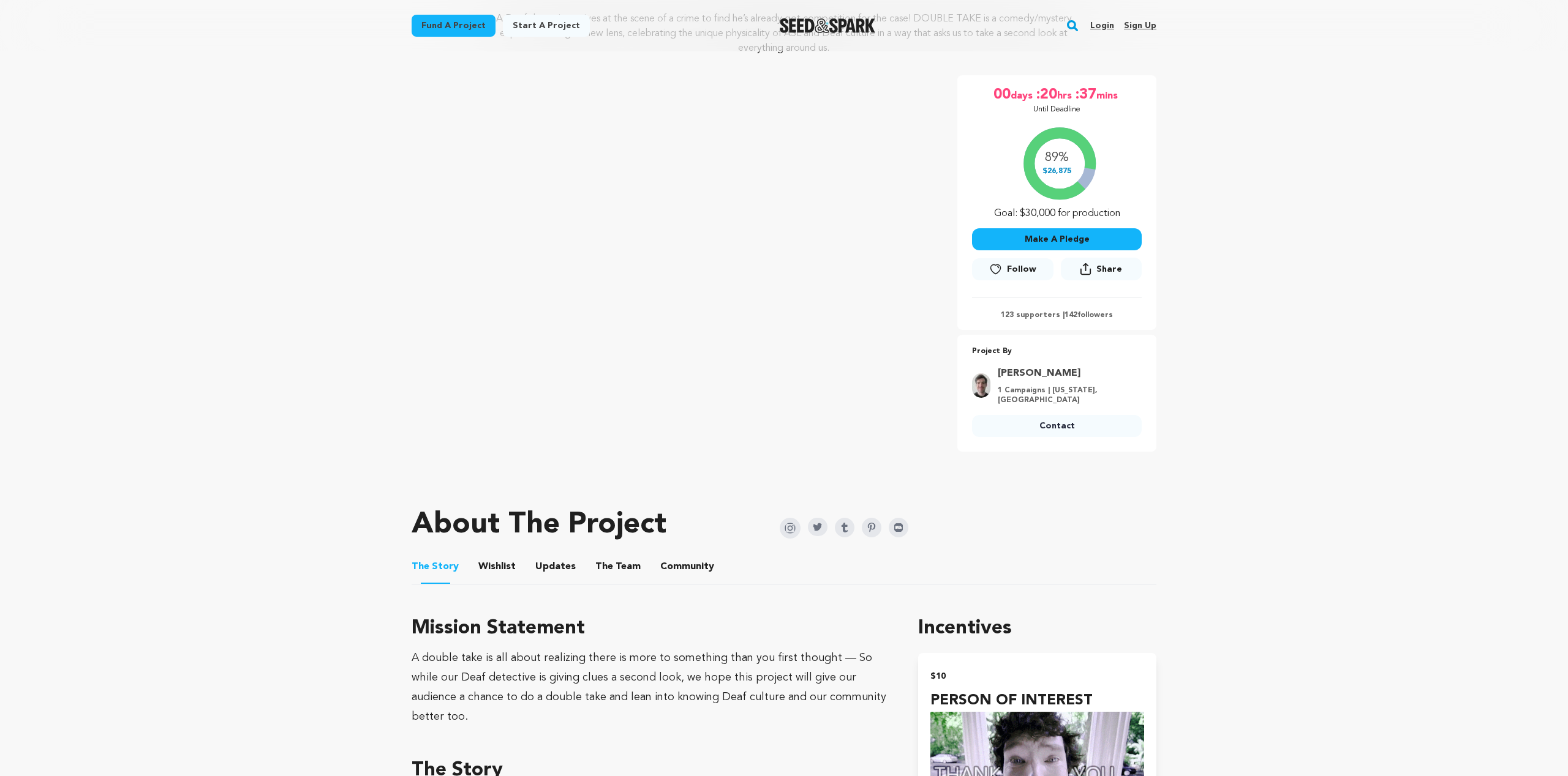
click at [1030, 374] on link "[PERSON_NAME]" at bounding box center [1066, 373] width 136 height 15
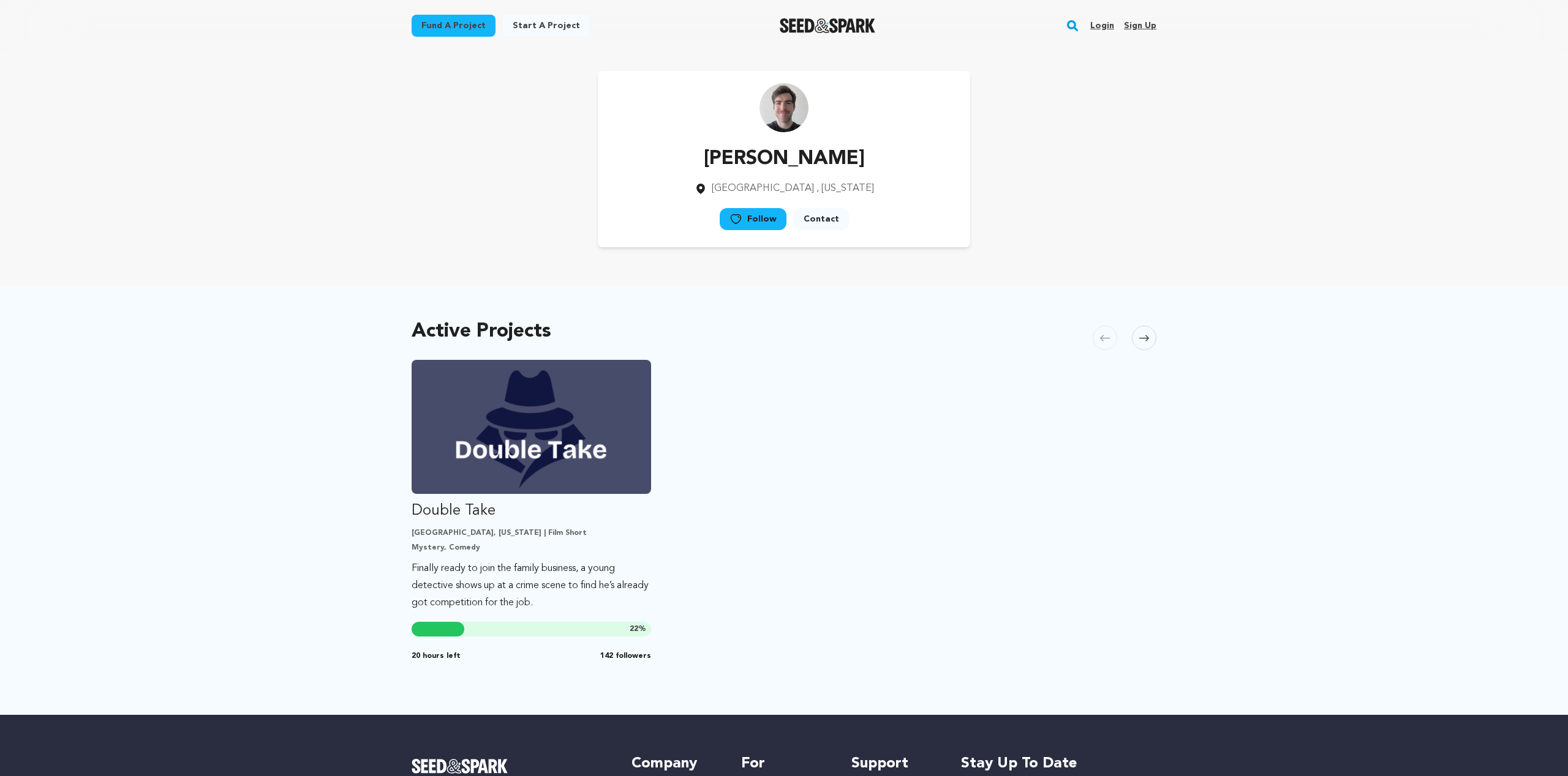
scroll to position [36, 0]
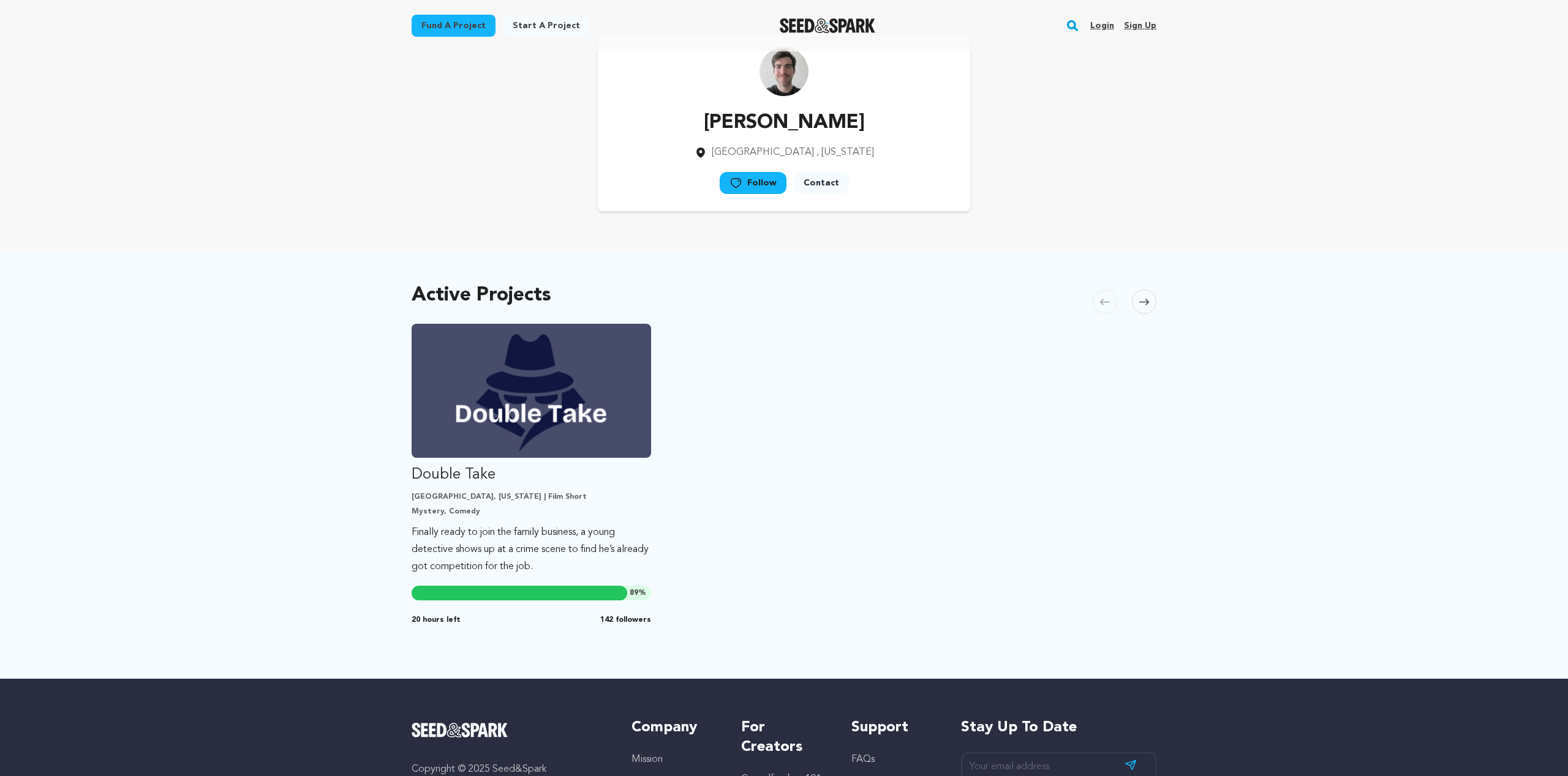
drag, startPoint x: 714, startPoint y: 119, endPoint x: 769, endPoint y: 103, distance: 57.3
click at [720, 117] on p "[PERSON_NAME]" at bounding box center [784, 123] width 180 height 29
click at [790, 90] on img at bounding box center [784, 71] width 49 height 49
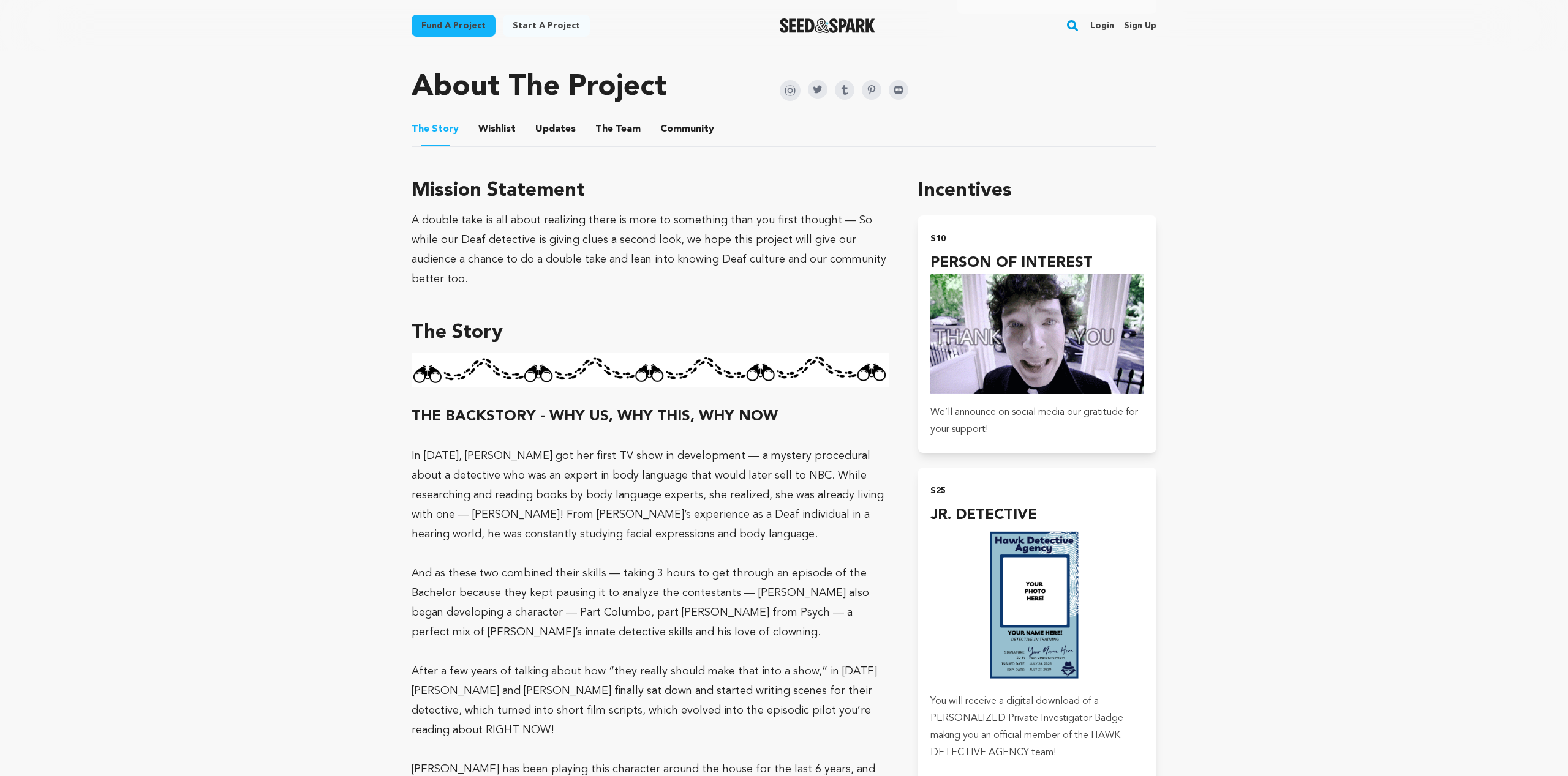
scroll to position [605, 0]
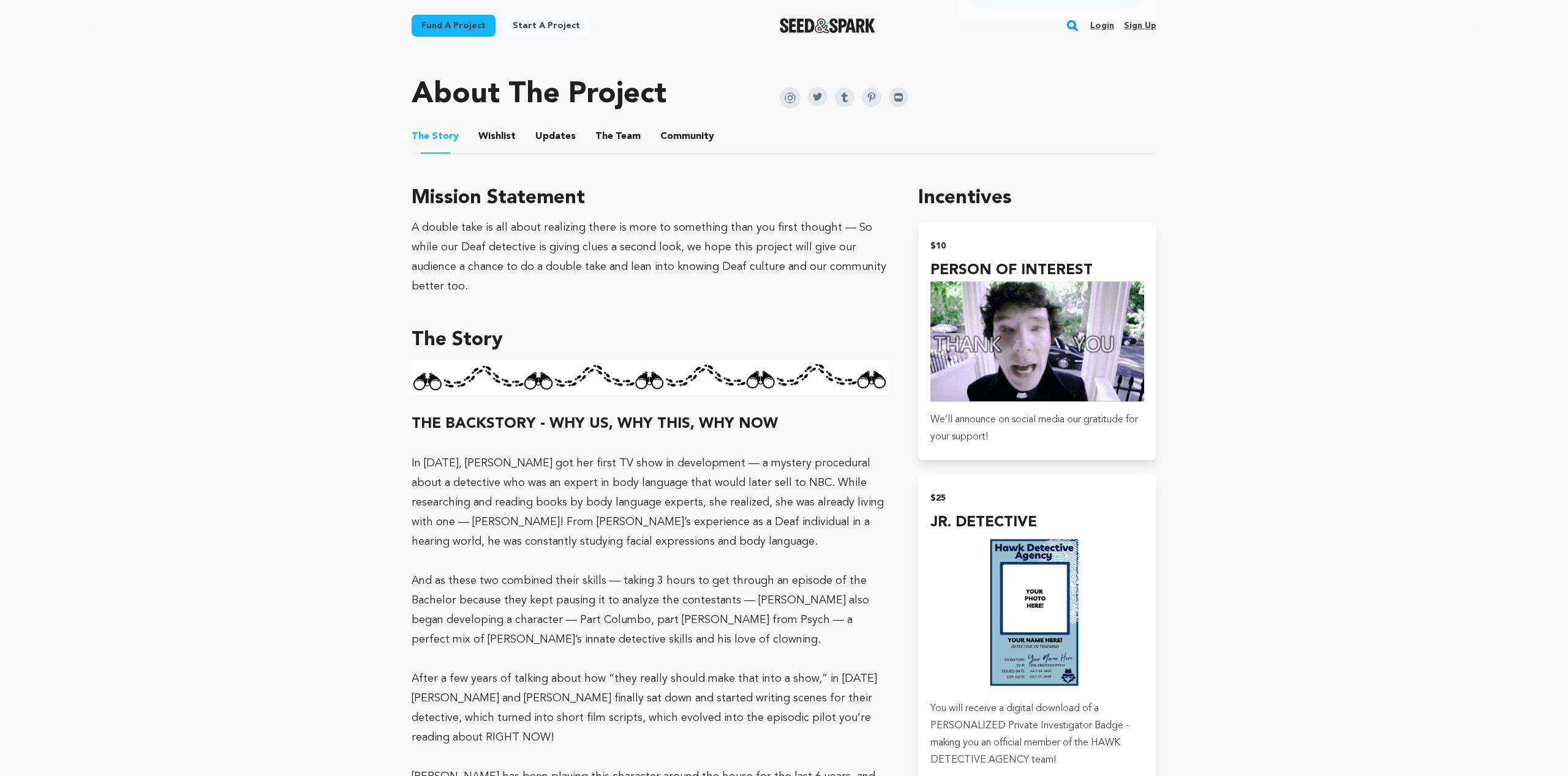
click at [625, 132] on button "The Team" at bounding box center [618, 139] width 29 height 29
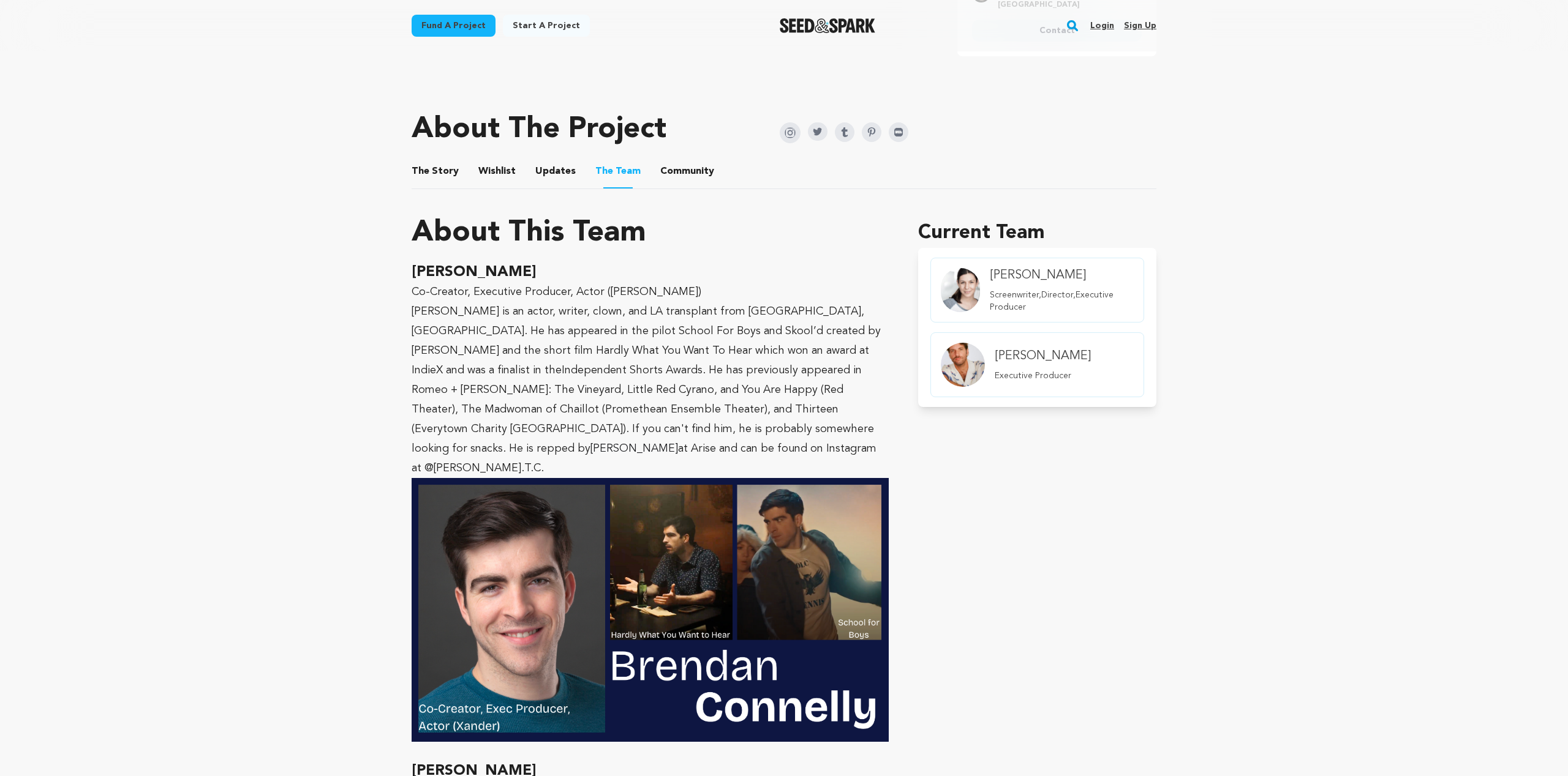
scroll to position [491, 0]
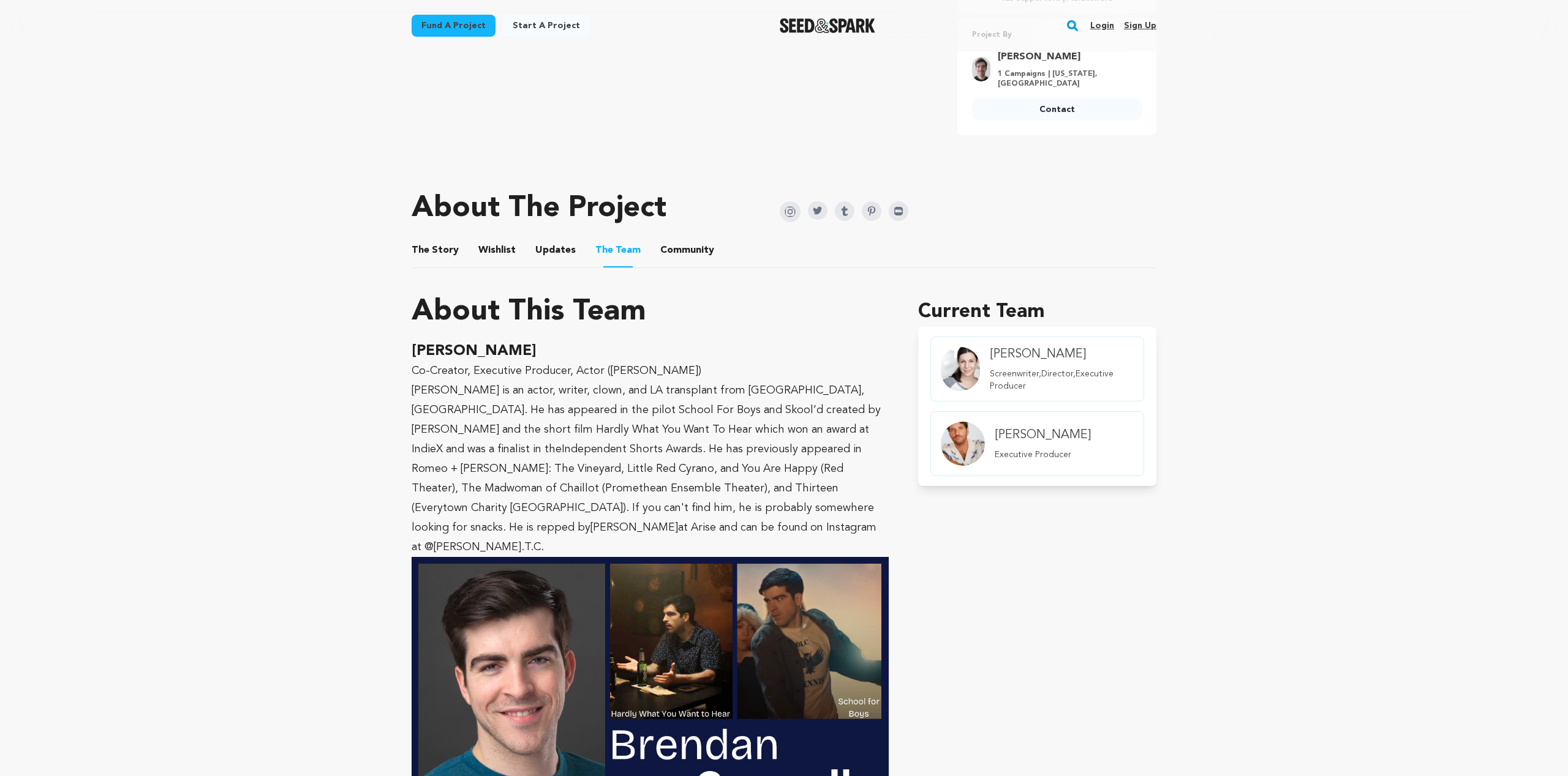
drag, startPoint x: 577, startPoint y: 349, endPoint x: 402, endPoint y: 345, distance: 175.0
copy span "BRENDAN CONNELLY"
click at [790, 212] on img at bounding box center [790, 211] width 21 height 21
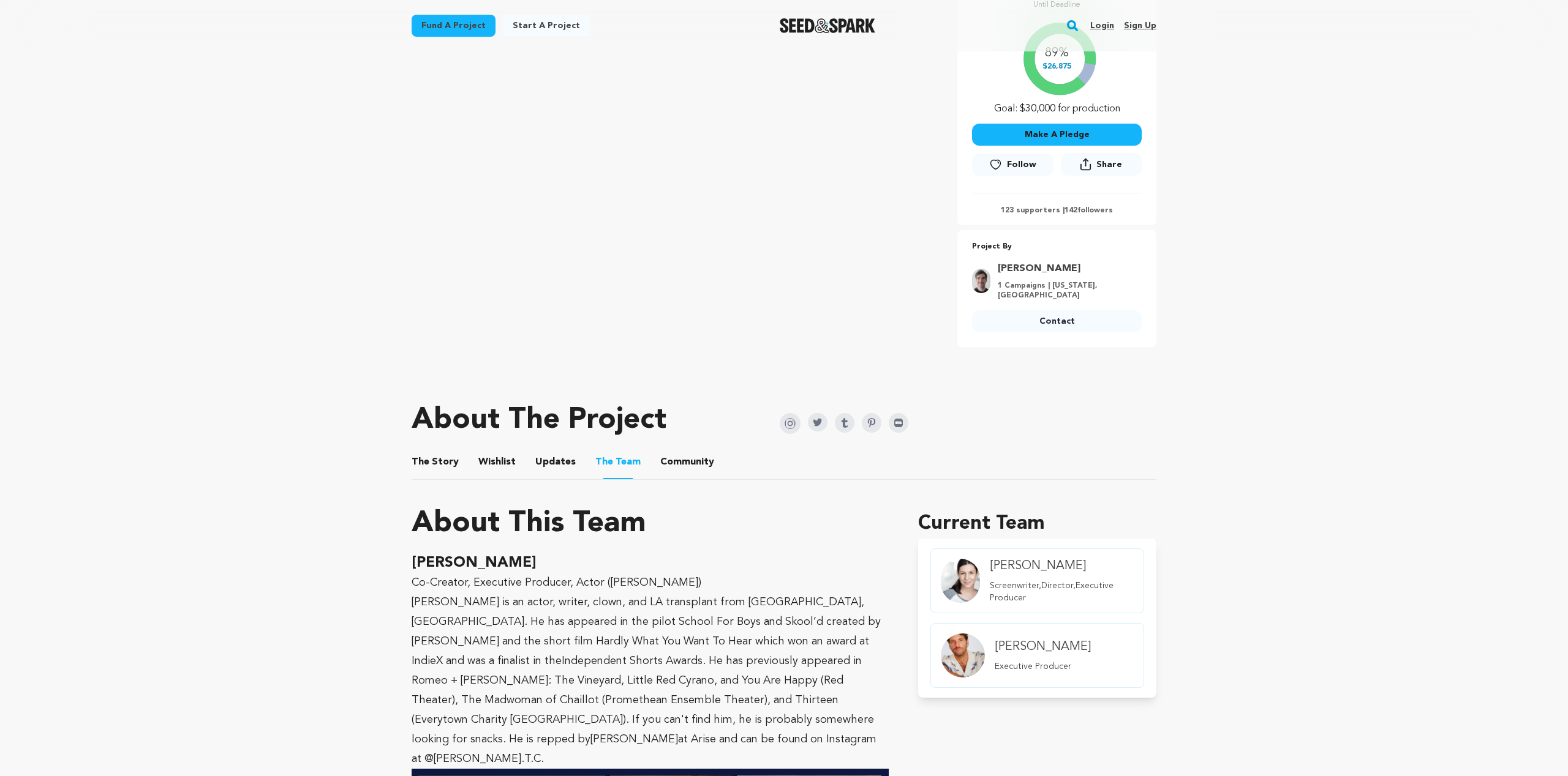
scroll to position [278, 0]
click at [1051, 268] on link "[PERSON_NAME]" at bounding box center [1066, 270] width 136 height 15
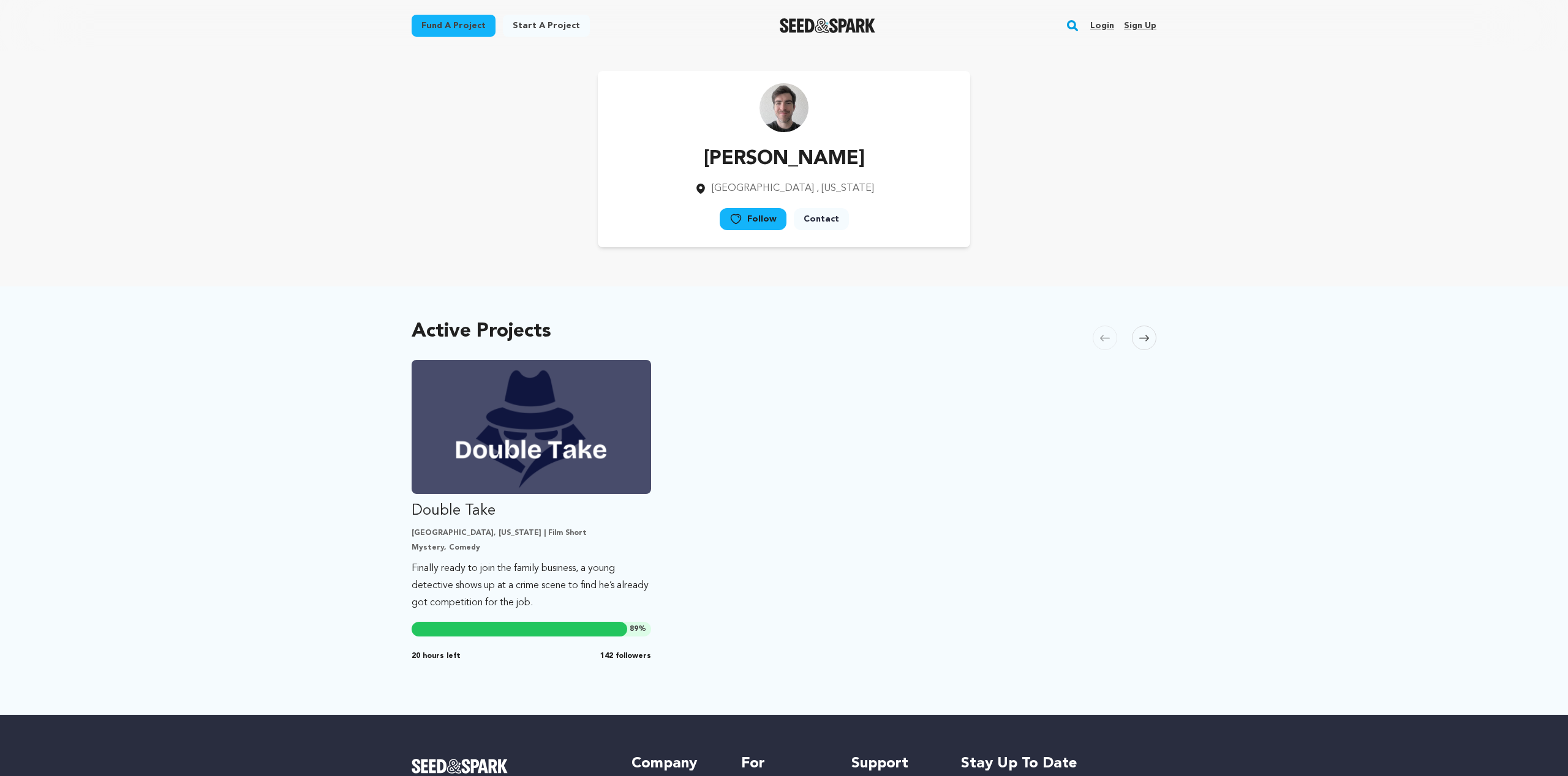
click at [766, 150] on p "[PERSON_NAME]" at bounding box center [784, 159] width 180 height 29
click at [788, 112] on img at bounding box center [784, 108] width 49 height 49
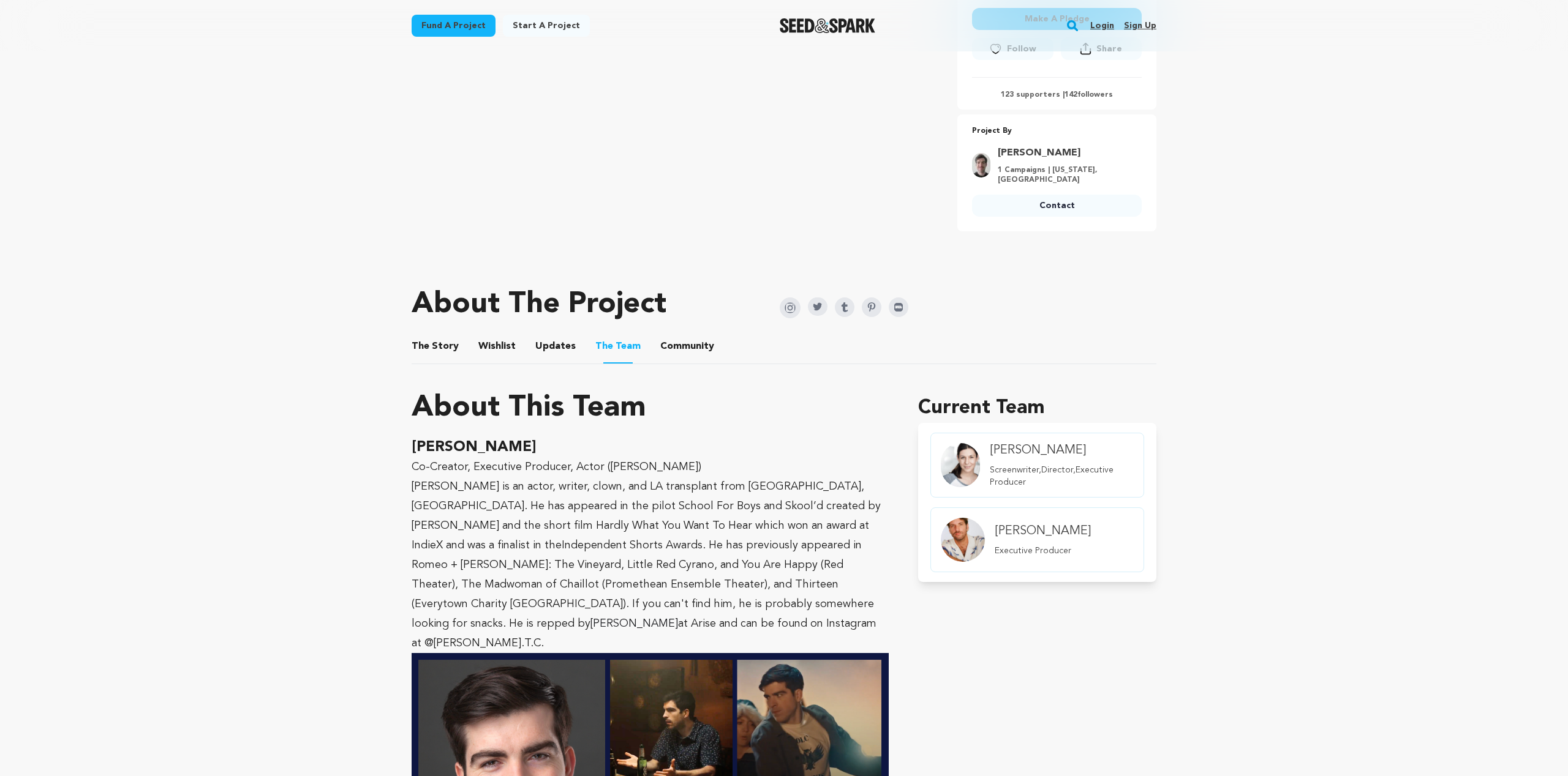
scroll to position [396, 0]
click at [1012, 454] on h4 "[PERSON_NAME]" at bounding box center [1061, 449] width 144 height 18
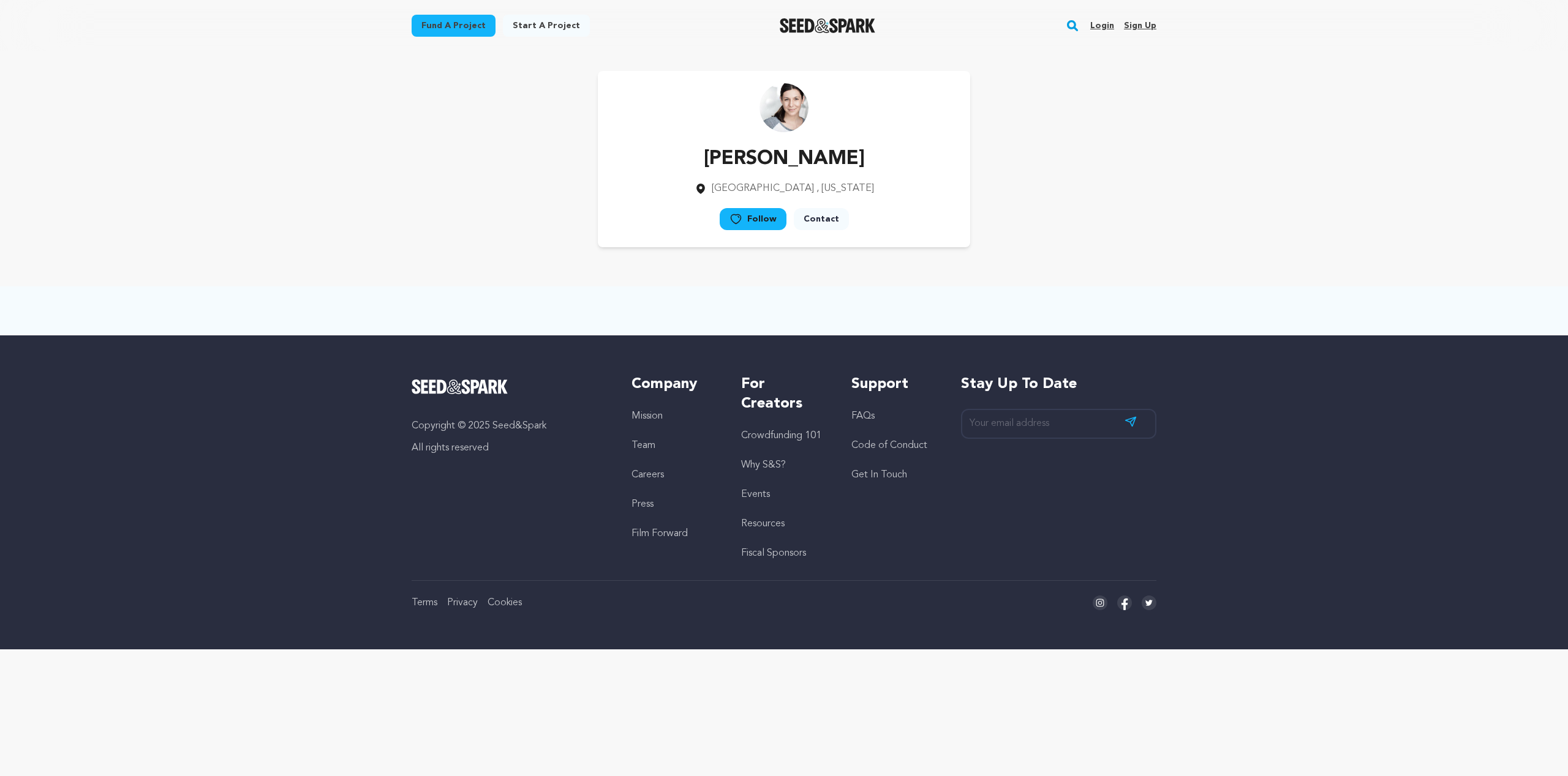
drag, startPoint x: 790, startPoint y: 152, endPoint x: 791, endPoint y: 165, distance: 13.0
click at [790, 152] on p "Liz Thompson" at bounding box center [784, 159] width 180 height 29
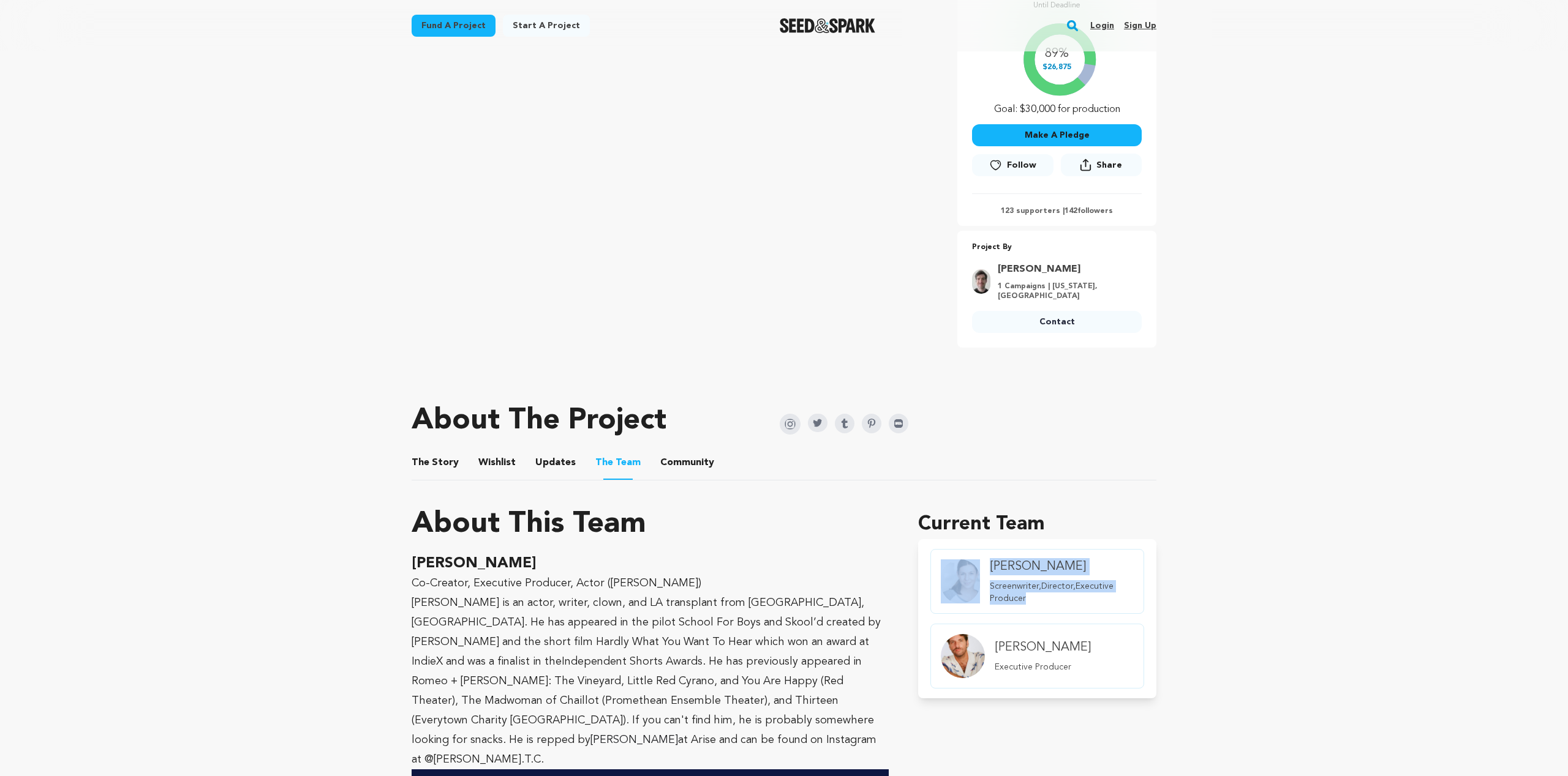
scroll to position [285, 0]
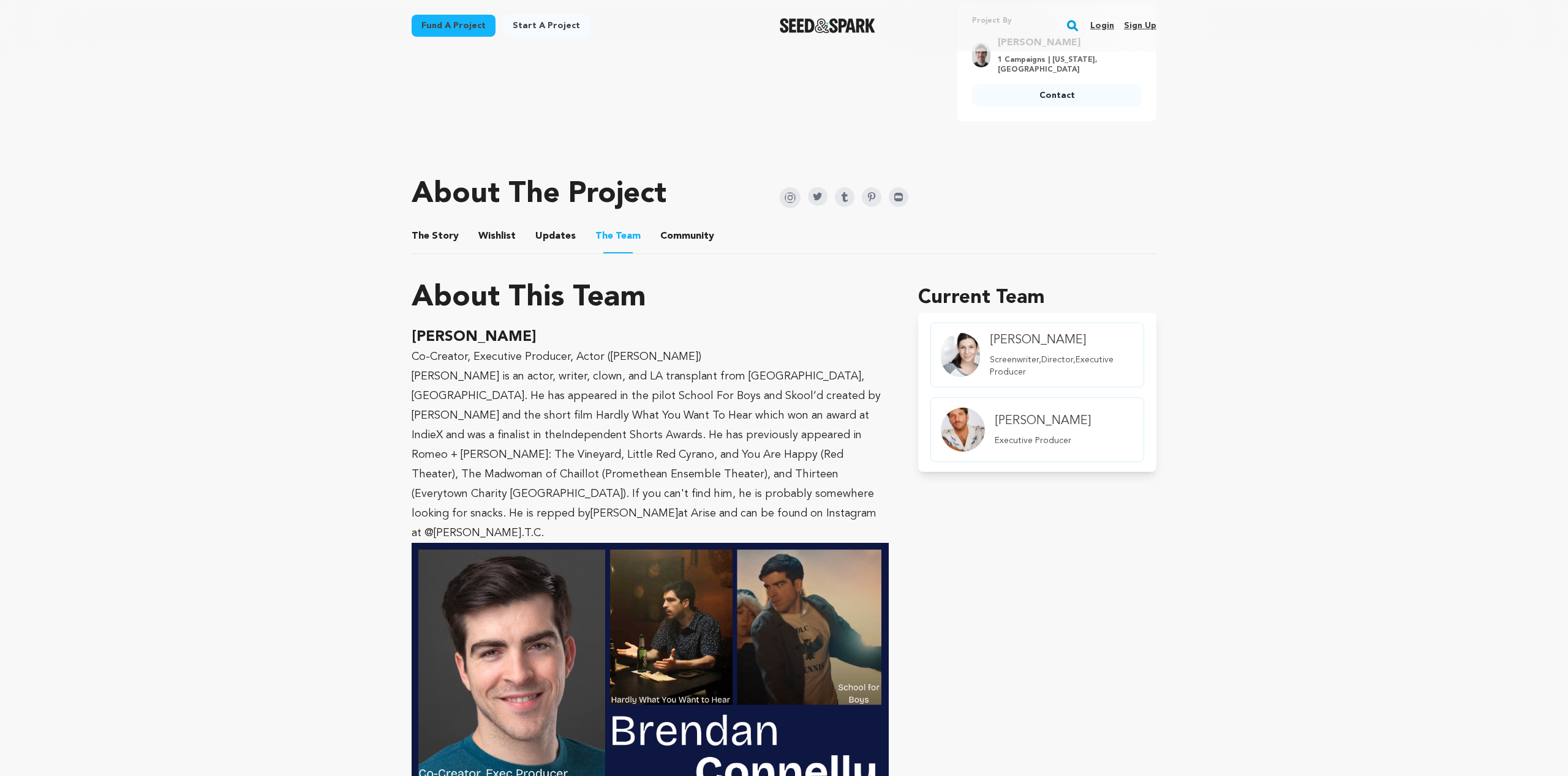
click at [500, 244] on button "Wishlist" at bounding box center [496, 238] width 29 height 29
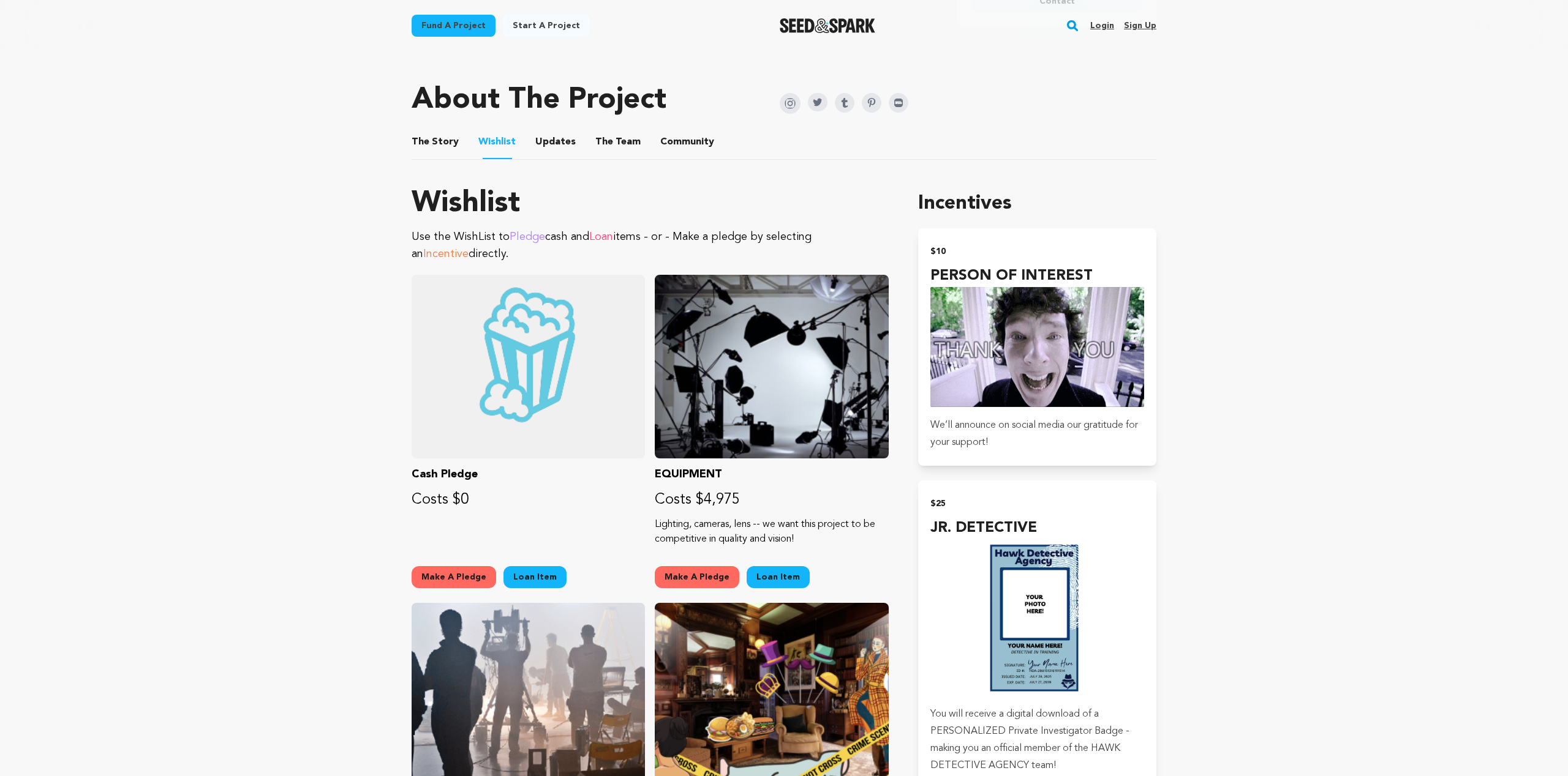
scroll to position [624, 0]
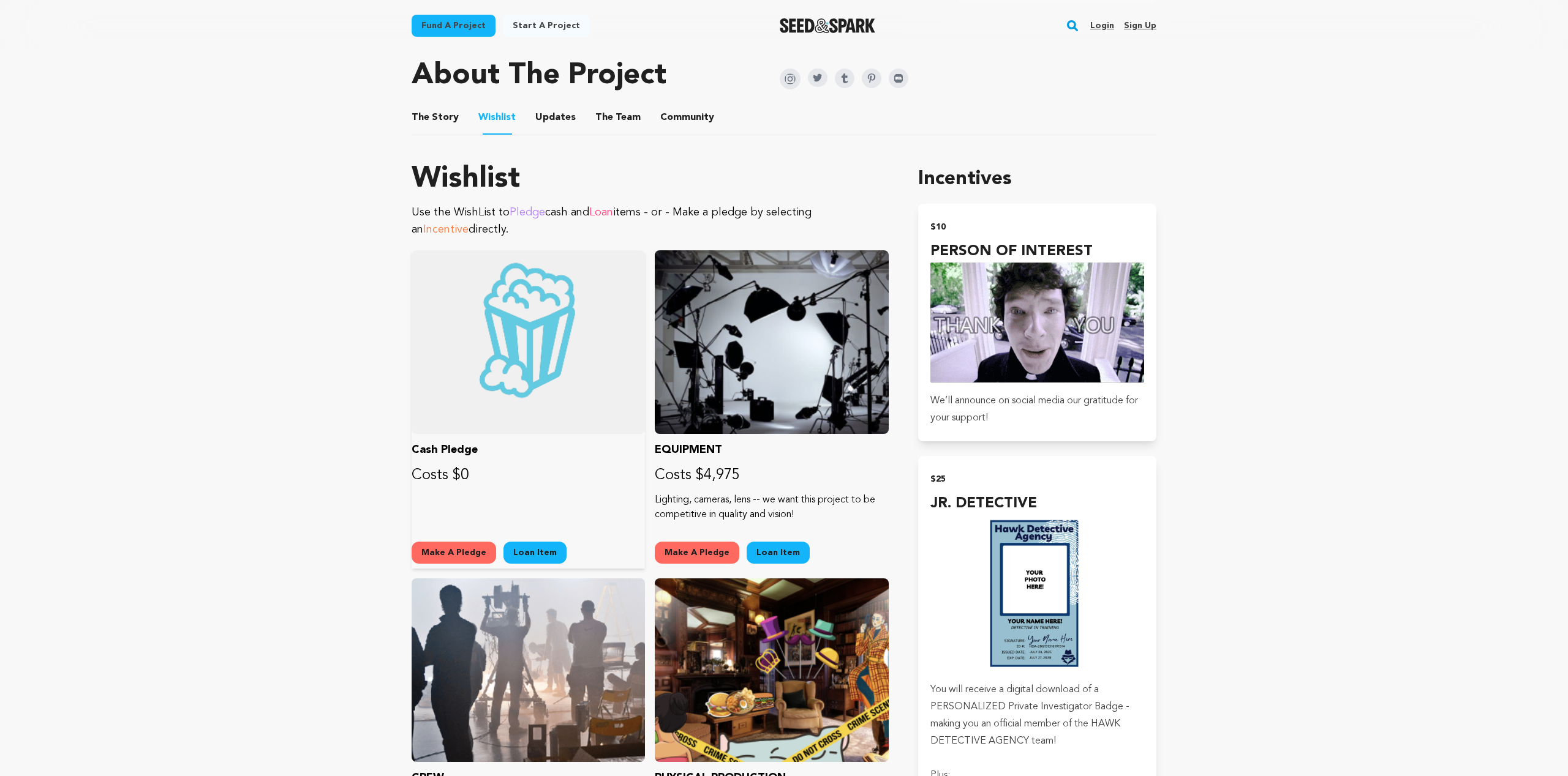
click at [451, 558] on button "Make A Pledge" at bounding box center [453, 553] width 84 height 22
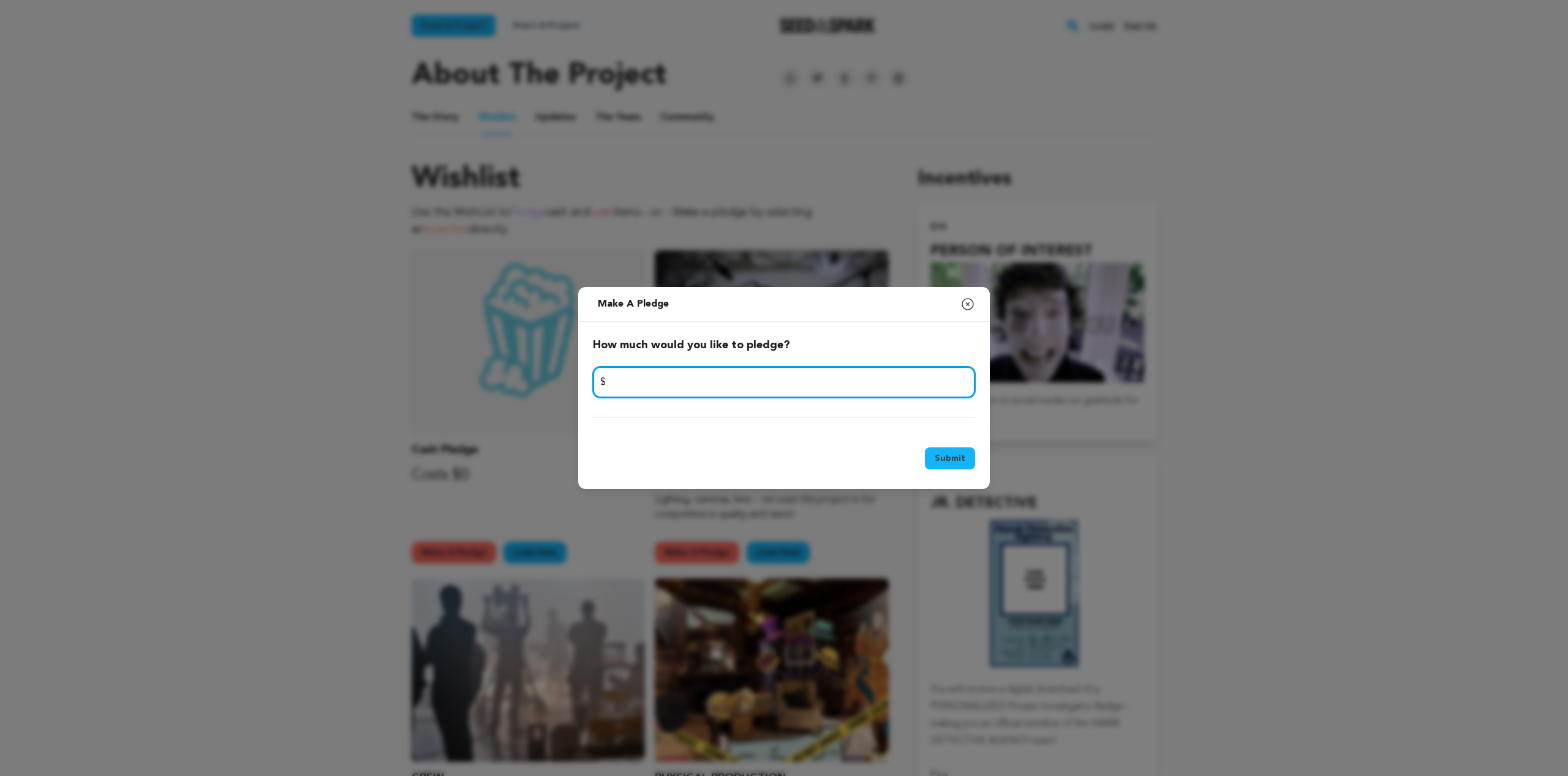
click at [647, 383] on input "number" at bounding box center [783, 382] width 382 height 31
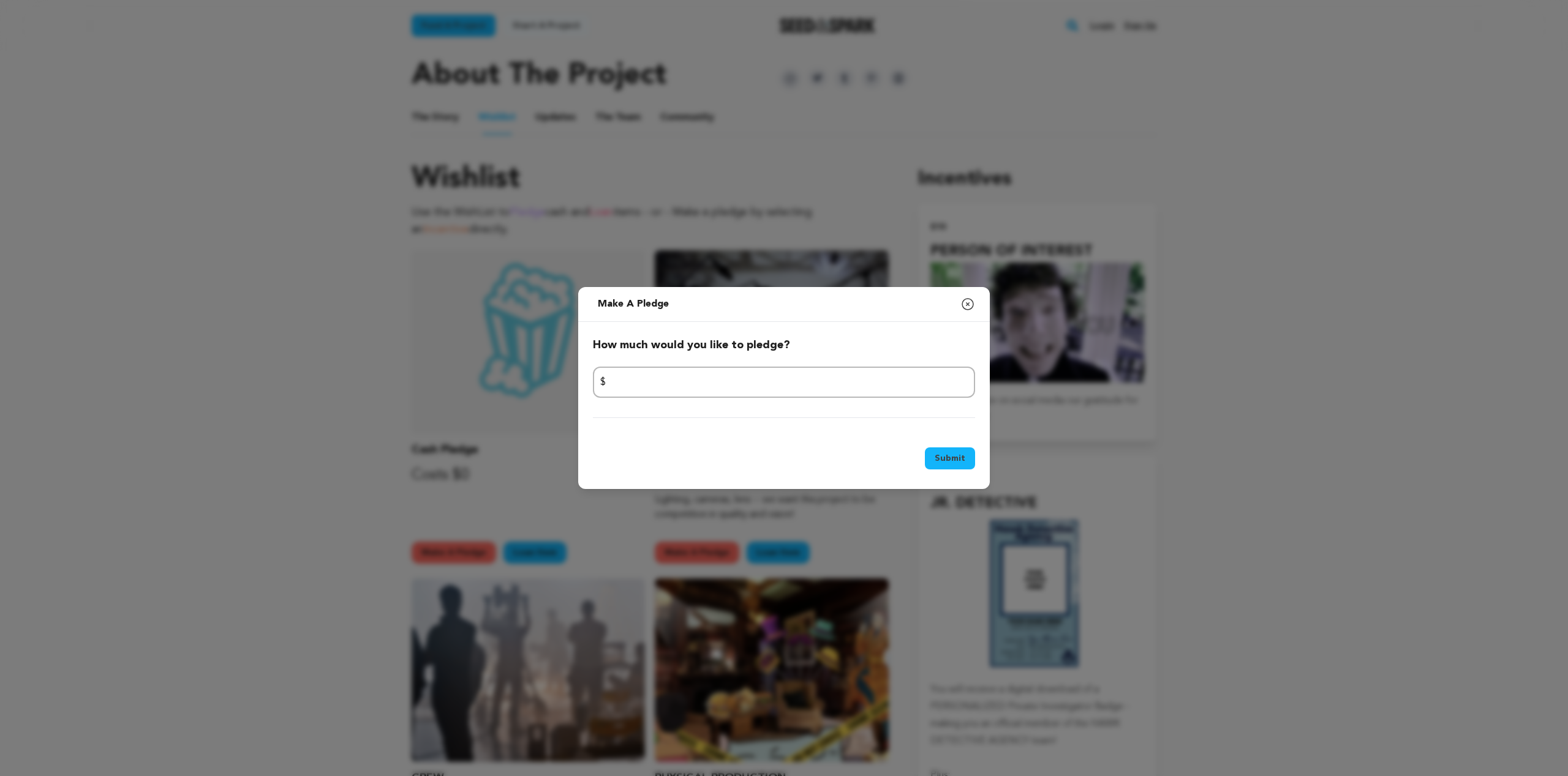
drag, startPoint x: 339, startPoint y: 365, endPoint x: 348, endPoint y: 373, distance: 12.0
click at [339, 365] on div "Make a pledge Make a loan or gift toward this campaign! Close modal How much wo…" at bounding box center [784, 388] width 1568 height 776
click at [975, 314] on div "Make a pledge Make a loan or gift toward this campaign! Close modal" at bounding box center [784, 305] width 411 height 35
click at [965, 311] on icon "button" at bounding box center [968, 304] width 15 height 15
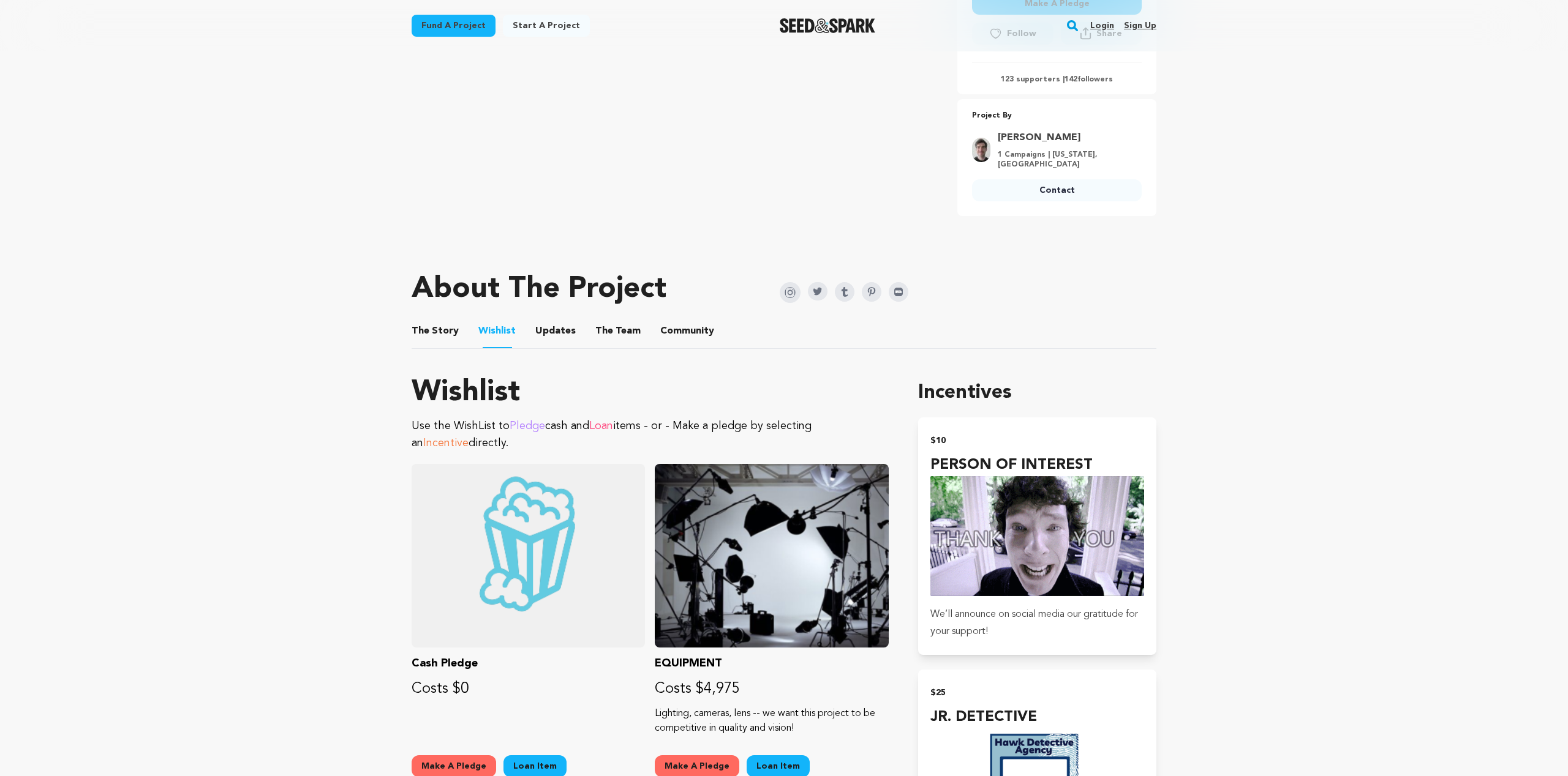
scroll to position [408, 0]
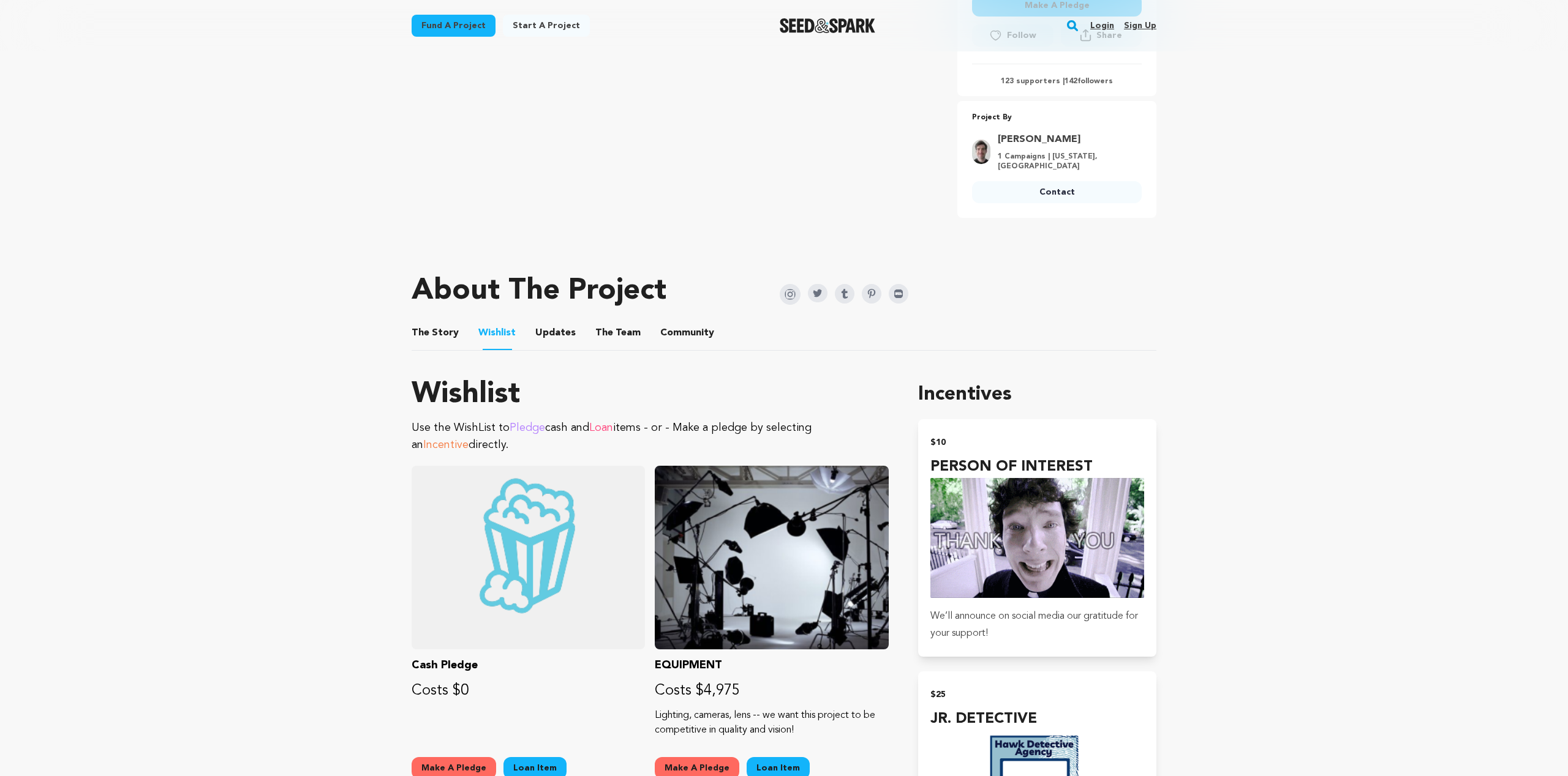
click at [432, 329] on button "The Story" at bounding box center [435, 335] width 29 height 29
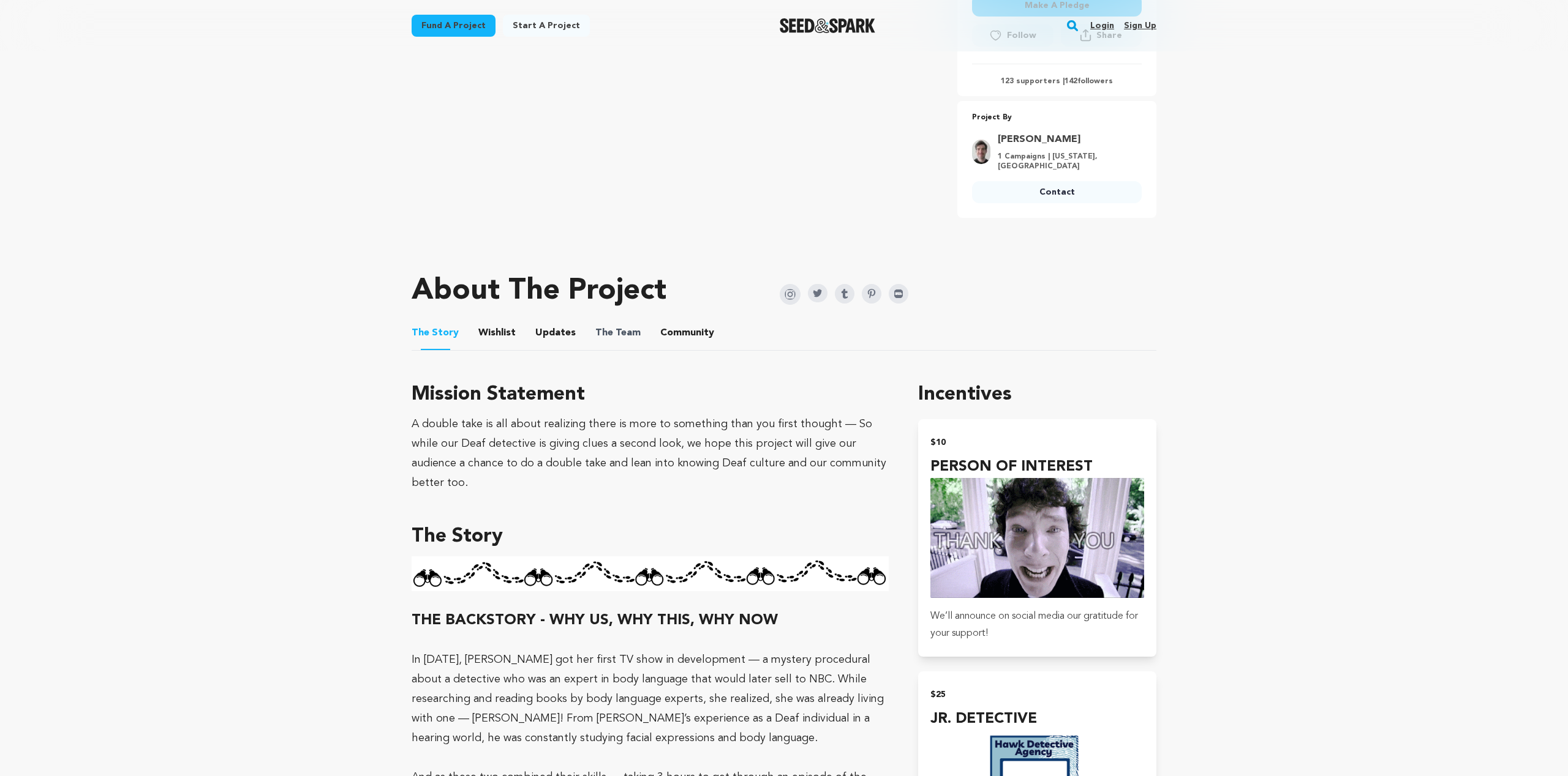
click at [595, 333] on span "The" at bounding box center [603, 333] width 18 height 15
click at [608, 338] on button "The Team" at bounding box center [618, 335] width 29 height 29
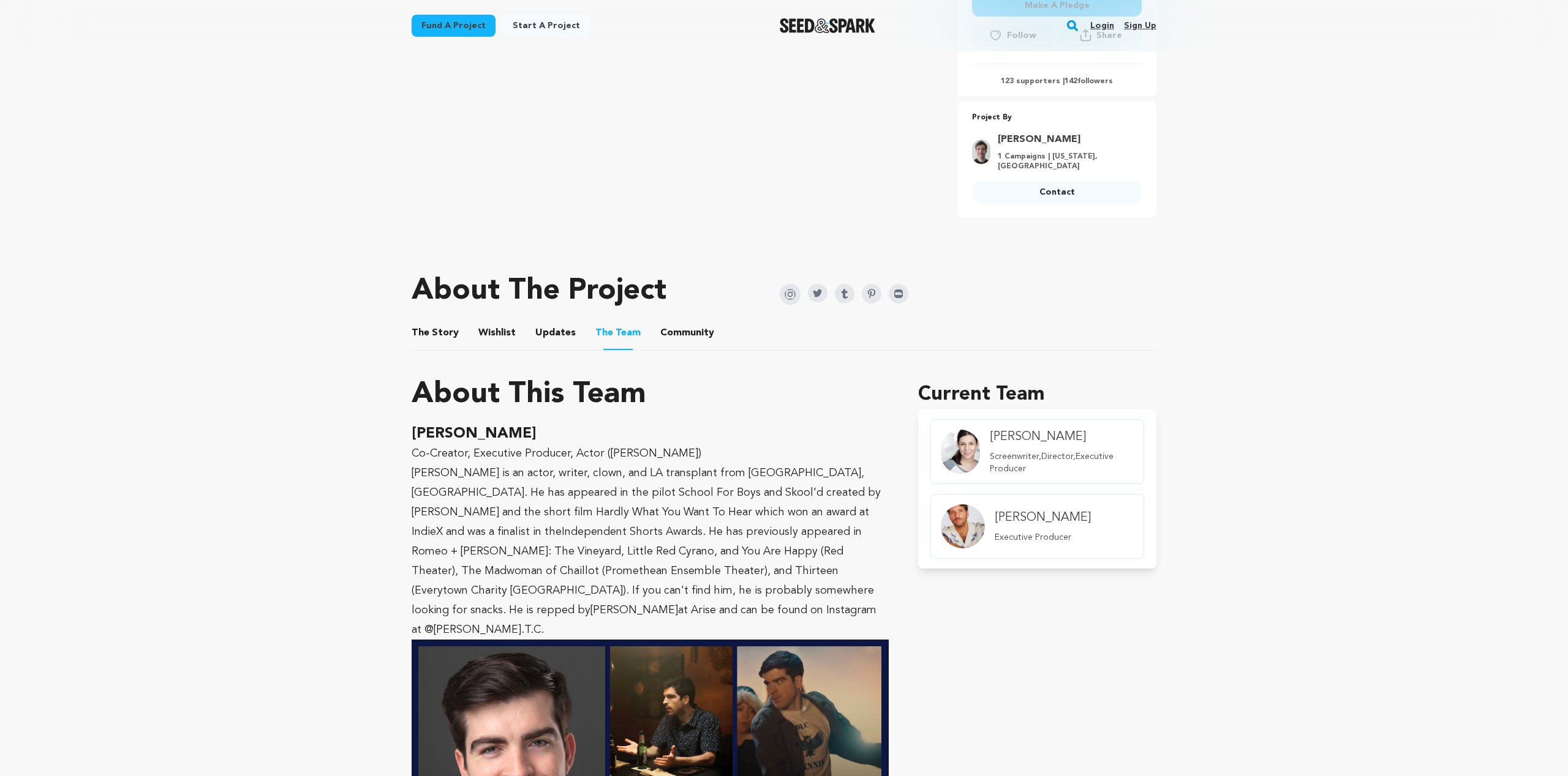
click at [691, 337] on button "Community" at bounding box center [687, 335] width 29 height 29
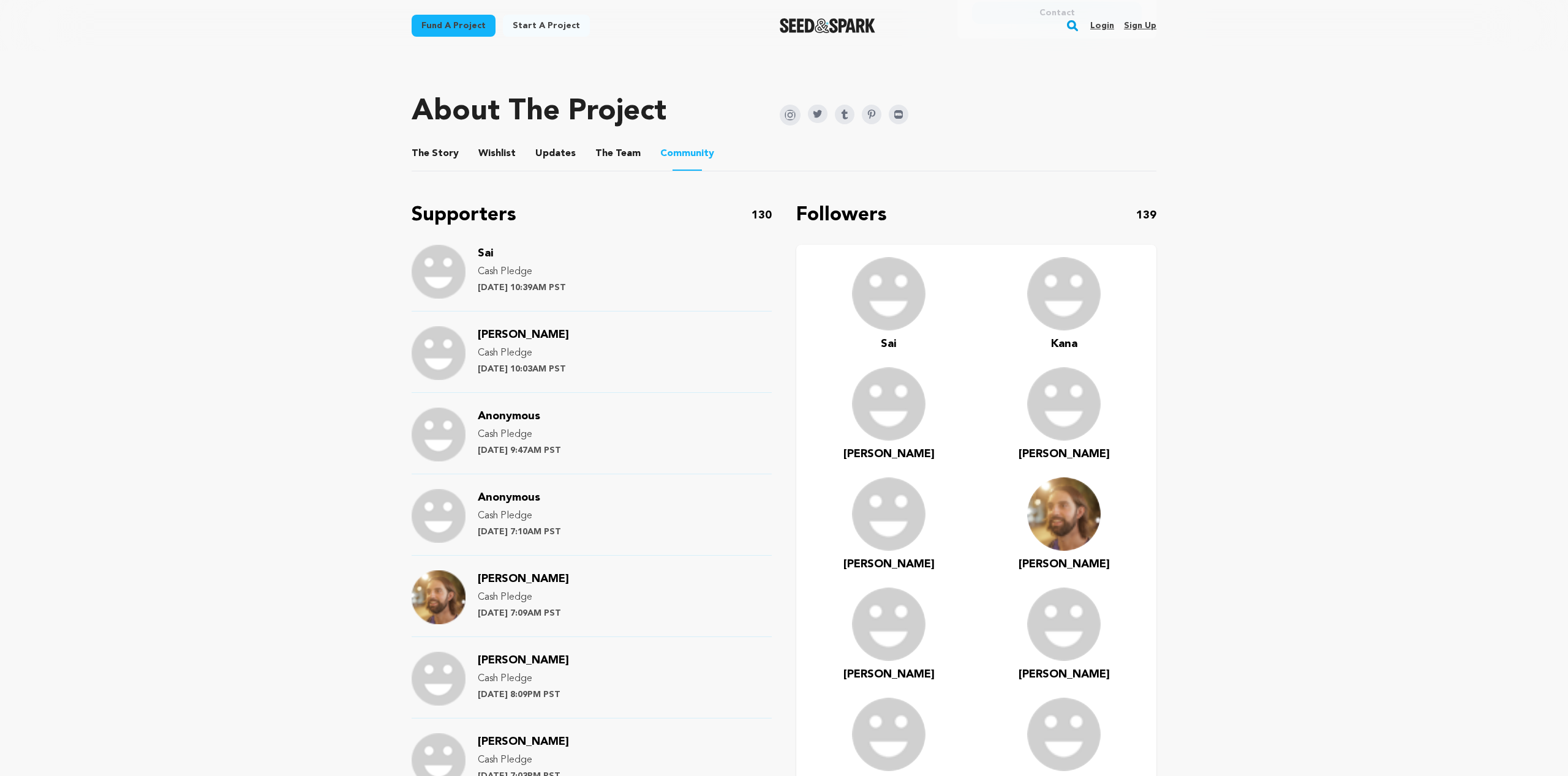
scroll to position [576, 0]
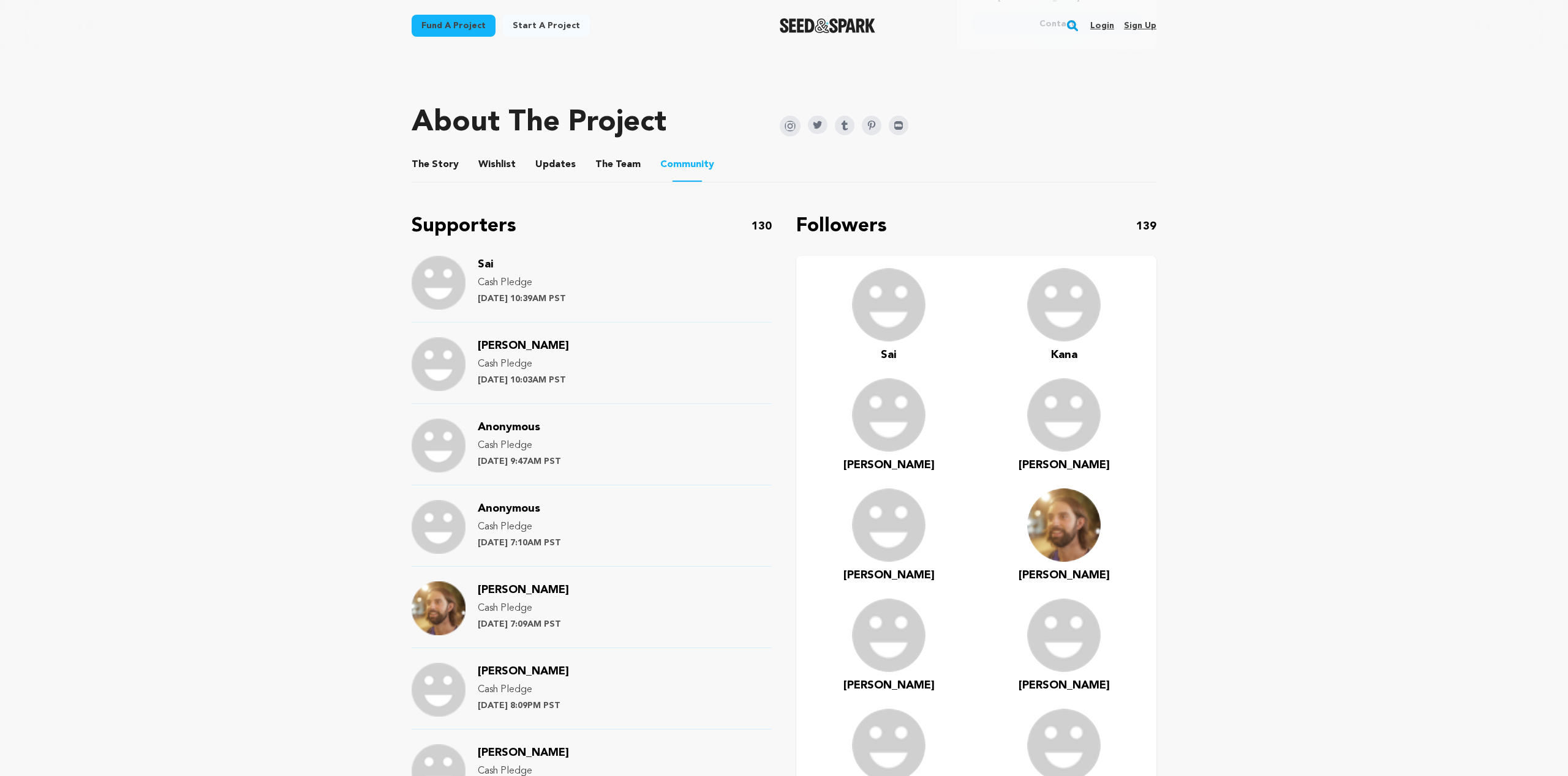
click at [603, 173] on button "The Team" at bounding box center [618, 166] width 29 height 29
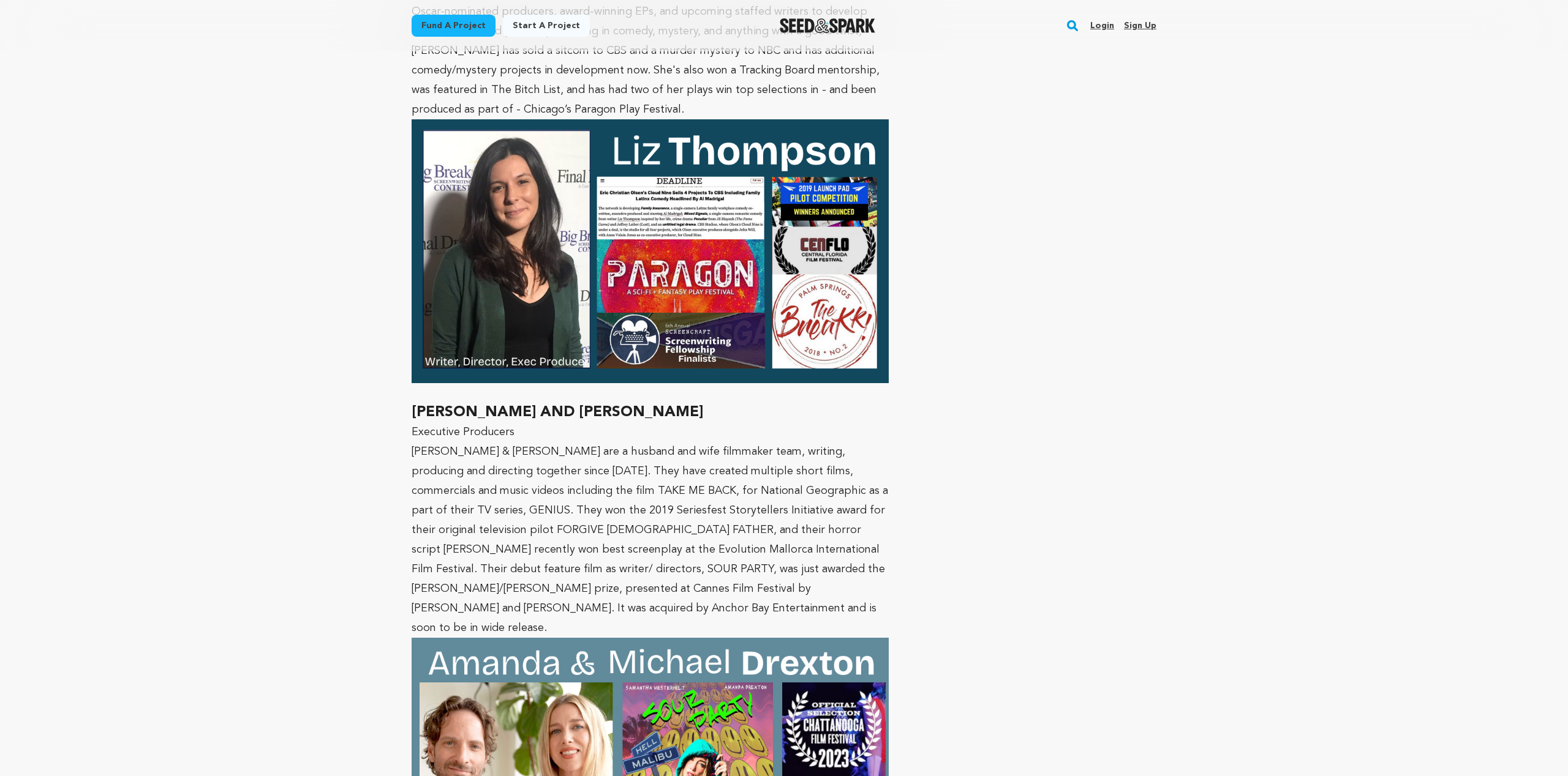
scroll to position [1487, 0]
drag, startPoint x: 522, startPoint y: 370, endPoint x: 681, endPoint y: 368, distance: 159.0
click at [680, 402] on h2 "AMANDA AND MICHAEL DREXTON" at bounding box center [649, 411] width 477 height 19
copy span "MICHAEL DREXTON"
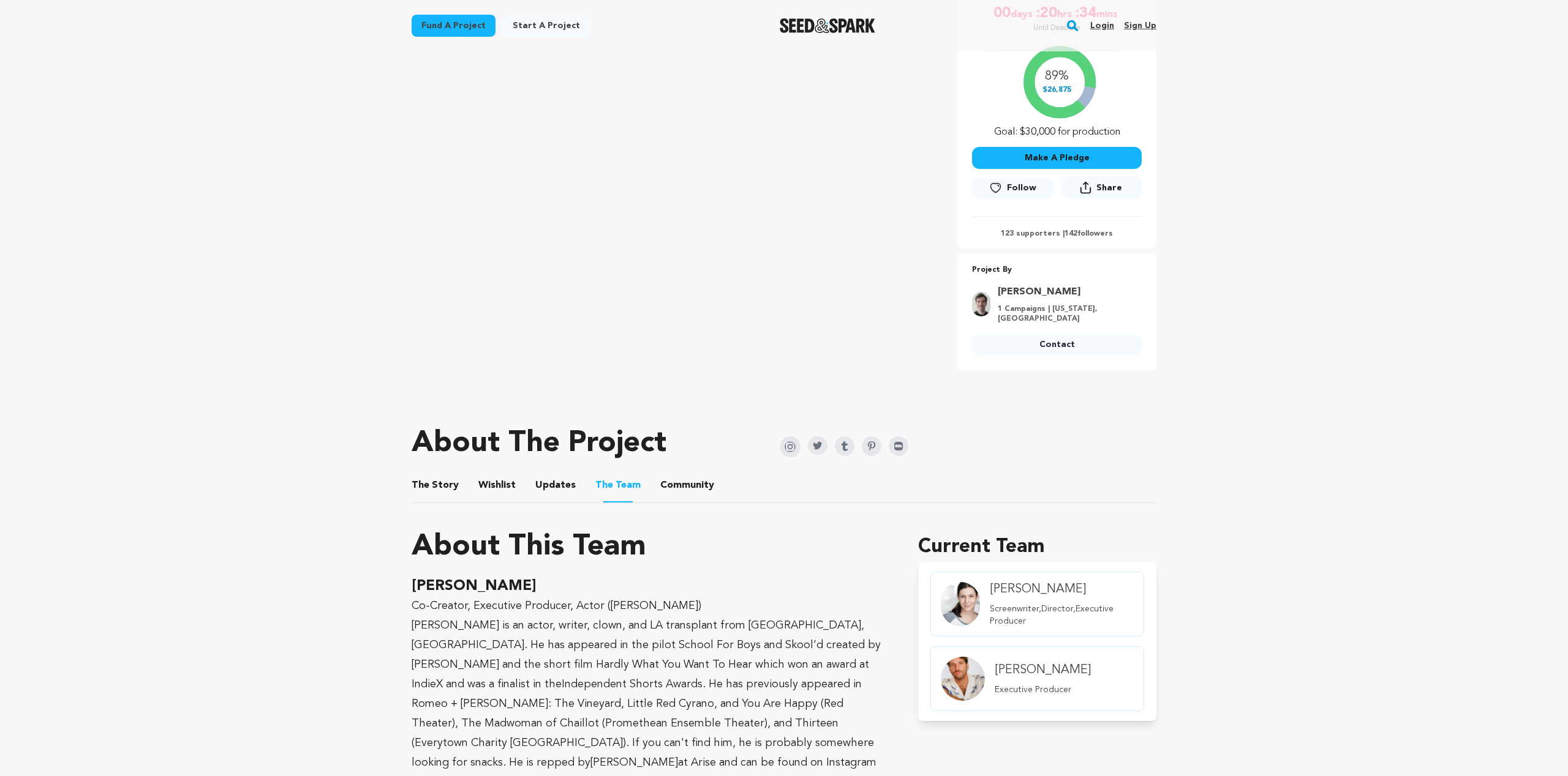
scroll to position [0, 0]
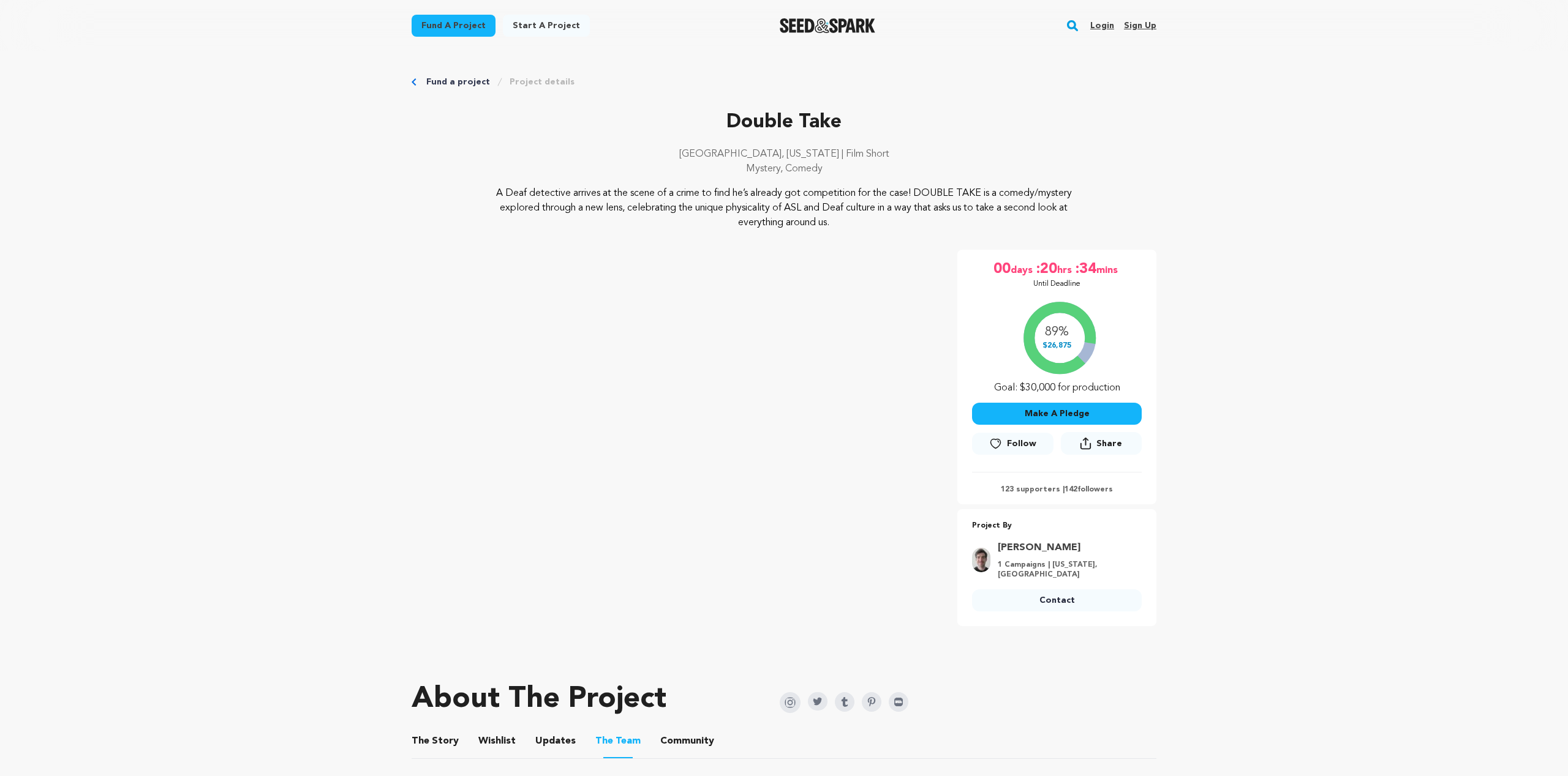
click at [455, 79] on link "Fund a project" at bounding box center [458, 82] width 64 height 13
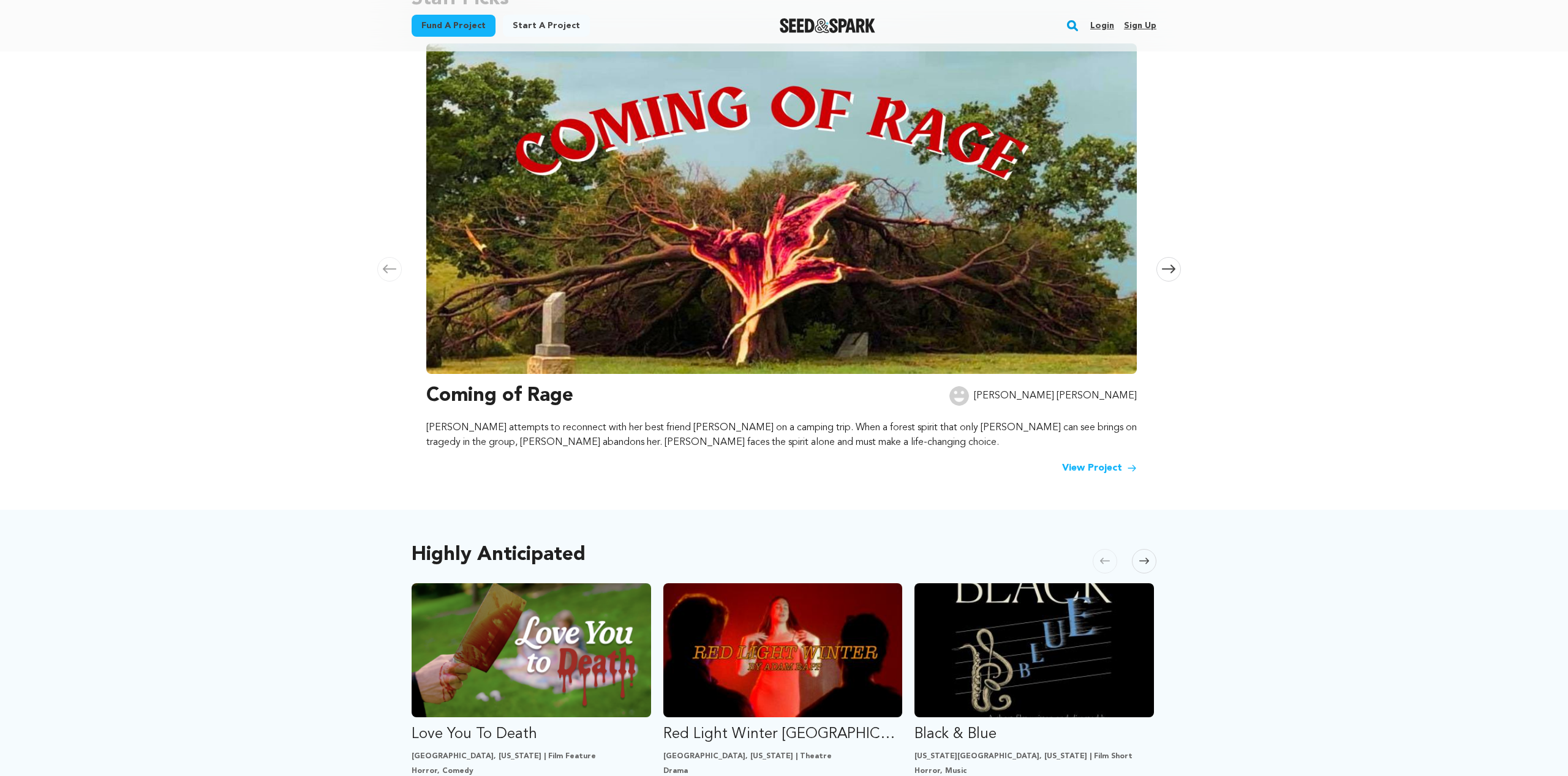
scroll to position [164, 0]
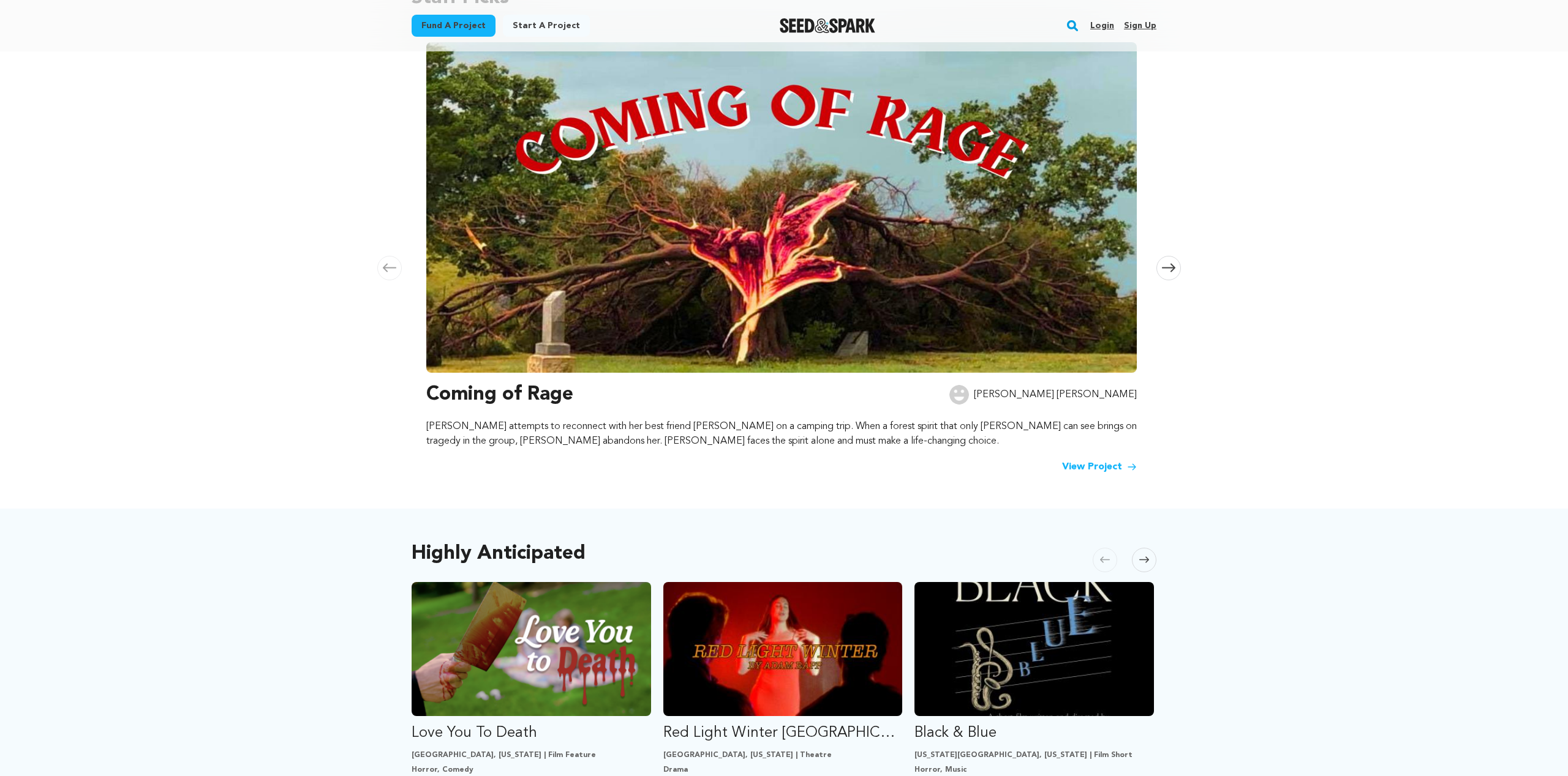
click at [1168, 260] on span at bounding box center [1168, 267] width 24 height 24
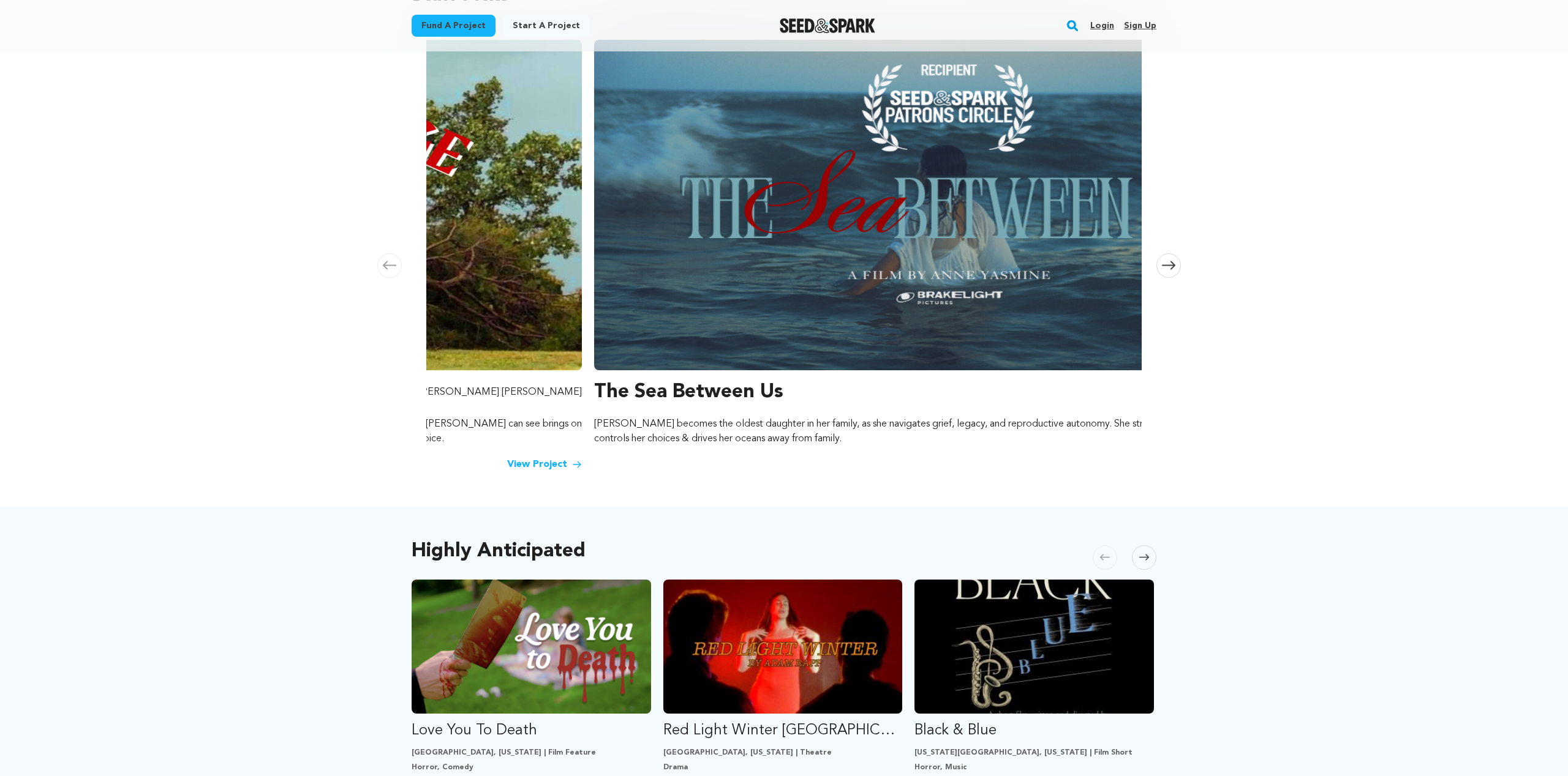
scroll to position [0, 723]
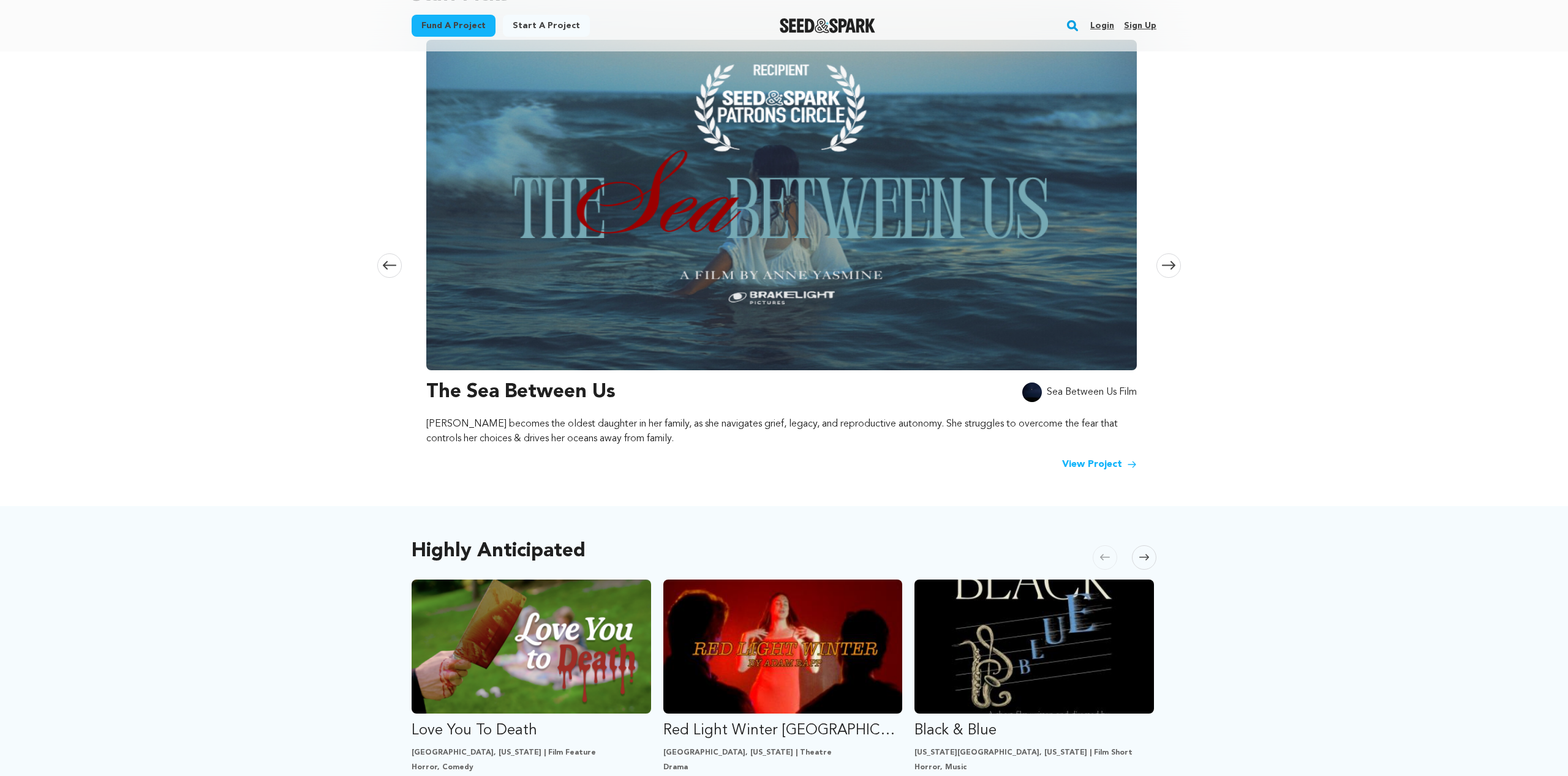
click at [1167, 261] on span at bounding box center [1168, 265] width 24 height 24
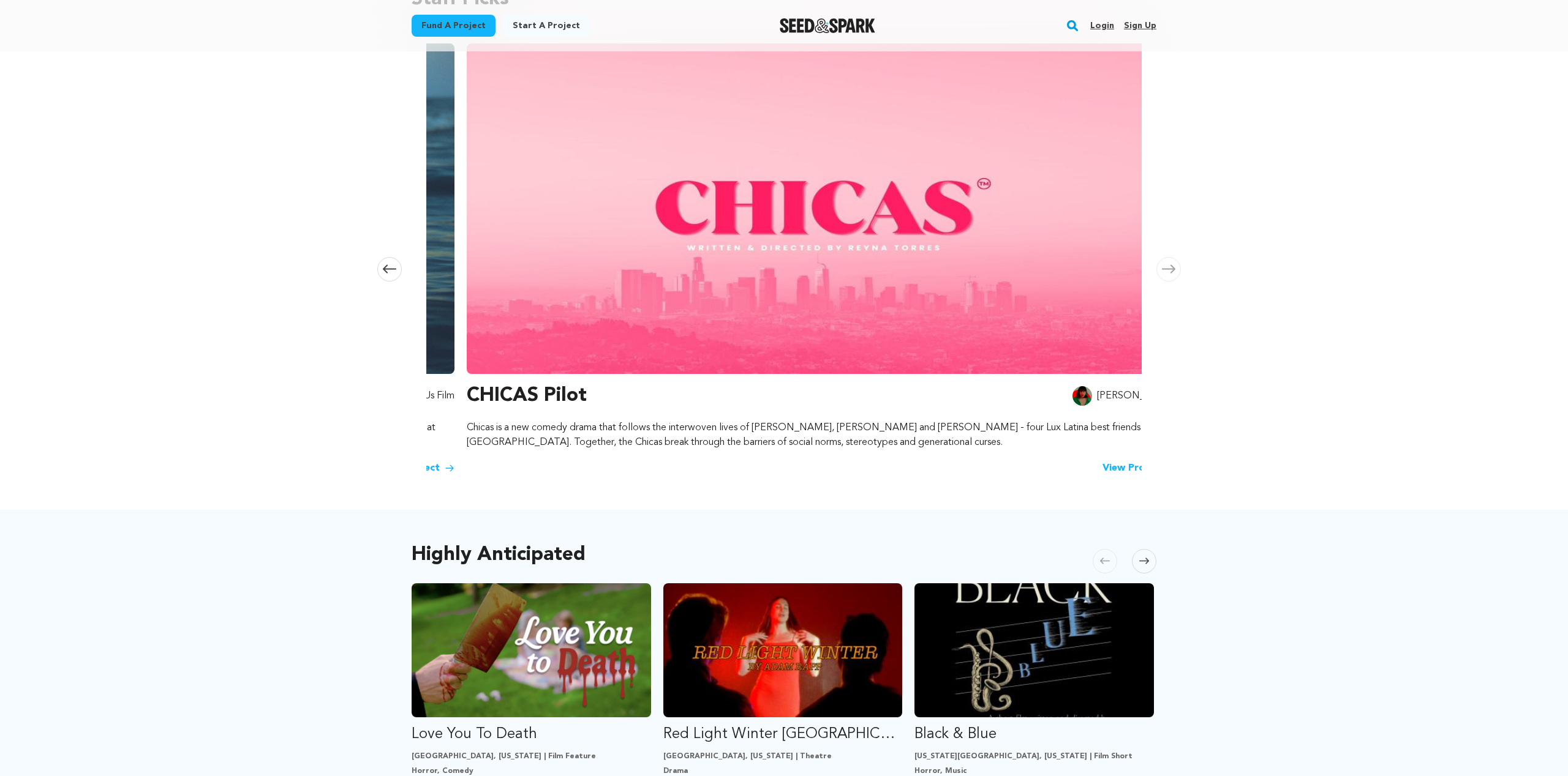
scroll to position [0, 1445]
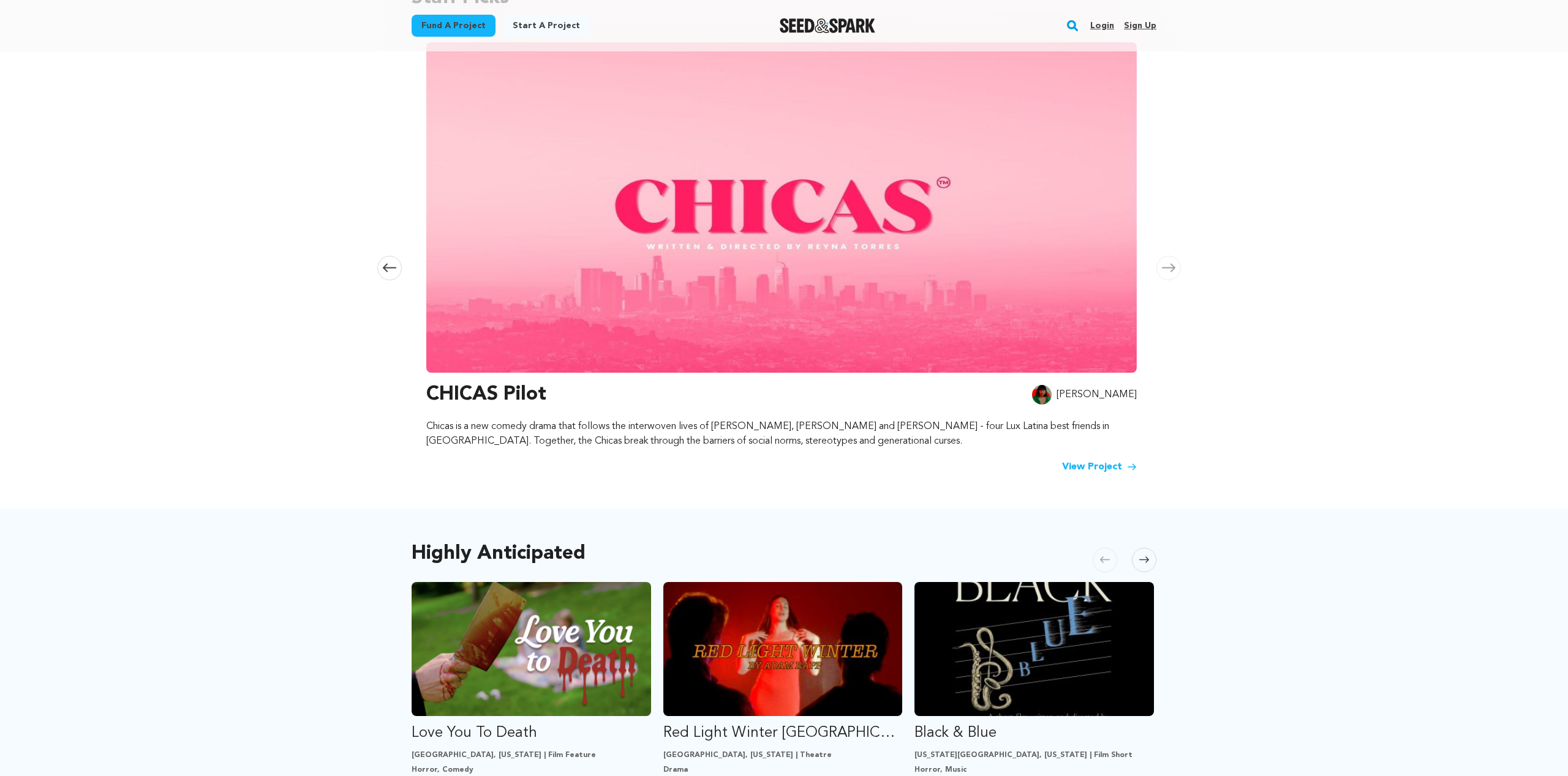
click at [1168, 261] on span at bounding box center [1168, 267] width 24 height 24
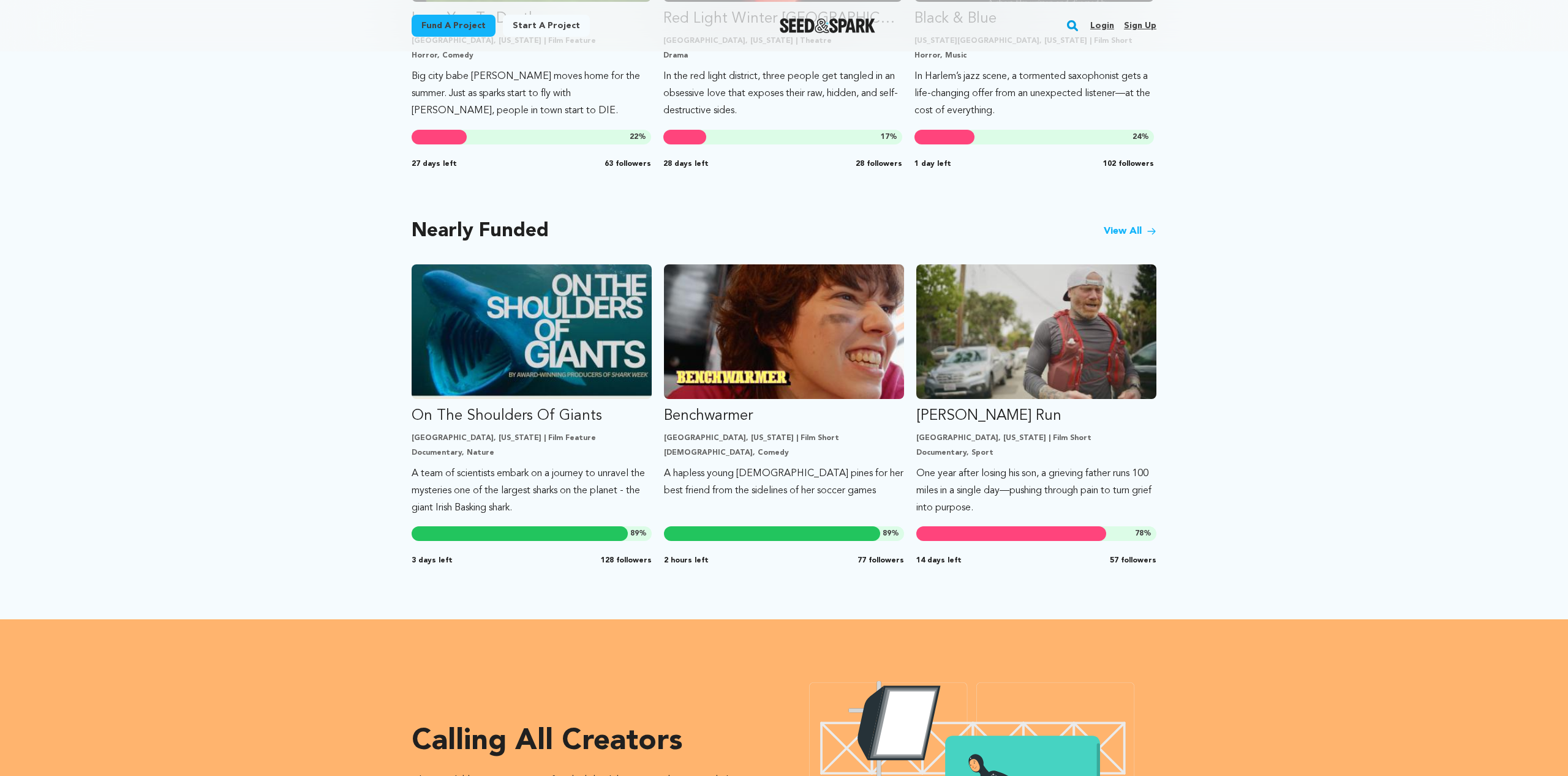
scroll to position [957, 0]
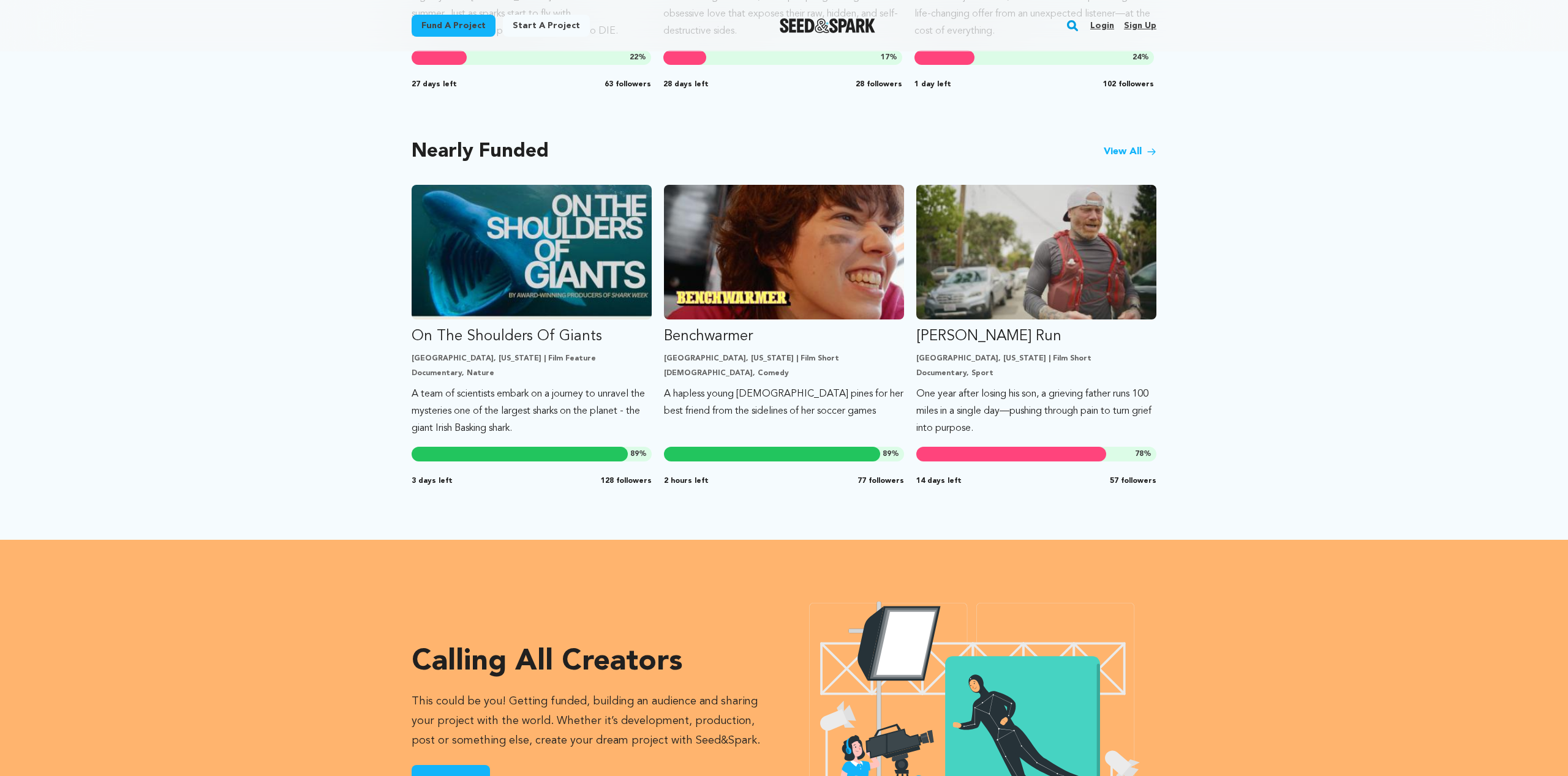
click at [1119, 151] on link "View All" at bounding box center [1130, 152] width 53 height 15
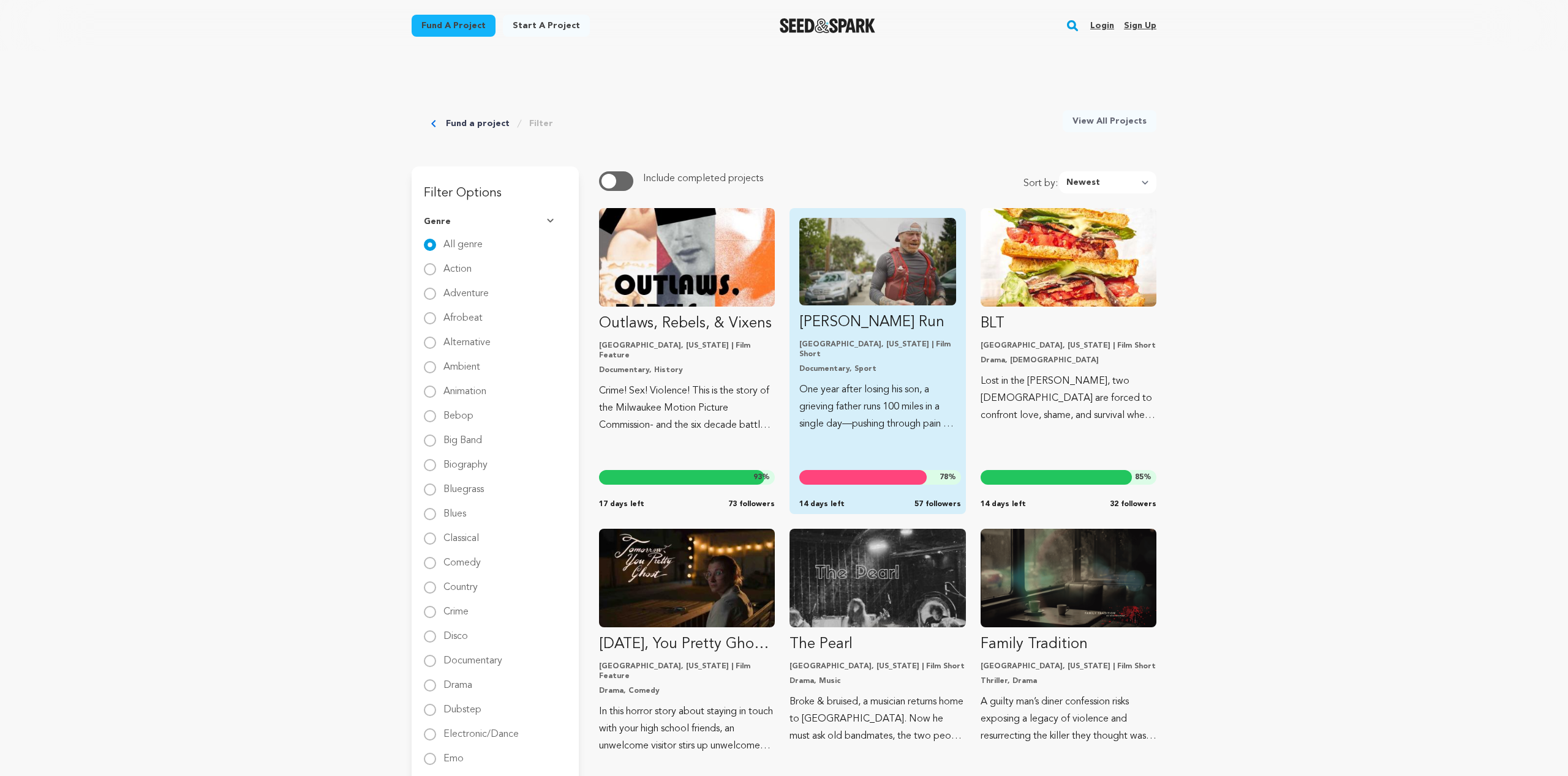
click at [854, 278] on img "Fund Ryan’s Run" at bounding box center [877, 261] width 156 height 88
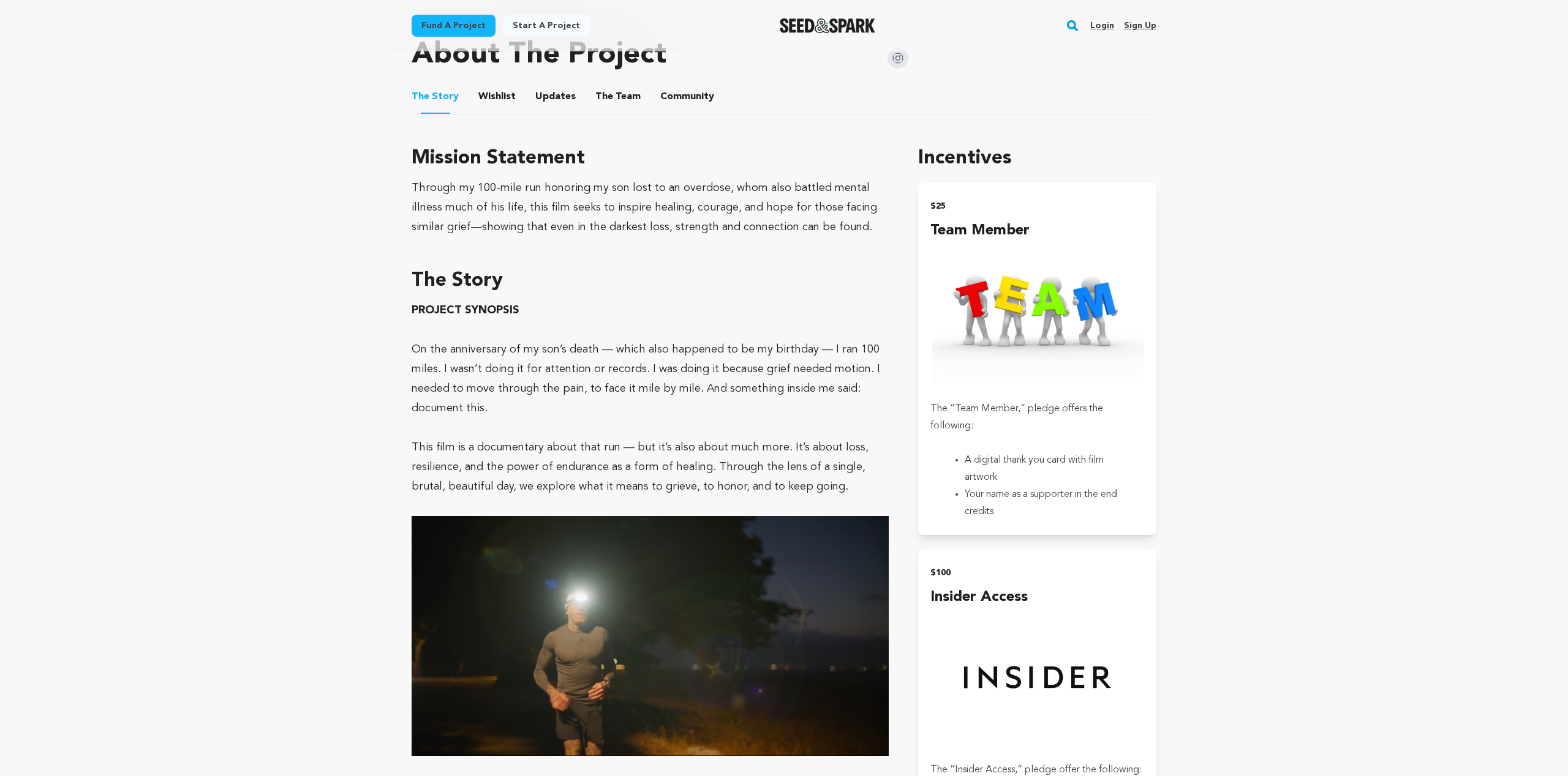
scroll to position [574, 0]
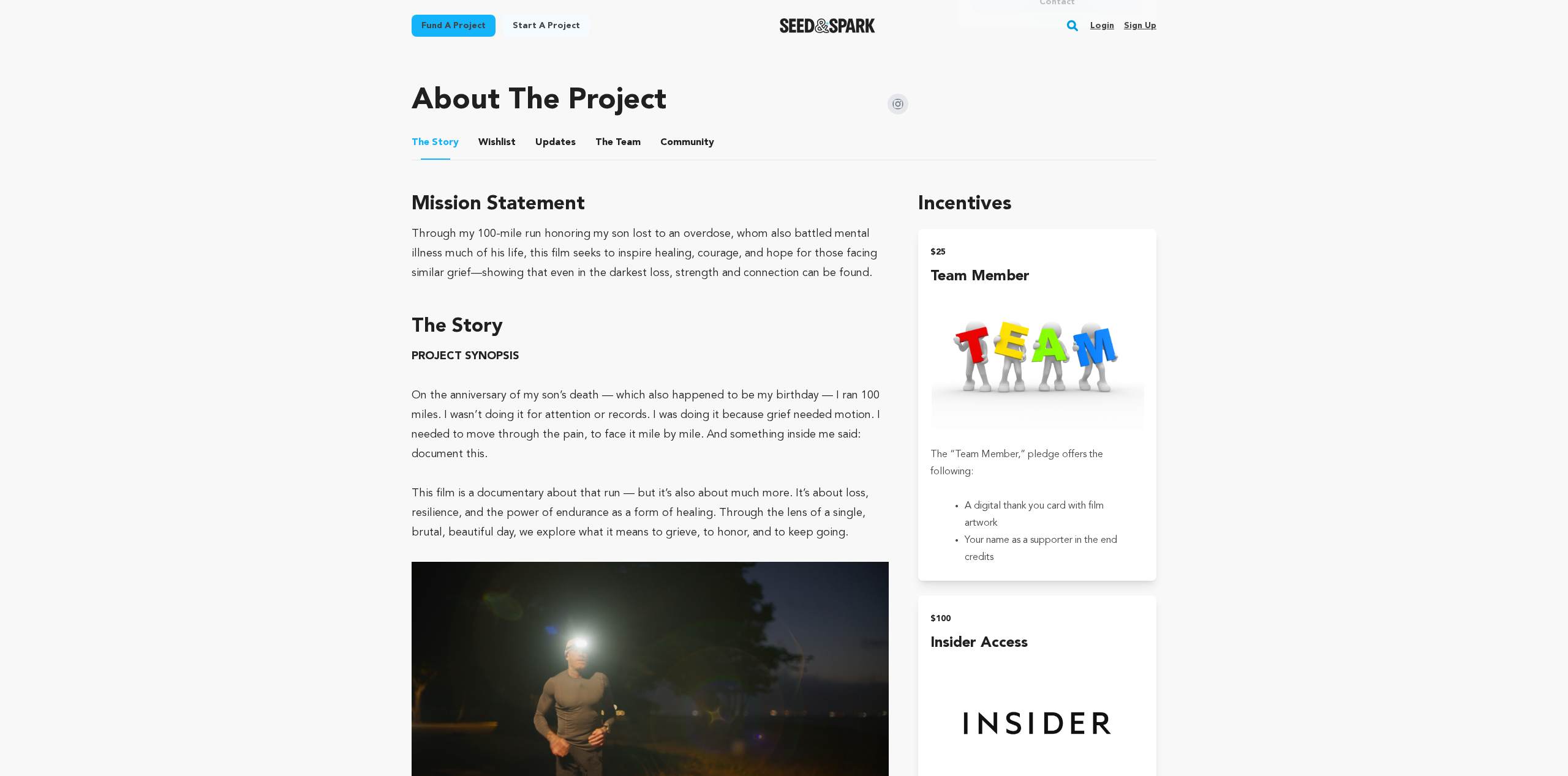
click at [485, 139] on button "Wishlist" at bounding box center [496, 145] width 29 height 29
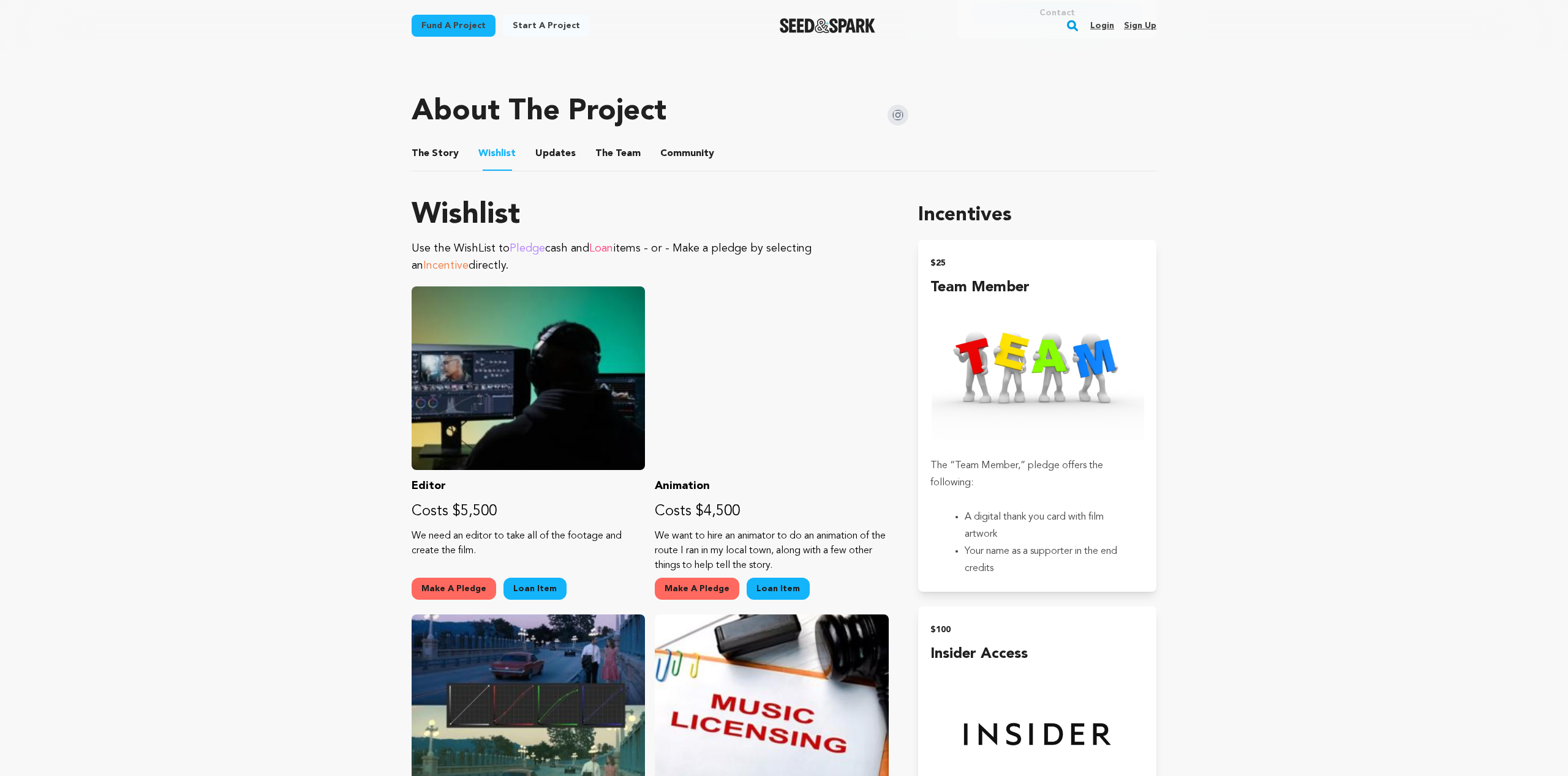
scroll to position [555, 0]
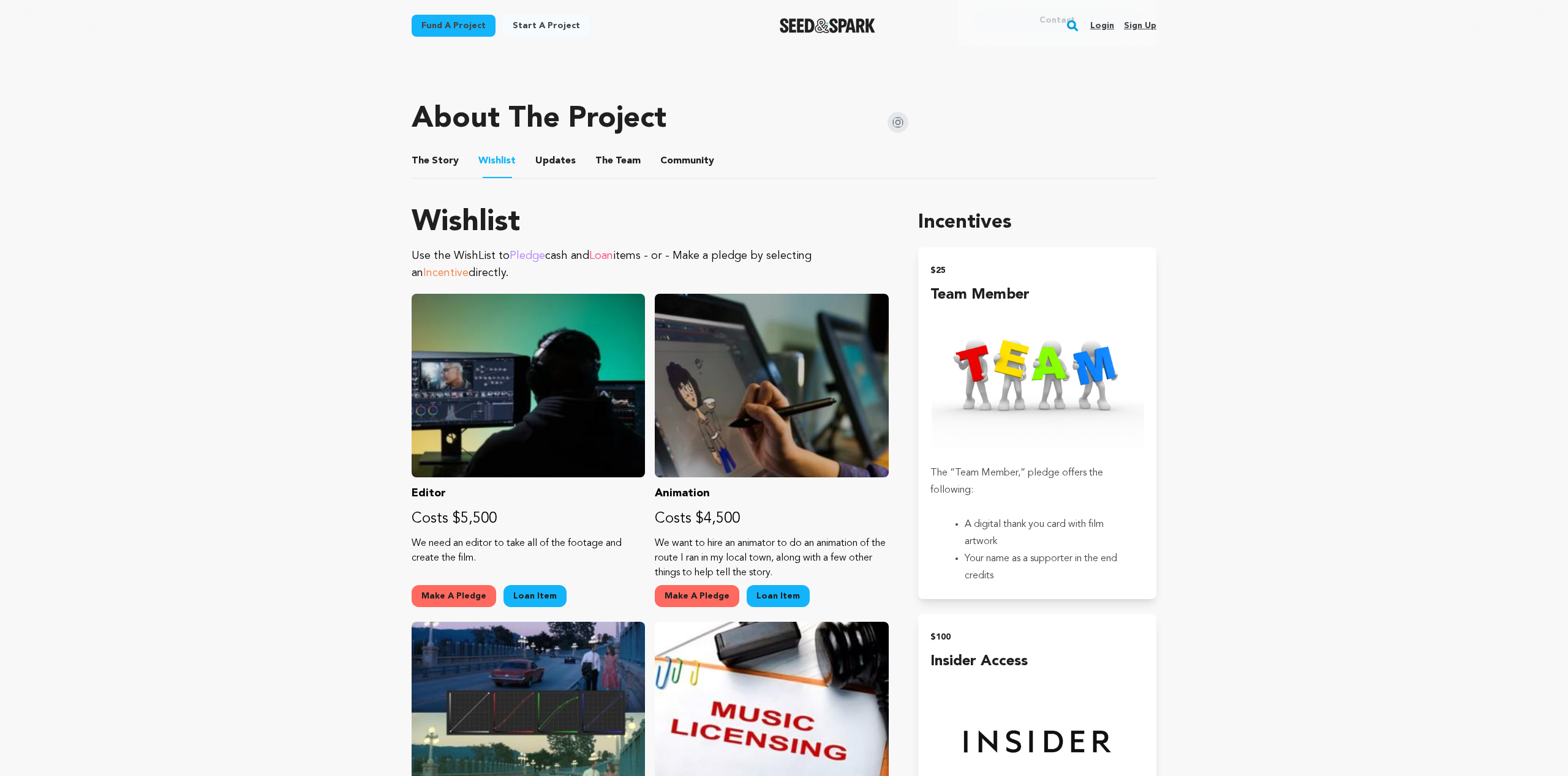
click at [436, 162] on button "The Story" at bounding box center [435, 163] width 29 height 29
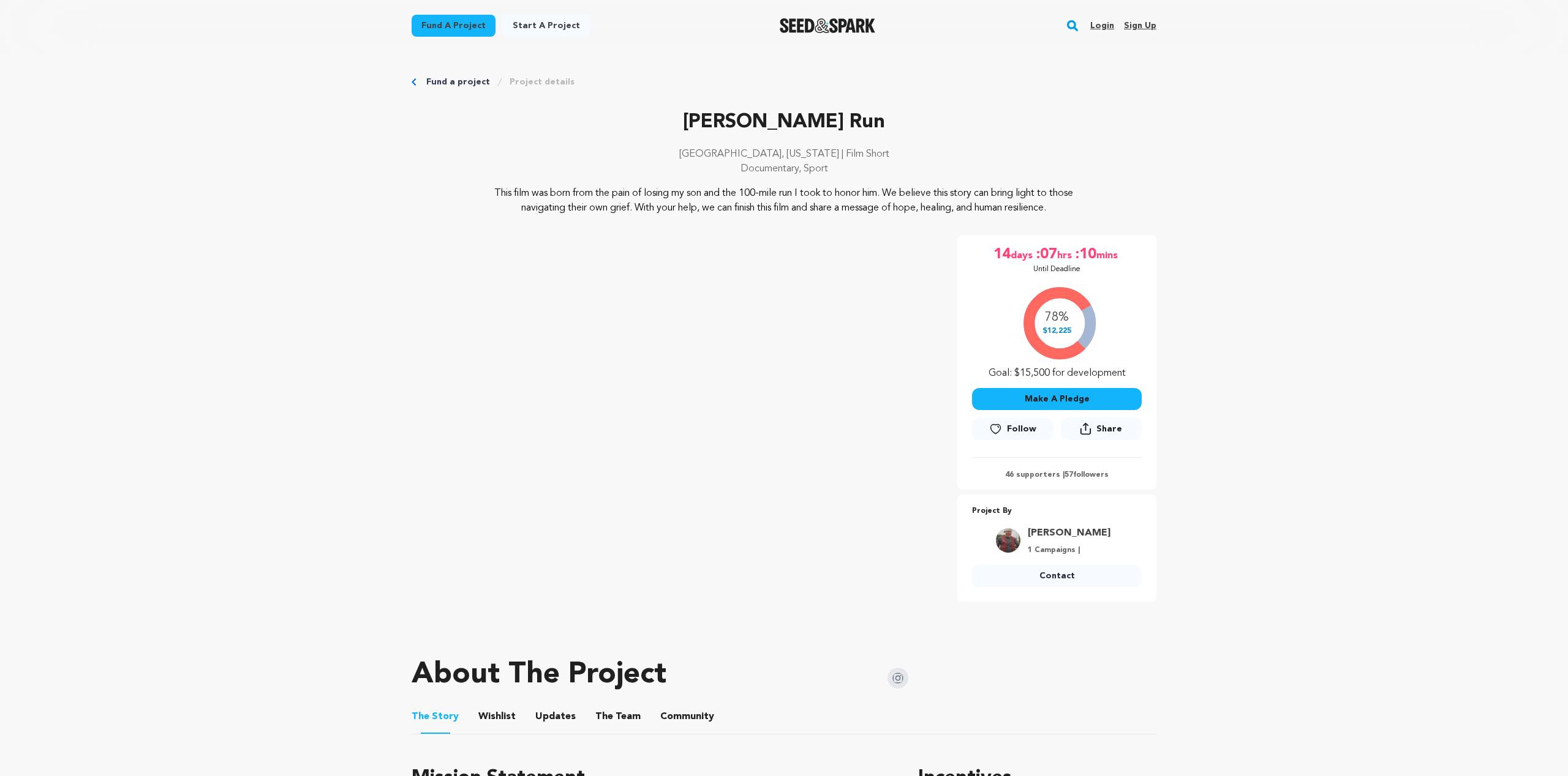
click at [444, 77] on link "Fund a project" at bounding box center [458, 82] width 64 height 13
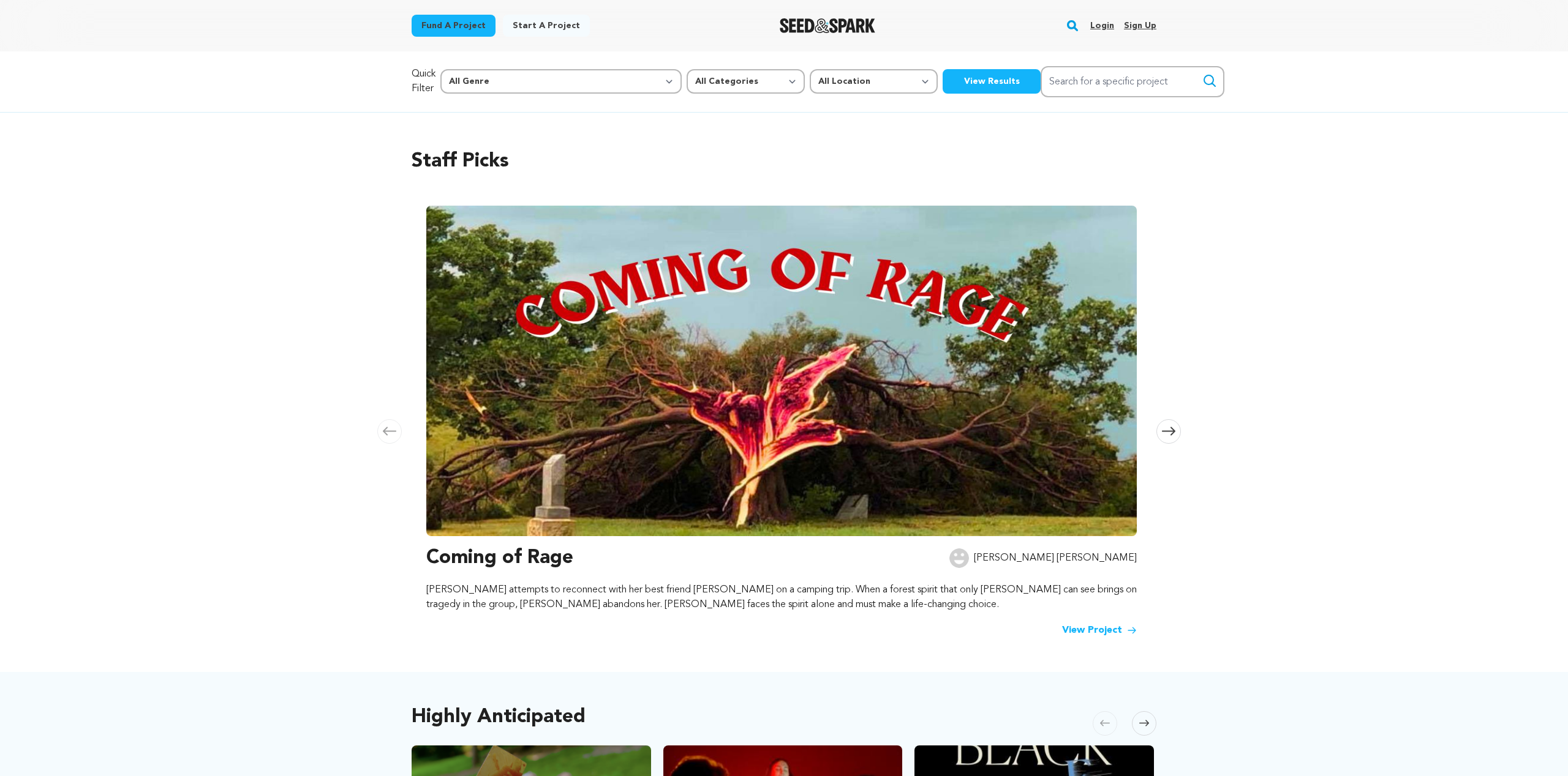
click at [1168, 444] on div "Staff Picks [GEOGRAPHIC_DATA] Skip to previous slide page [GEOGRAPHIC_DATA] Com…" at bounding box center [784, 393] width 784 height 560
click at [1168, 439] on span at bounding box center [1168, 431] width 24 height 24
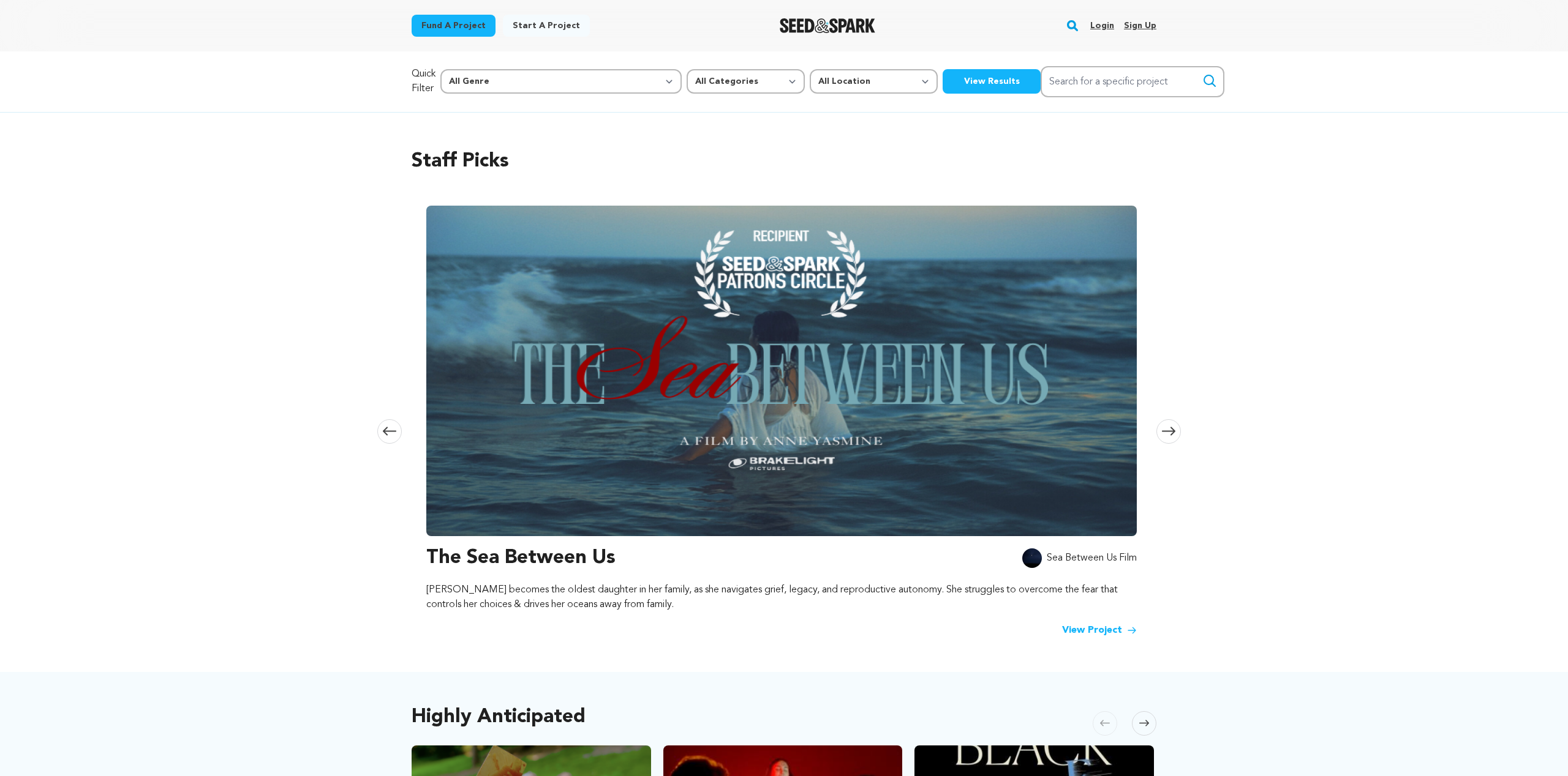
click at [1168, 436] on span at bounding box center [1168, 431] width 24 height 24
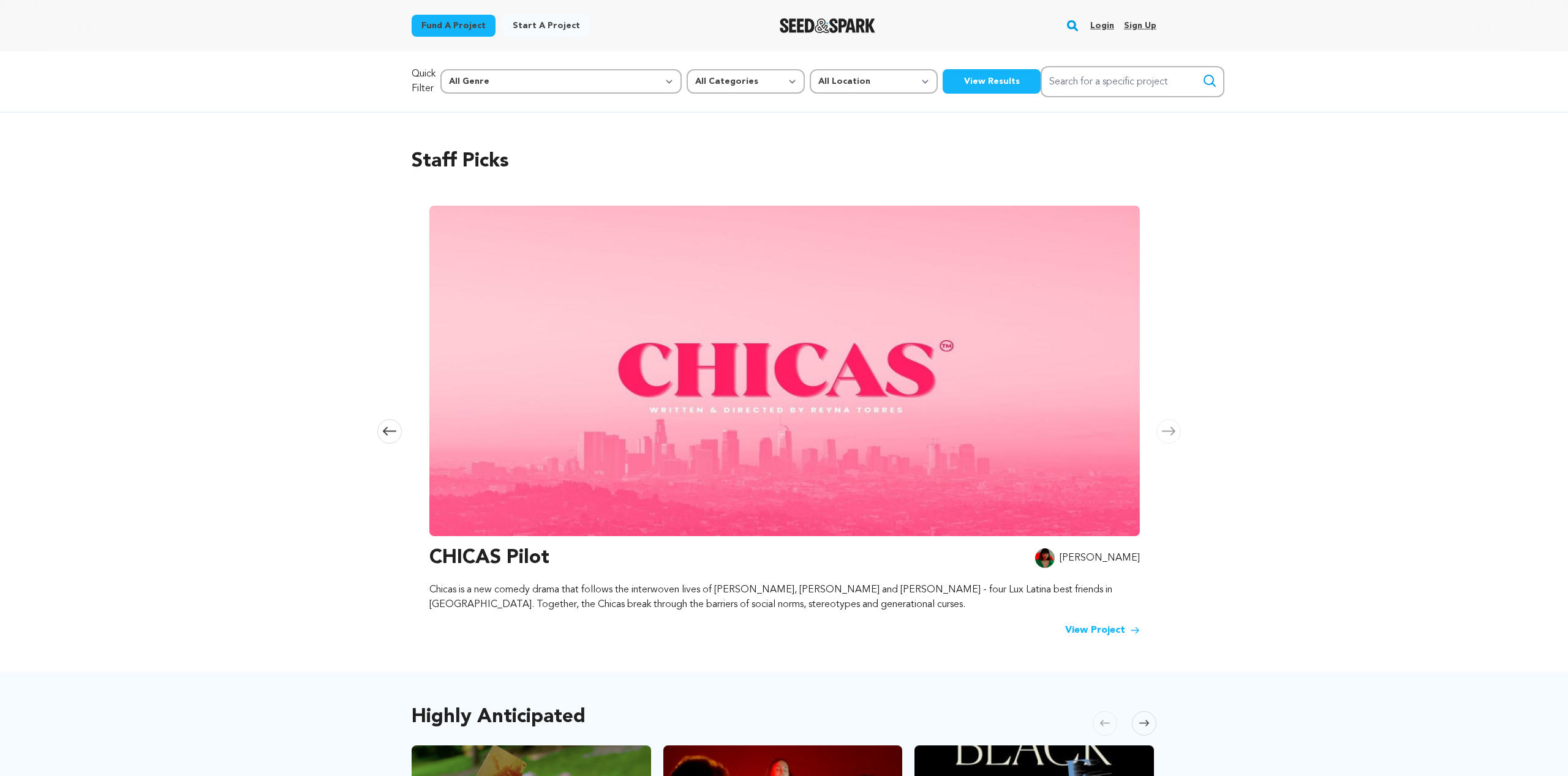
scroll to position [0, 1445]
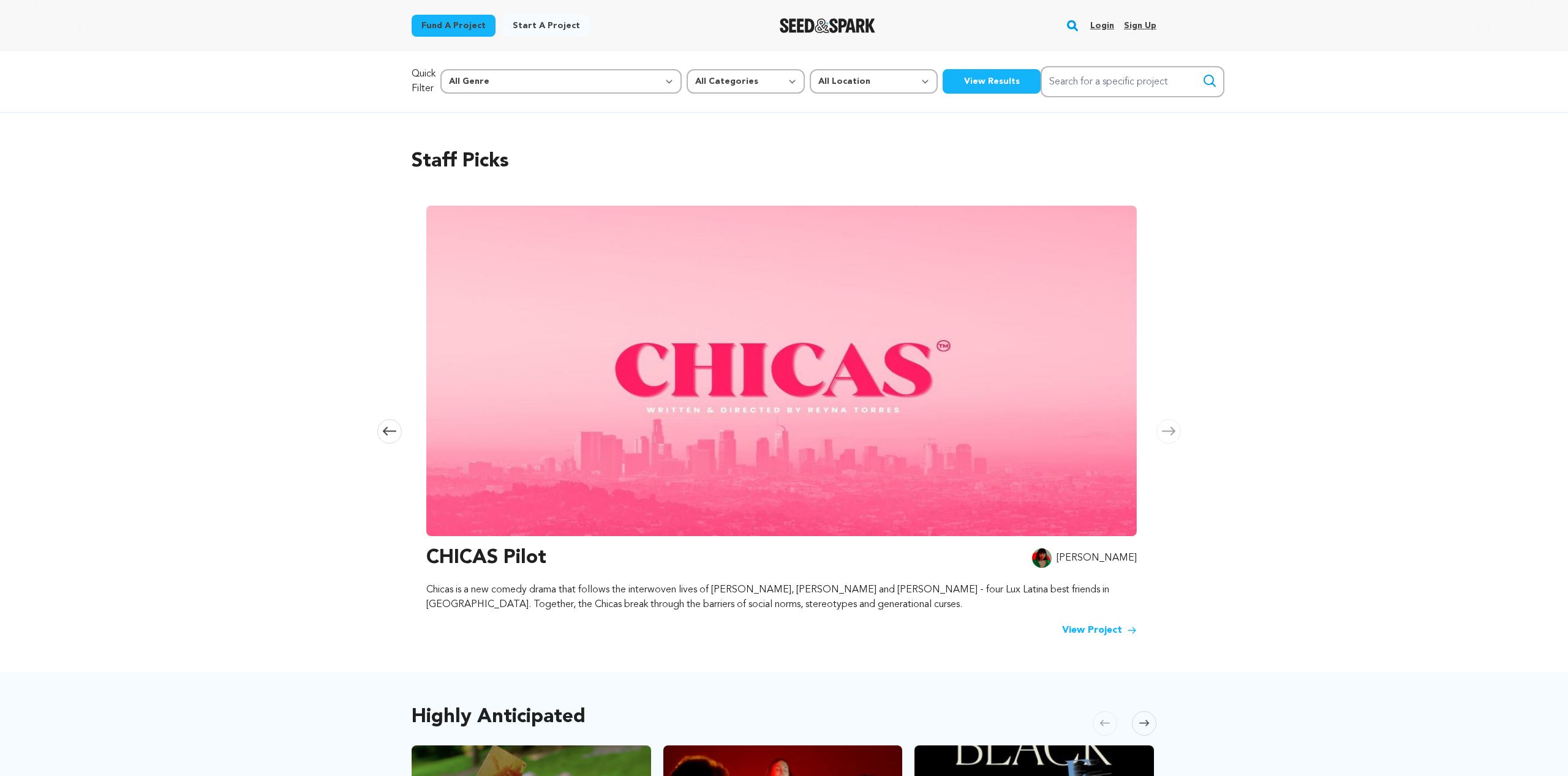
click at [1168, 436] on span at bounding box center [1168, 431] width 24 height 24
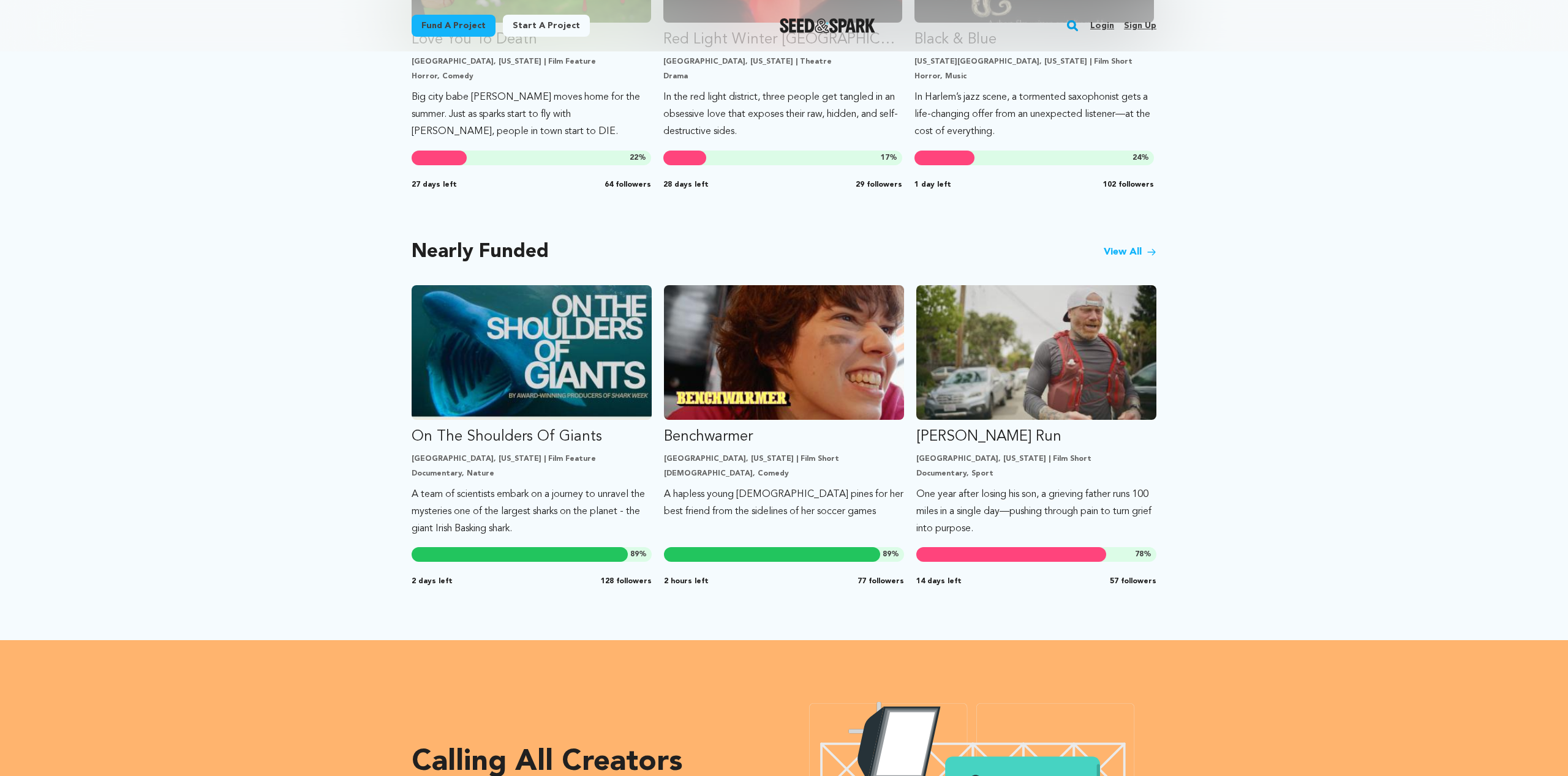
scroll to position [890, 0]
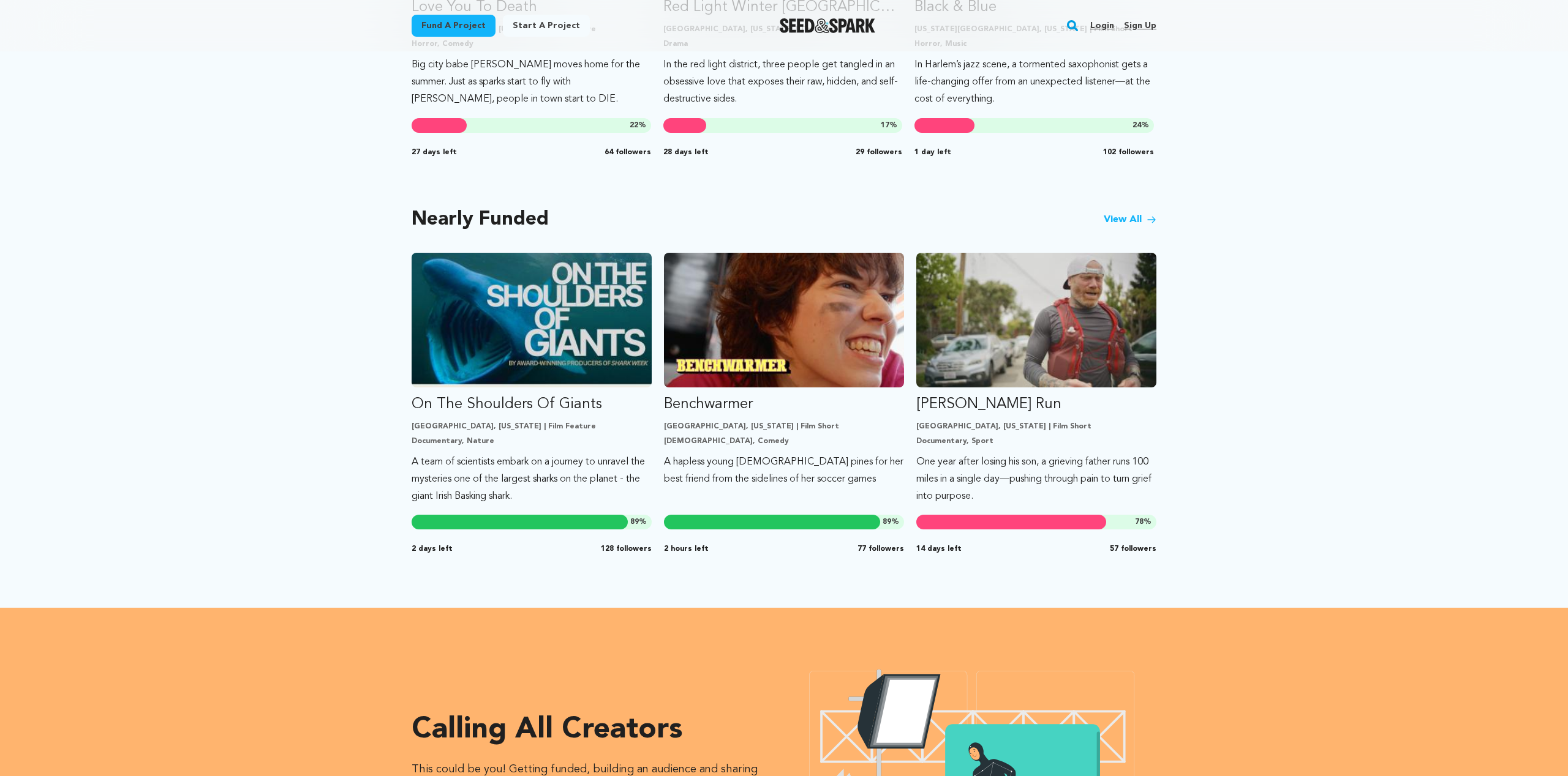
click at [1117, 215] on link "View All" at bounding box center [1130, 220] width 53 height 15
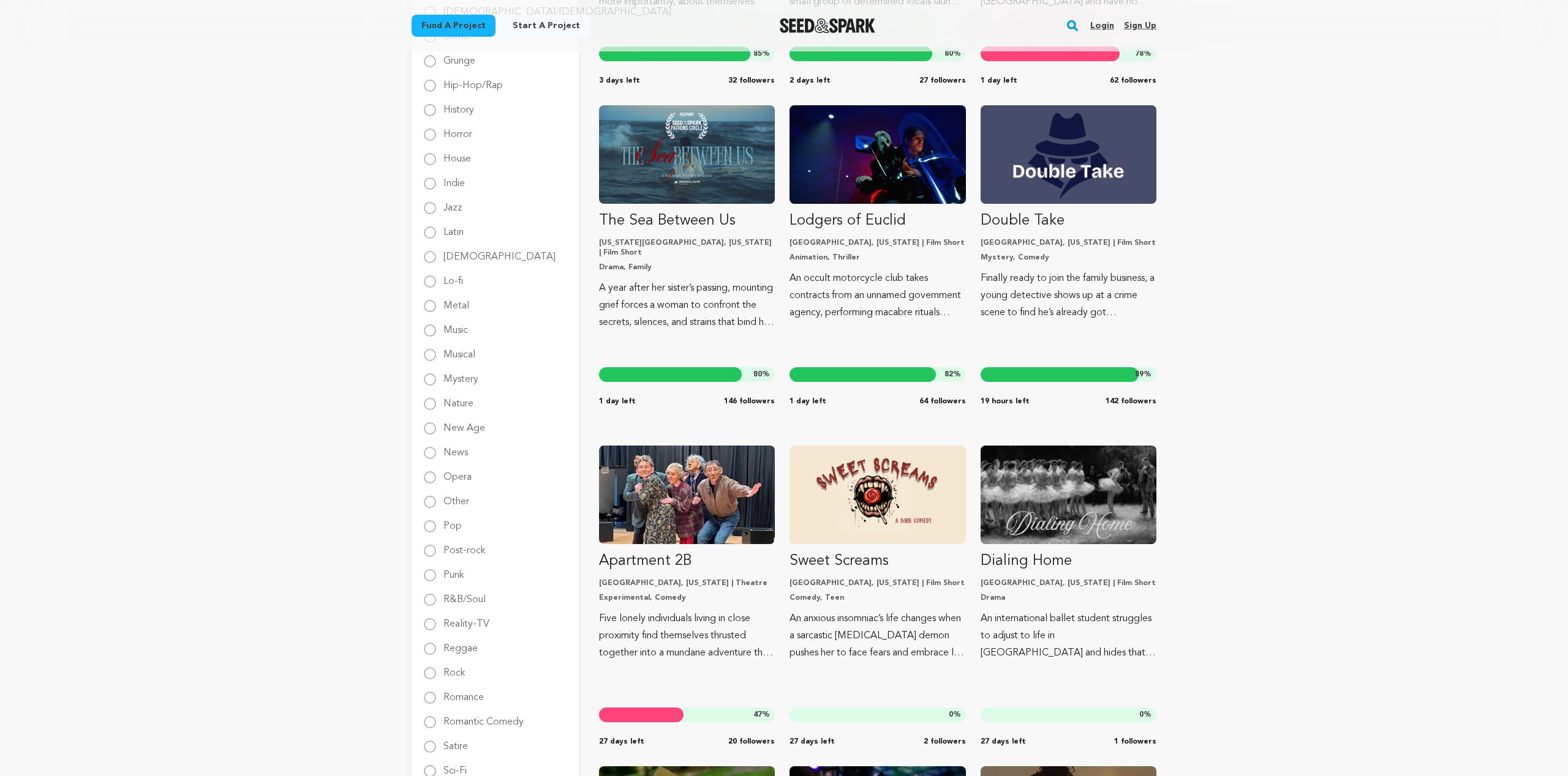
scroll to position [1071, 0]
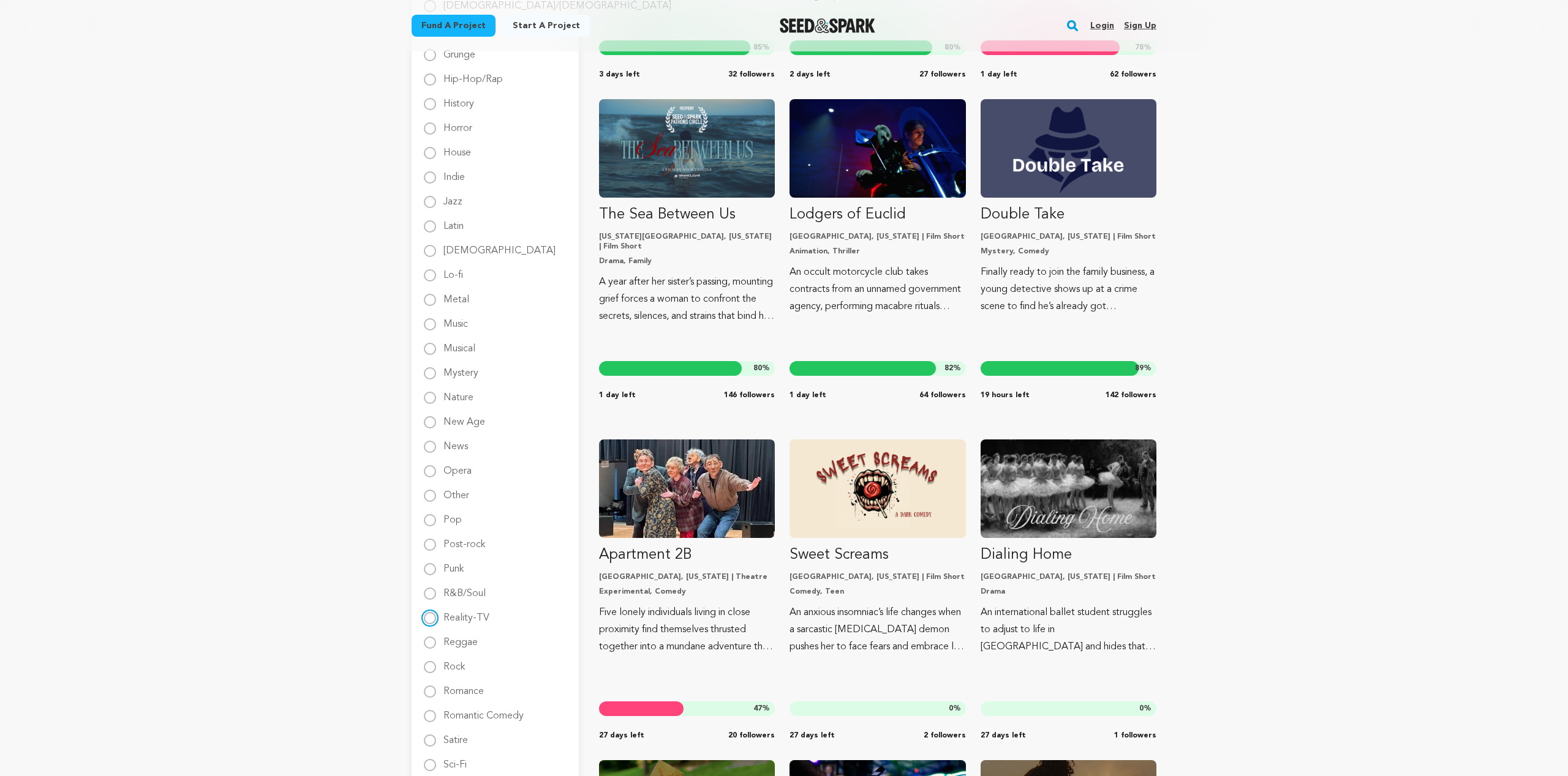
click at [432, 620] on input "Reality-TV" at bounding box center [430, 618] width 13 height 13
radio input "true"
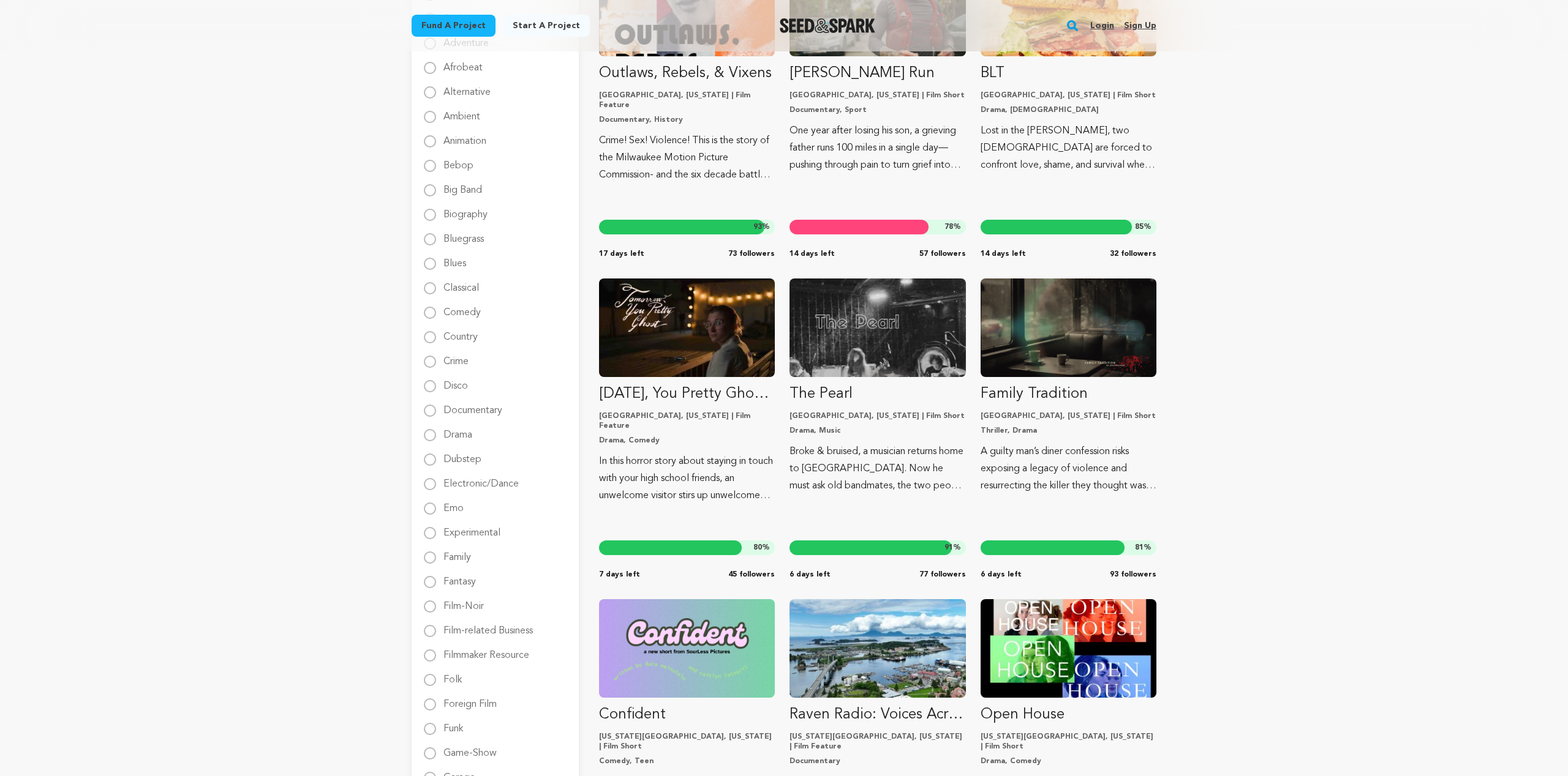
scroll to position [4, 0]
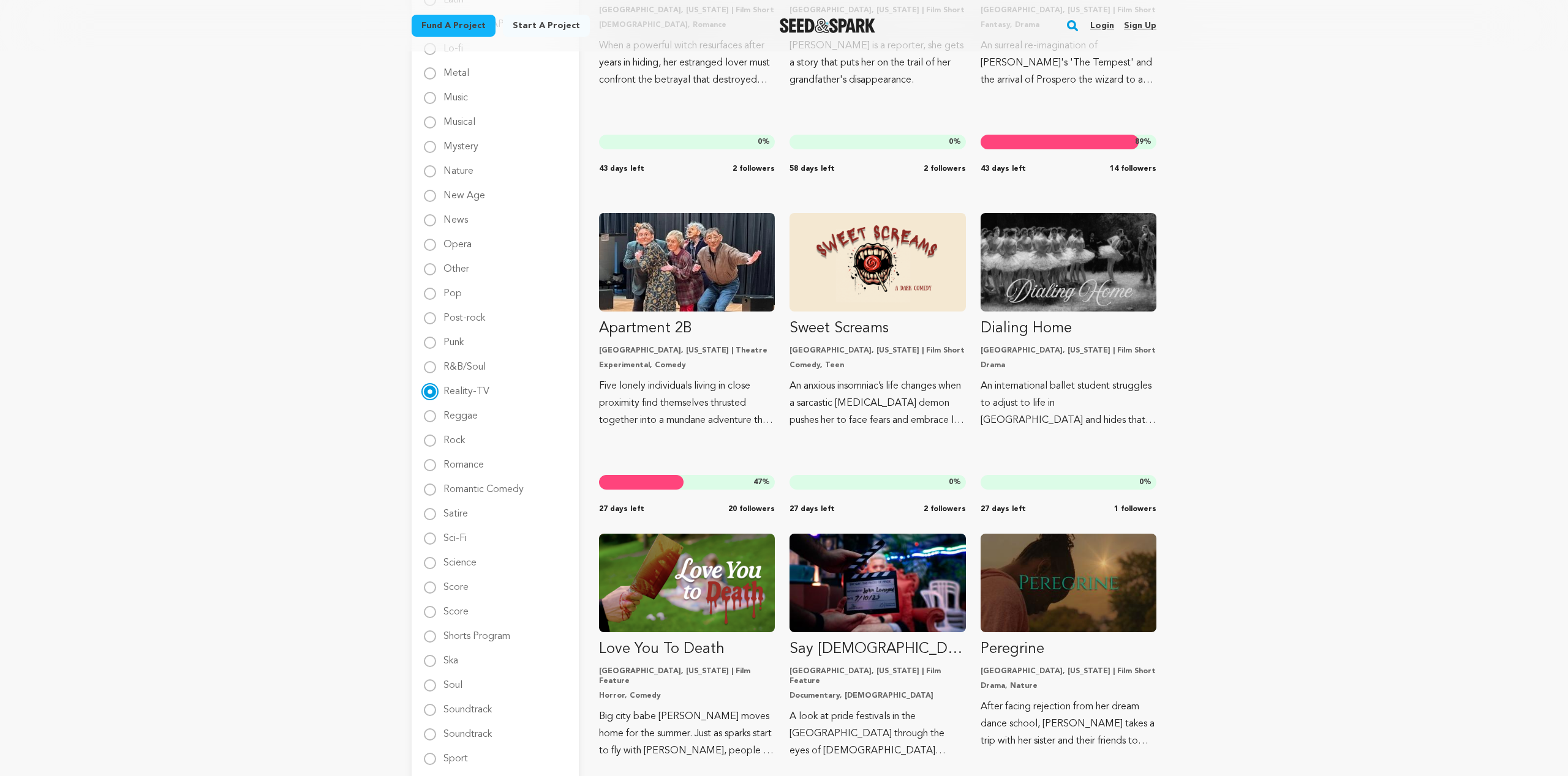
scroll to position [1297, 0]
click at [429, 468] on input "Romance" at bounding box center [430, 465] width 13 height 13
radio input "true"
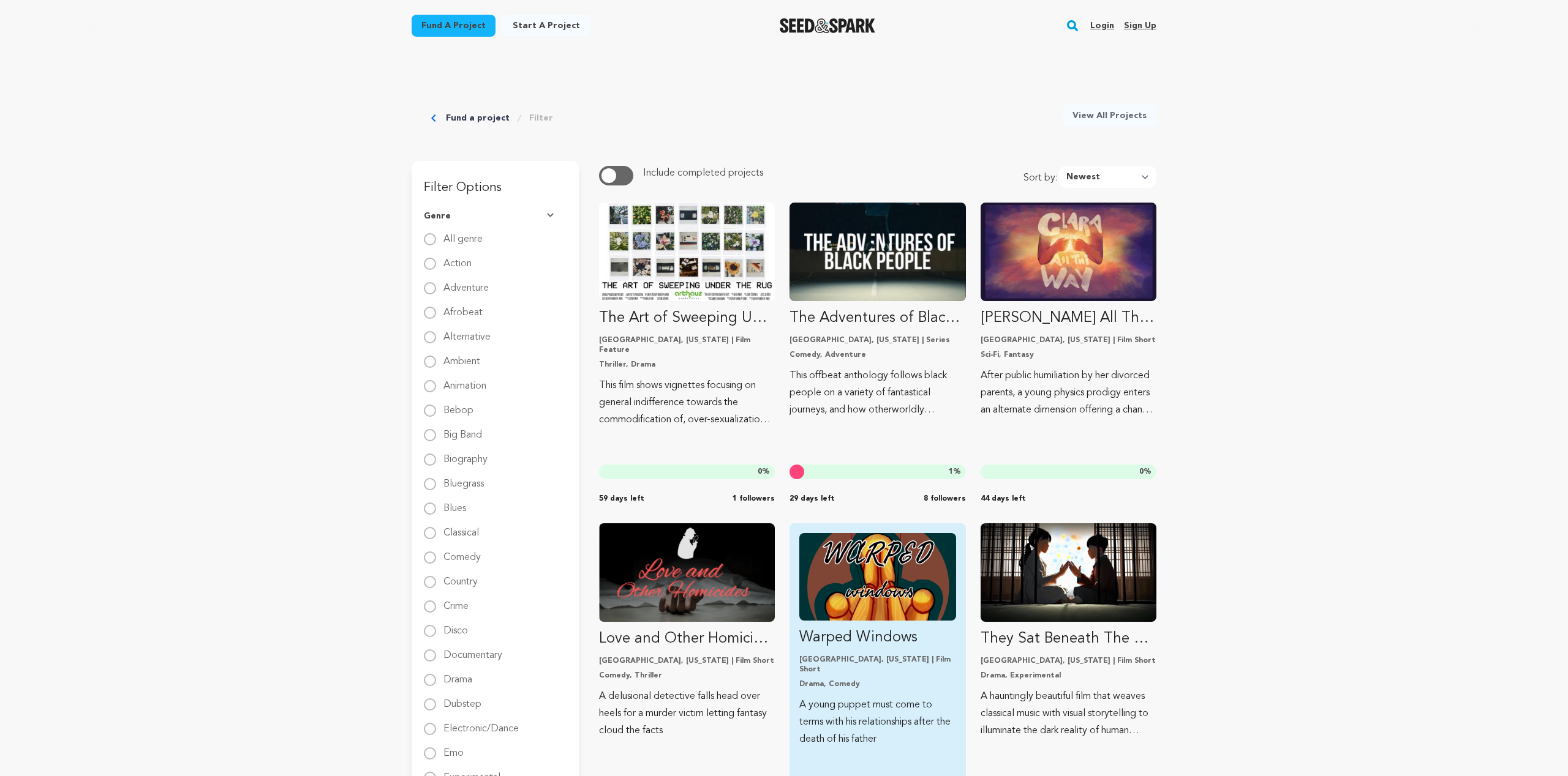
scroll to position [0, 0]
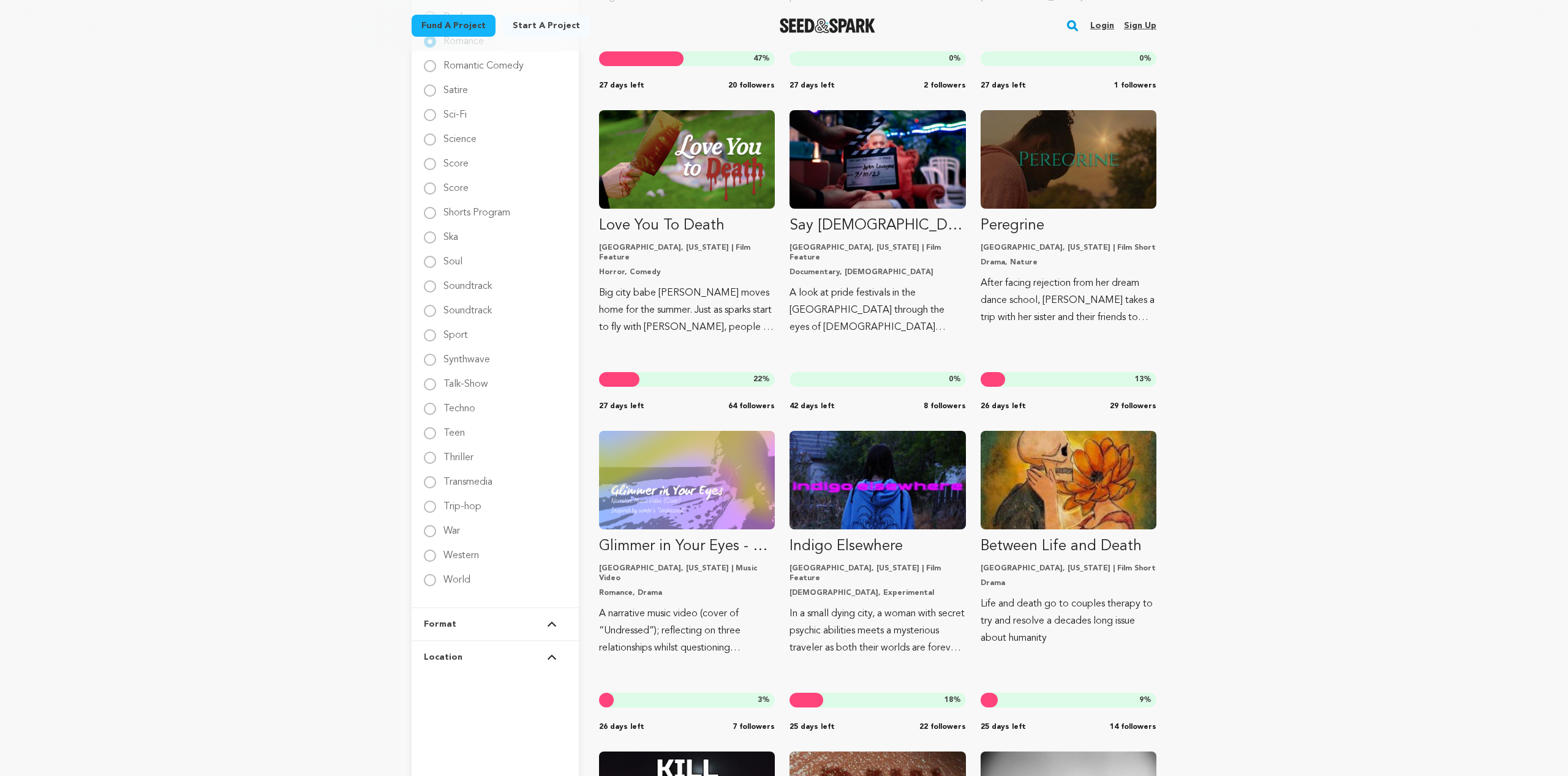
scroll to position [1728, 0]
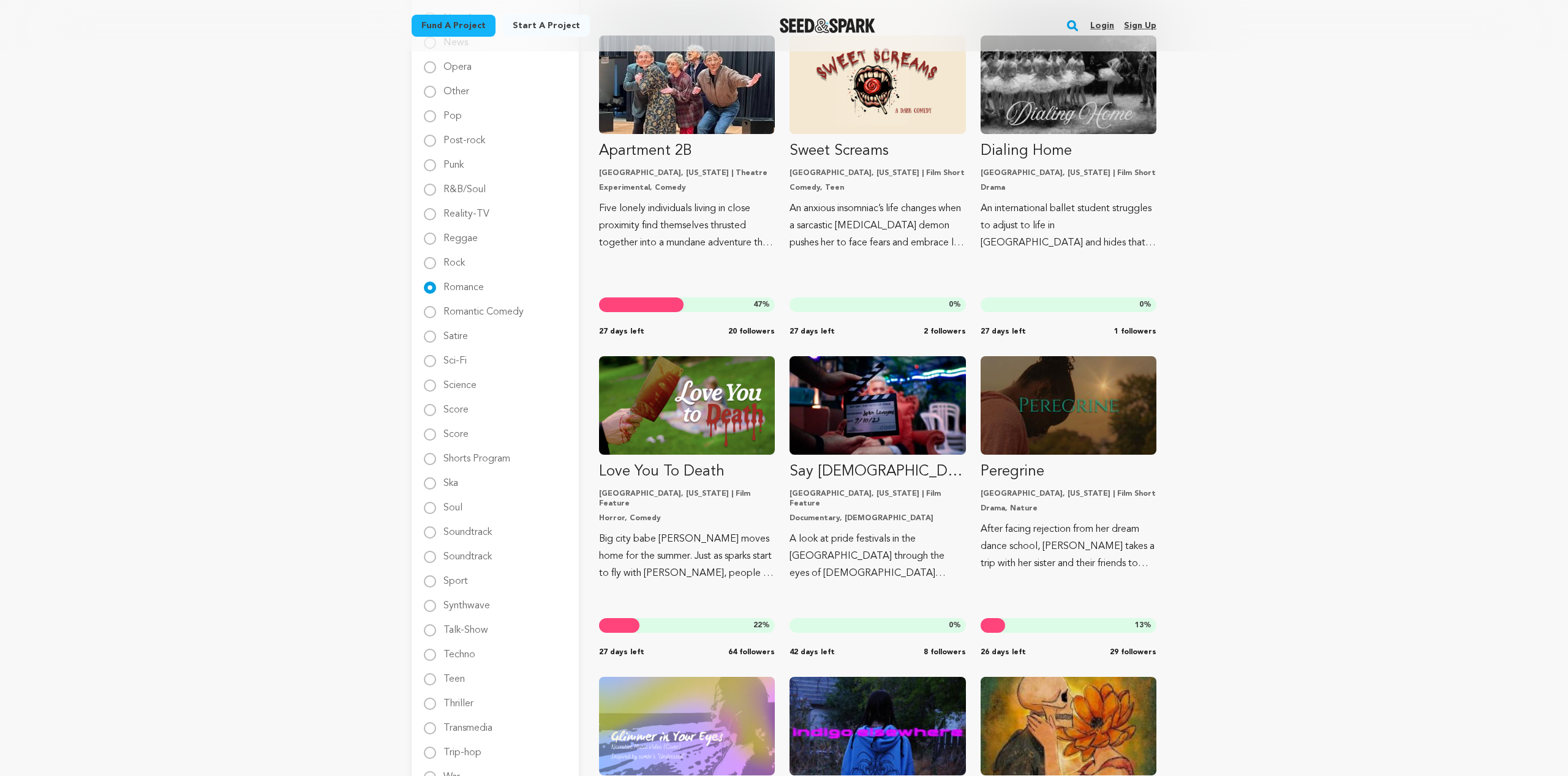
click at [434, 318] on div "Romantic Comedy" at bounding box center [495, 312] width 143 height 15
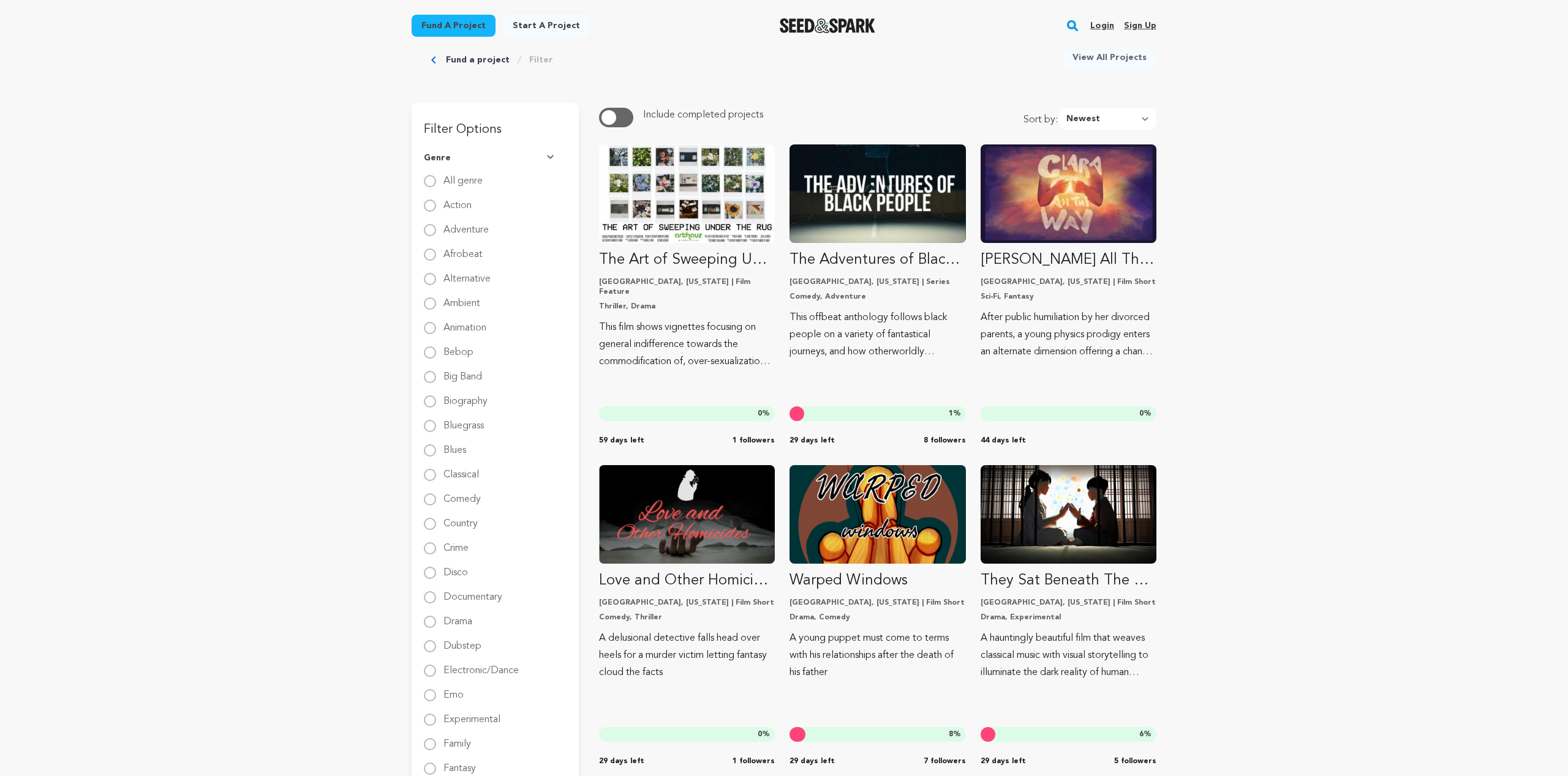
scroll to position [52, 0]
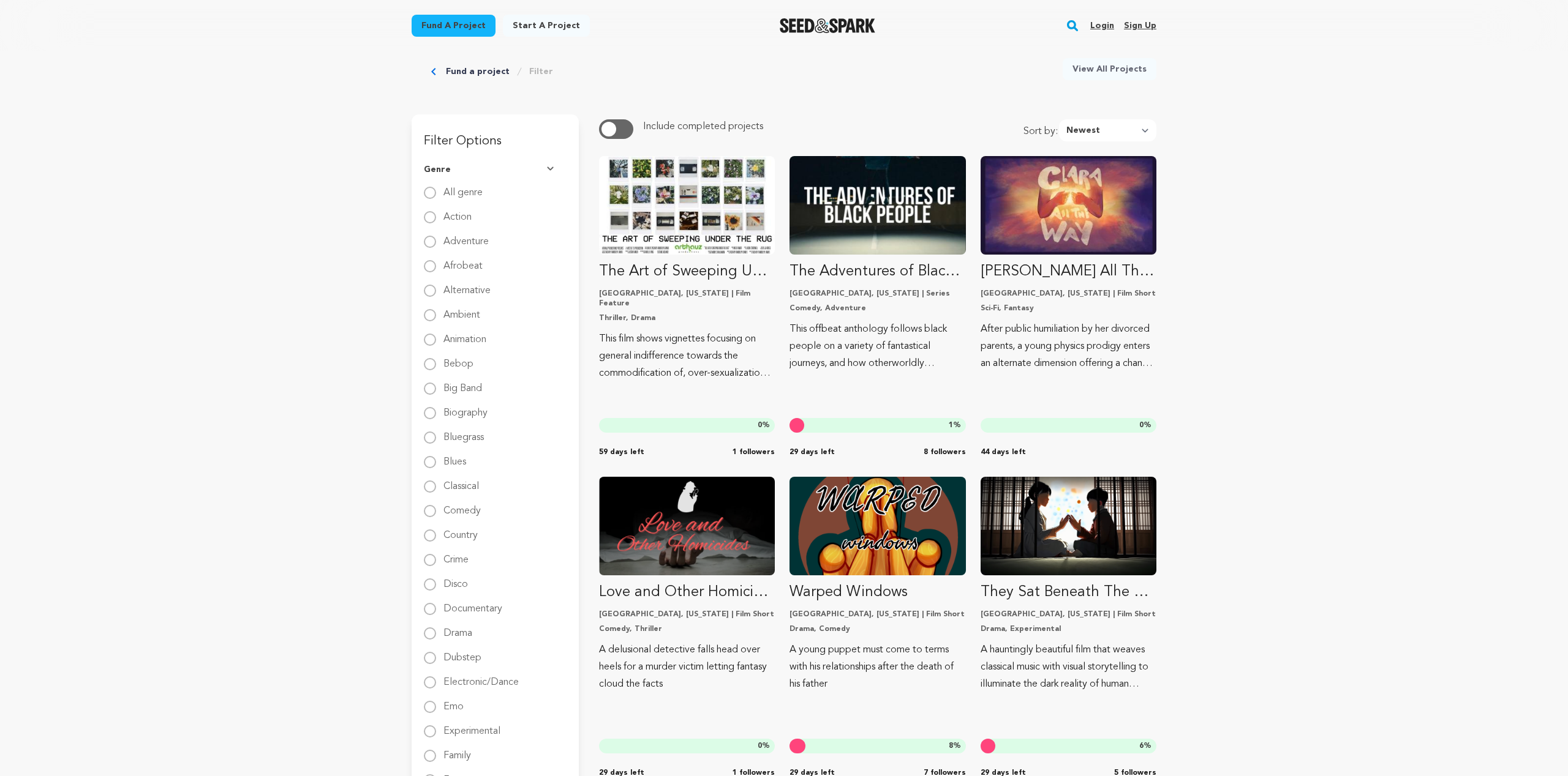
click at [485, 72] on link "Fund a project" at bounding box center [477, 71] width 64 height 13
